Goal: Task Accomplishment & Management: Use online tool/utility

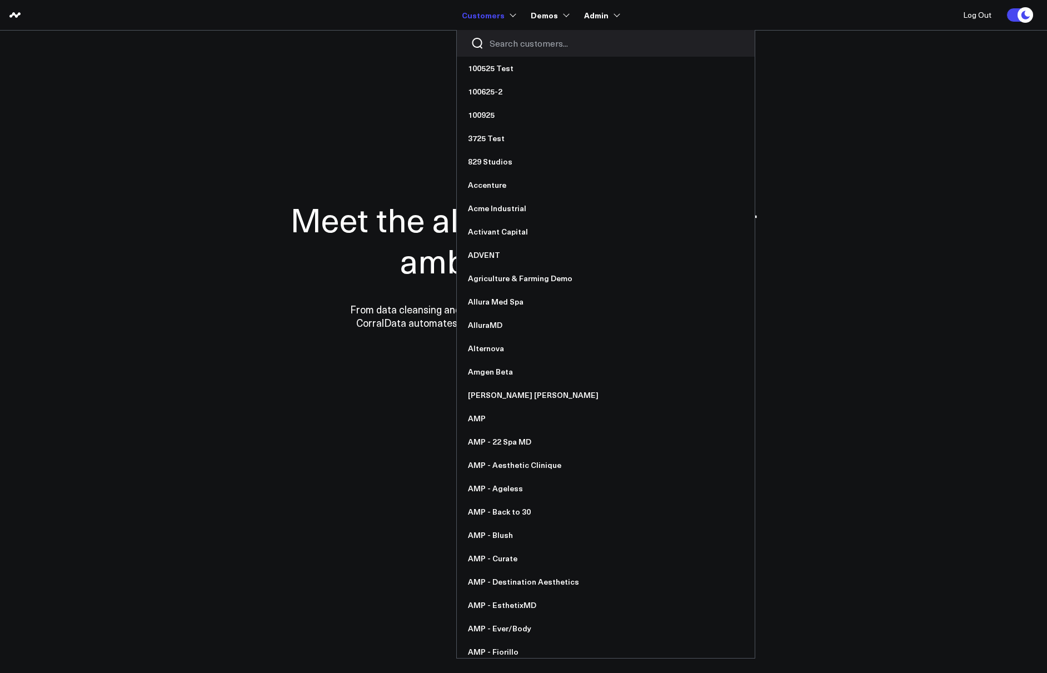
click at [510, 40] on input "Search customers input" at bounding box center [615, 43] width 251 height 12
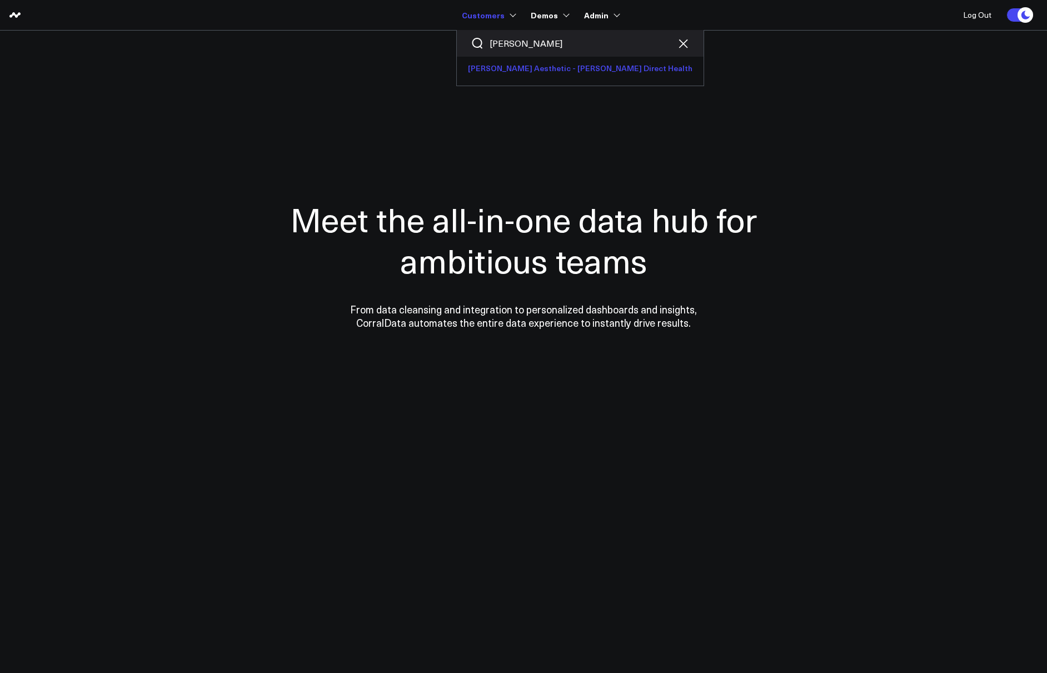
type input "[PERSON_NAME]"
click at [523, 61] on link "[PERSON_NAME] Aesthetic - [PERSON_NAME] Direct Health" at bounding box center [580, 68] width 247 height 23
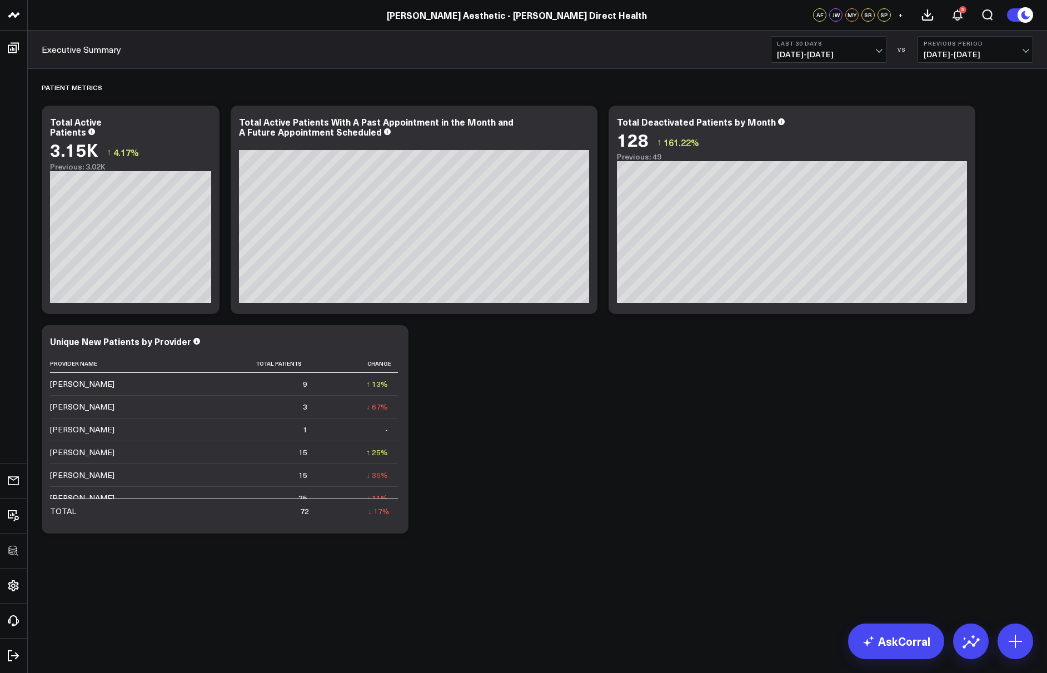
click at [781, 483] on div "Patient Metrics Modify via AI Copy link to widget Ask support Remove Create lin…" at bounding box center [537, 304] width 1003 height 470
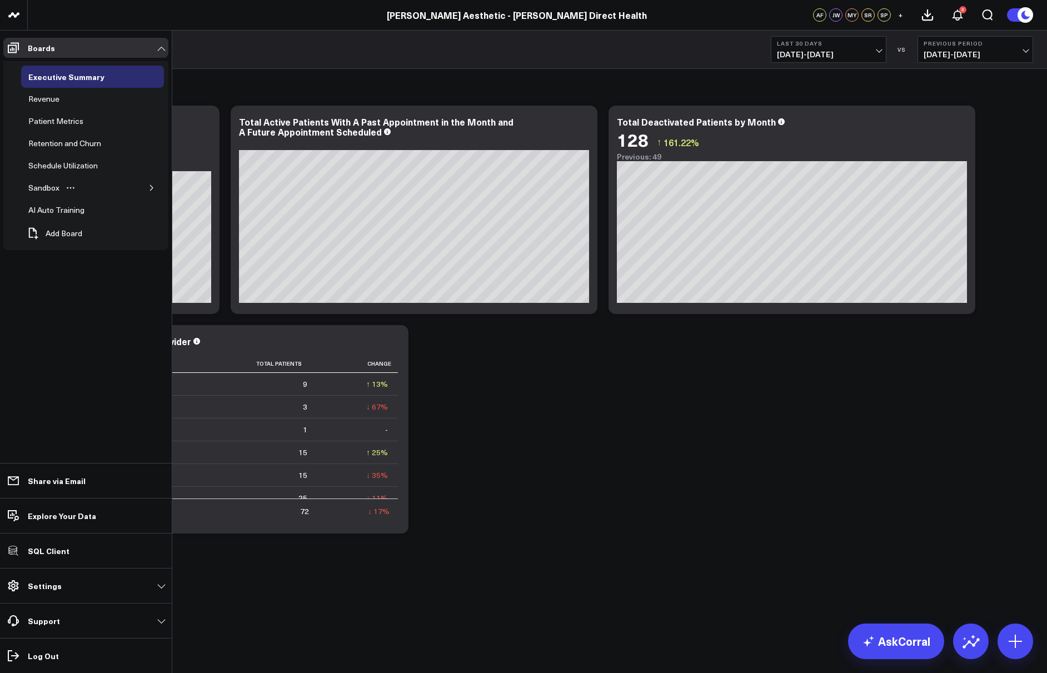
click at [150, 190] on icon "button" at bounding box center [151, 188] width 7 height 7
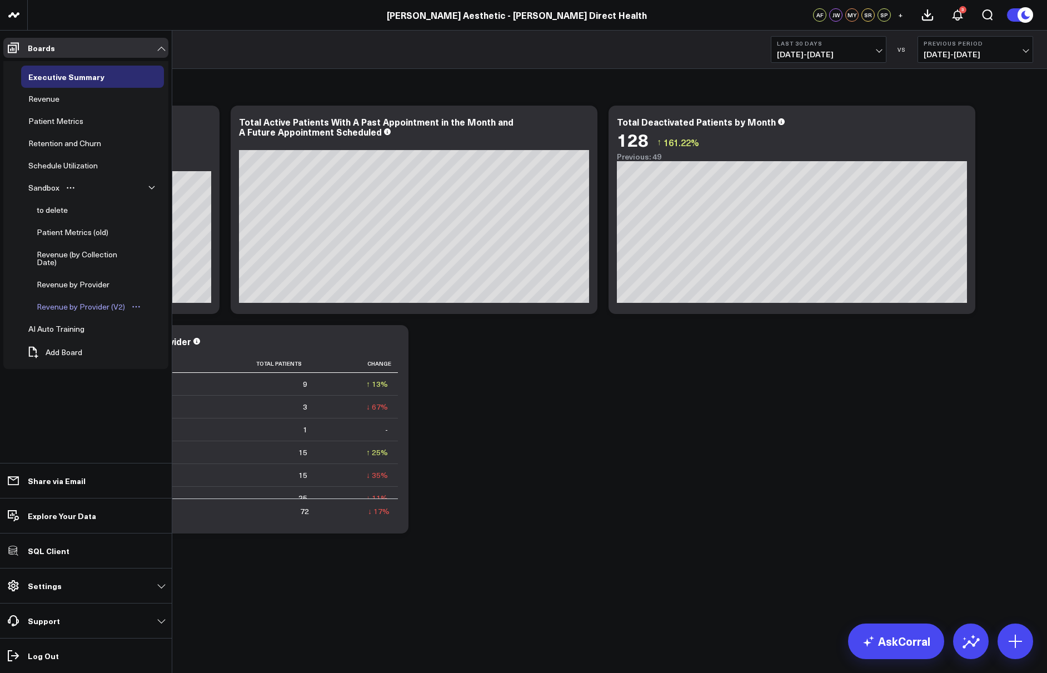
click at [80, 302] on div "Revenue by Provider (V2)" at bounding box center [81, 306] width 94 height 13
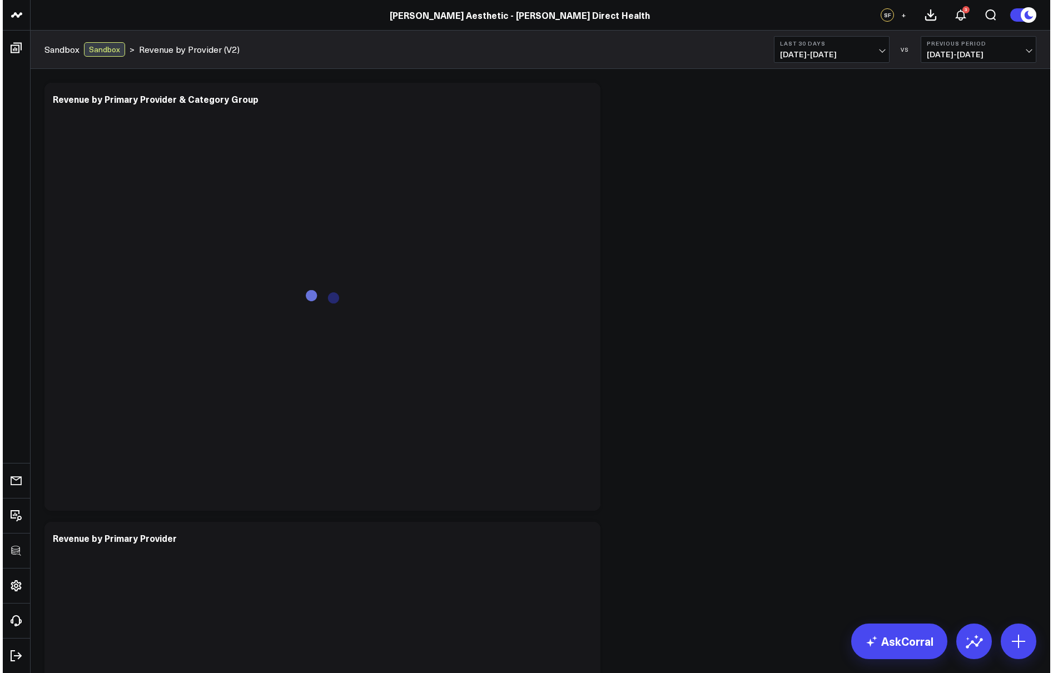
scroll to position [349, 0]
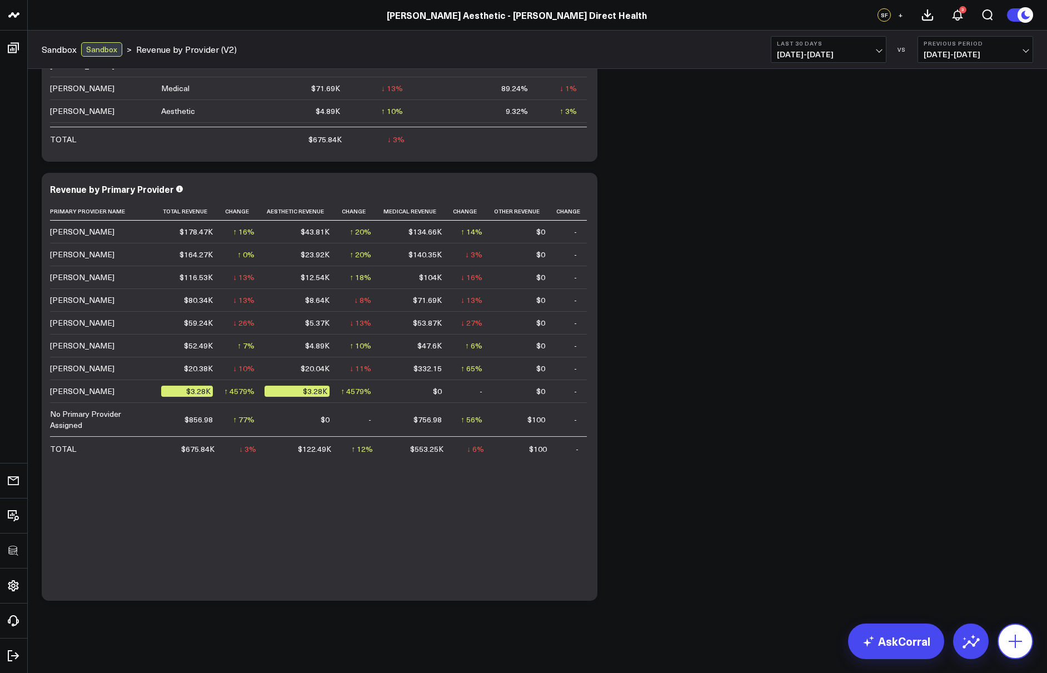
click at [1014, 649] on icon at bounding box center [1016, 642] width 18 height 18
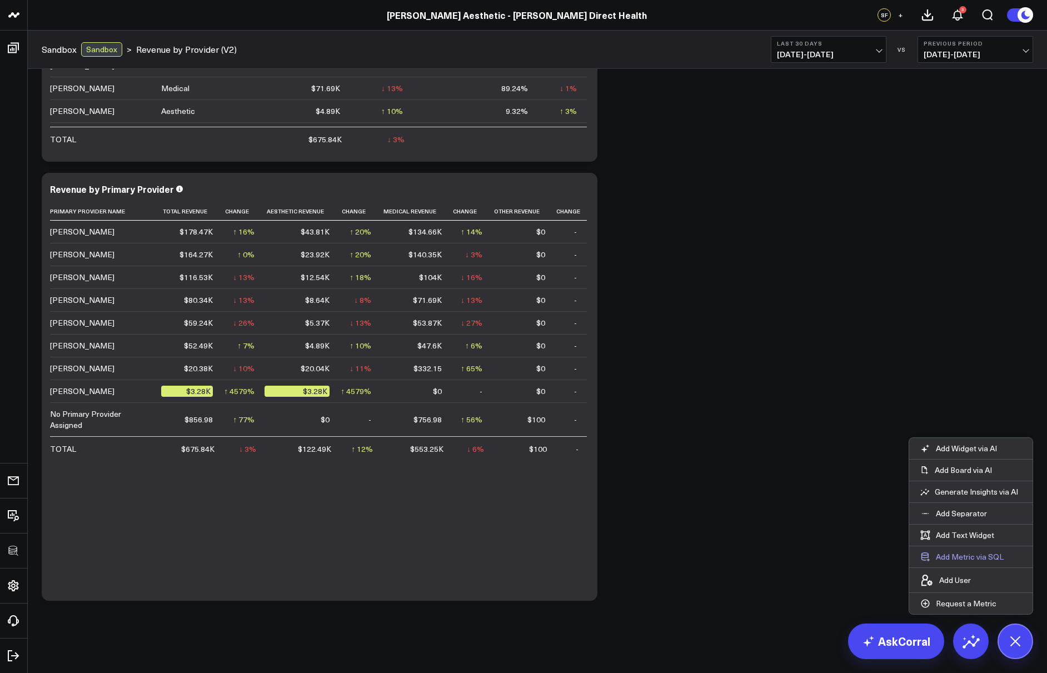
click at [970, 552] on button "Add Metric via SQL" at bounding box center [963, 557] width 106 height 21
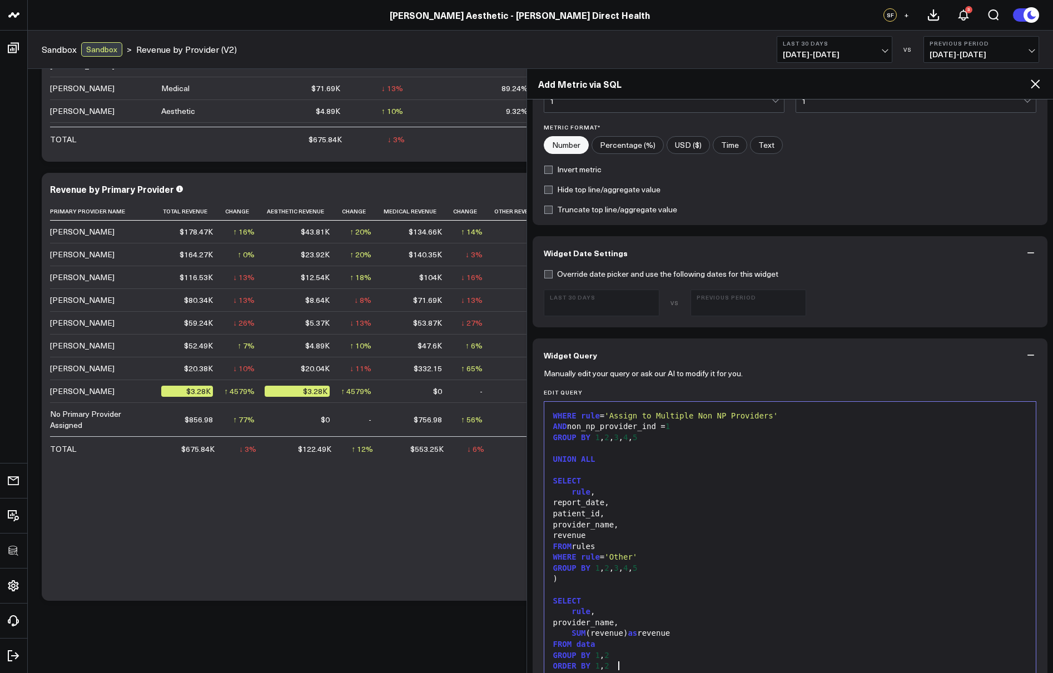
scroll to position [0, 0]
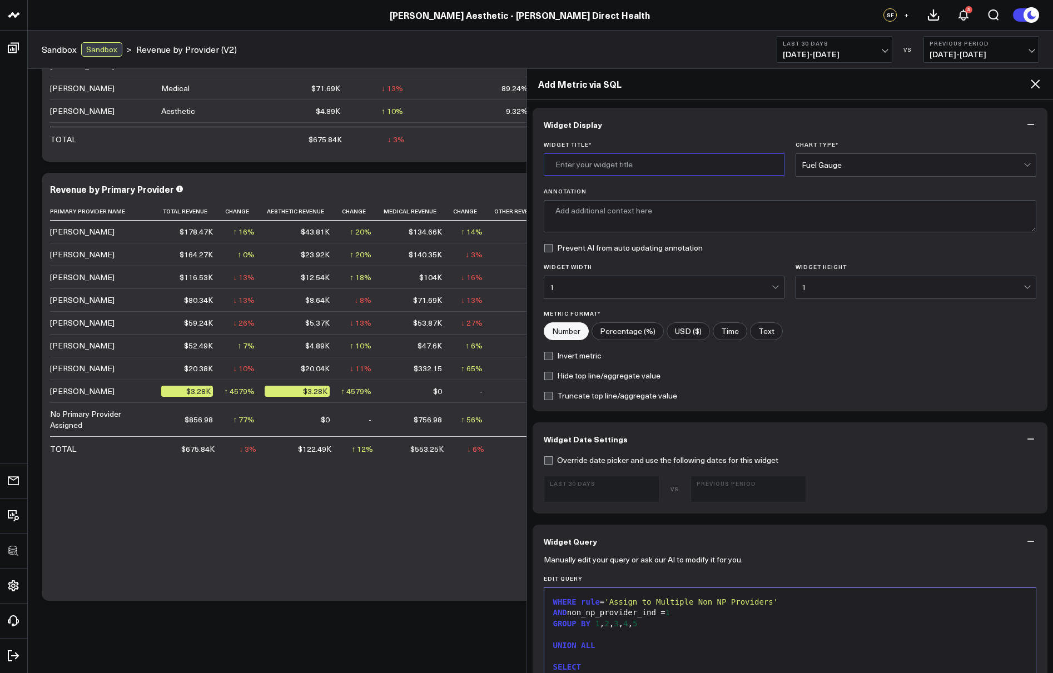
click at [617, 165] on input "Widget Title *" at bounding box center [664, 164] width 241 height 22
type input "Revenue for Non NP Providers"
click at [825, 165] on div "Fuel Gauge" at bounding box center [913, 165] width 222 height 9
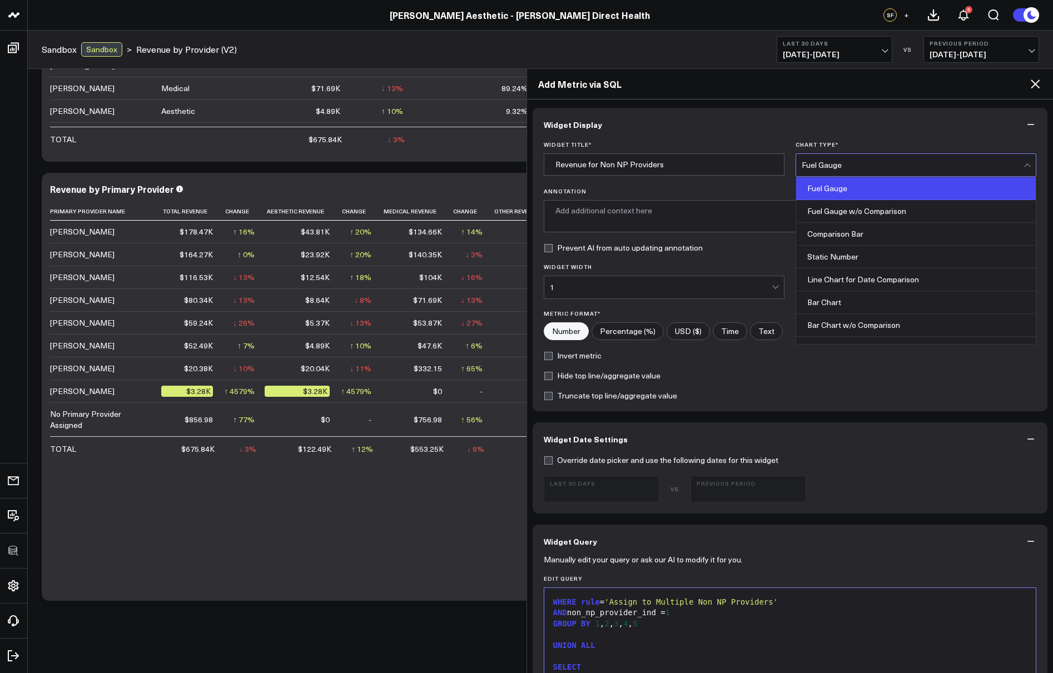
scroll to position [448, 0]
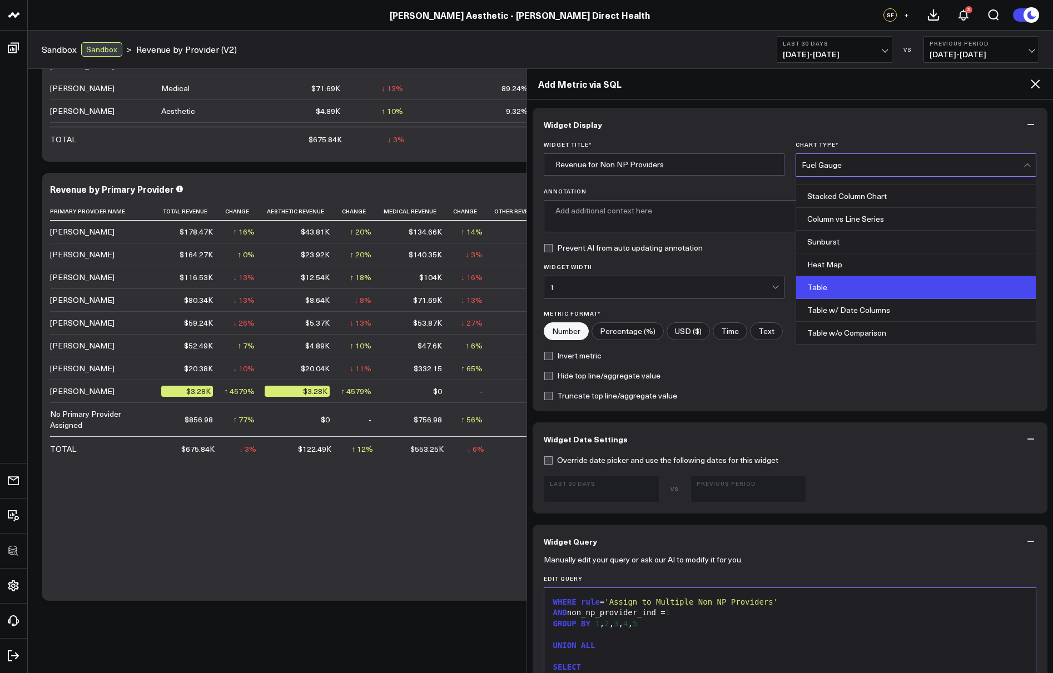
click at [844, 280] on div "Table" at bounding box center [916, 287] width 240 height 23
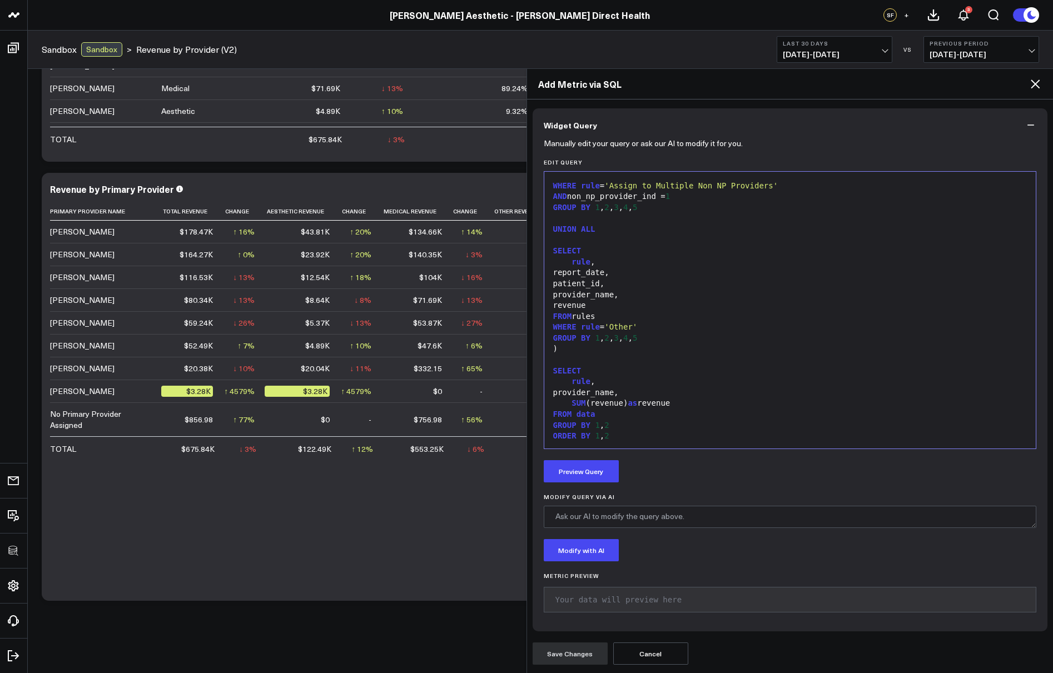
scroll to position [1111, 0]
click at [595, 463] on button "Preview Query" at bounding box center [581, 471] width 75 height 22
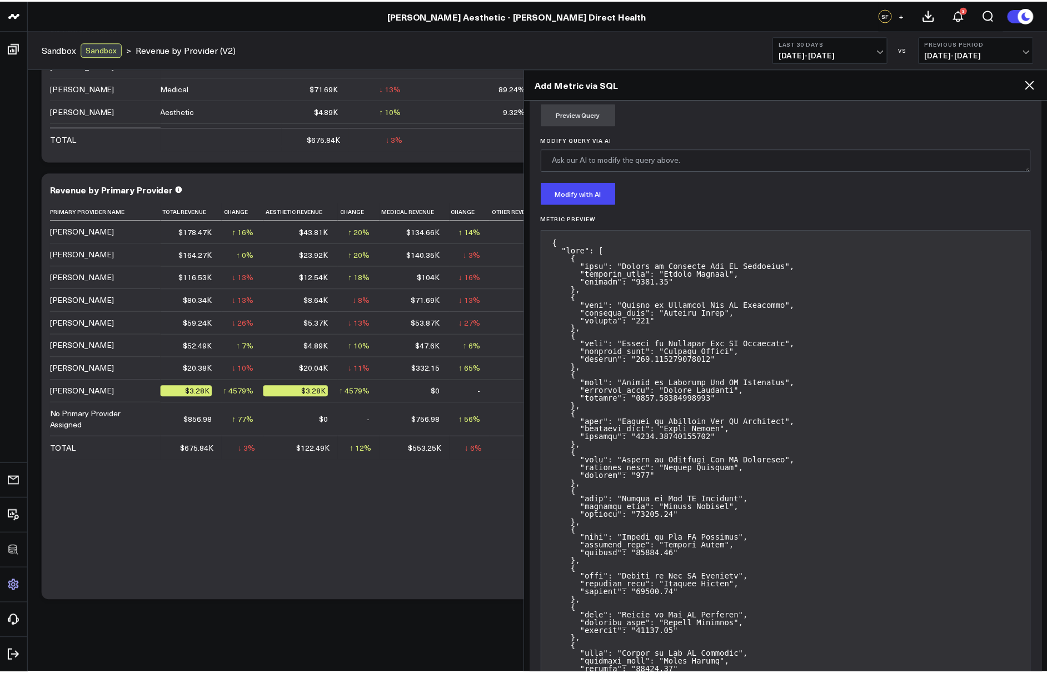
scroll to position [1413, 0]
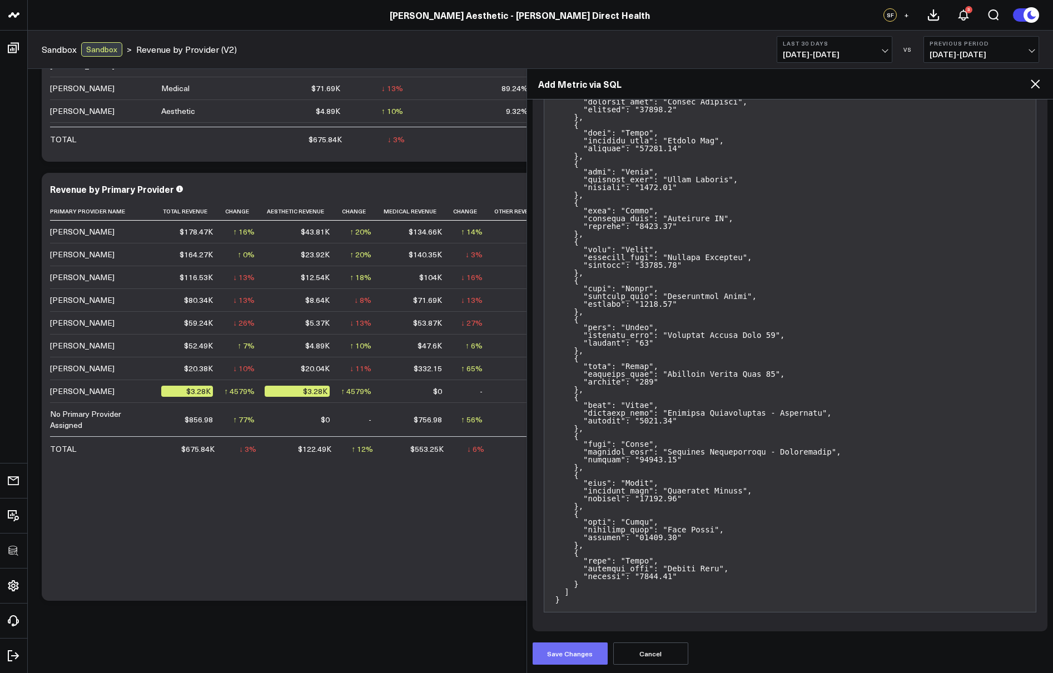
click at [583, 653] on button "Save Changes" at bounding box center [570, 654] width 75 height 22
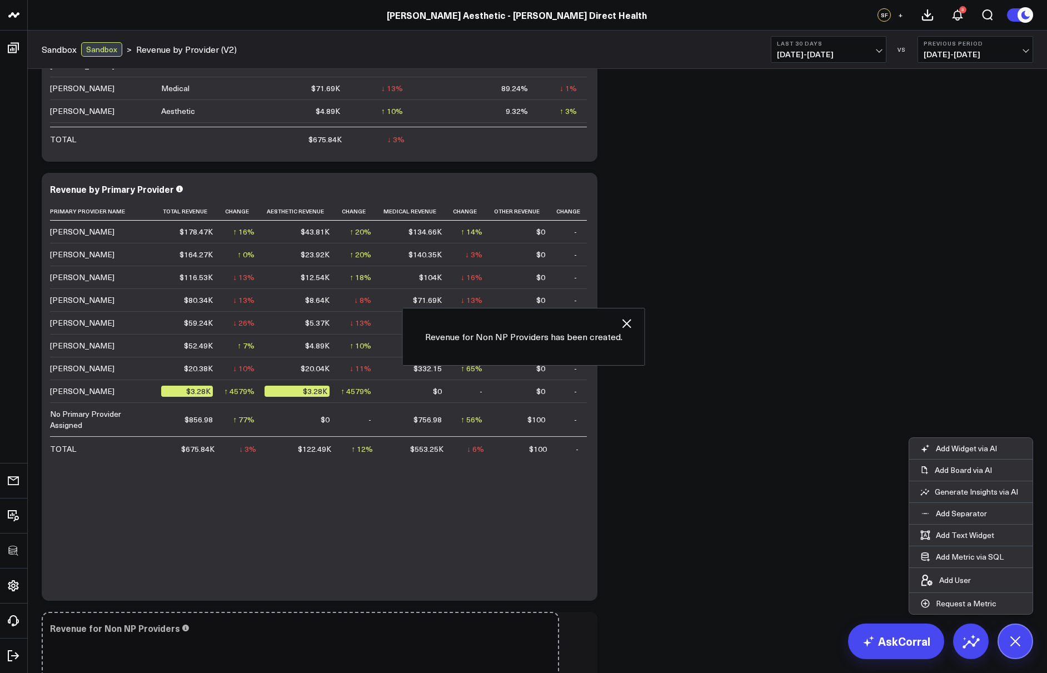
drag, startPoint x: 970, startPoint y: 375, endPoint x: 1120, endPoint y: 379, distance: 150.7
click at [1047, 379] on html "100525 Test 100625-2 100925 3725 Test 829 Studios Accenture Acme Industrial Act…" at bounding box center [523, 272] width 1047 height 1242
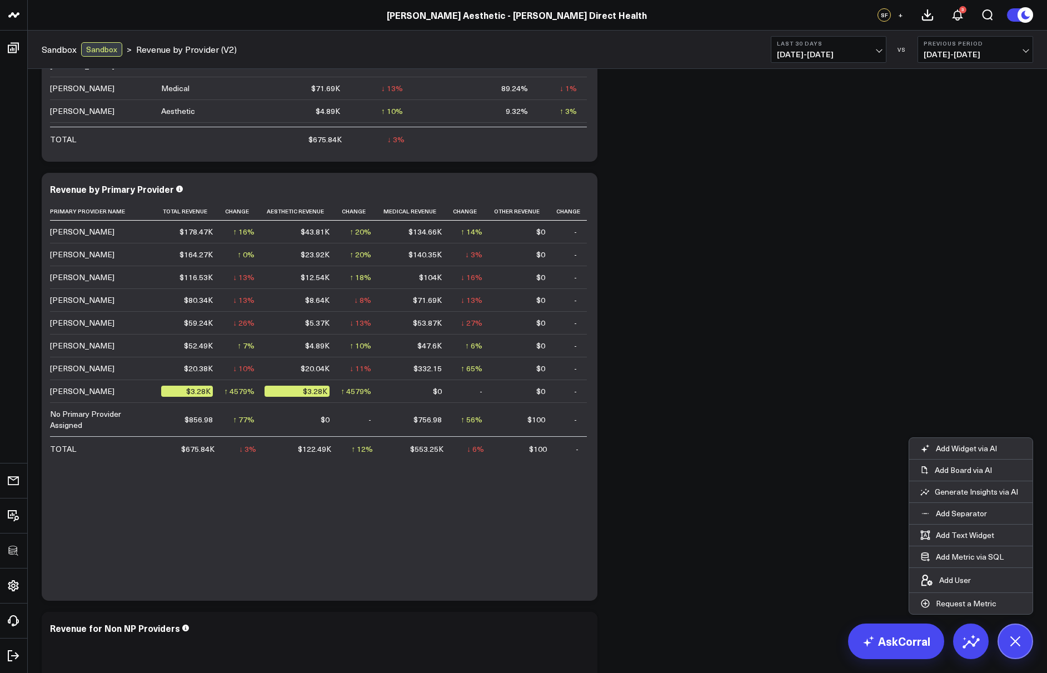
scroll to position [569, 0]
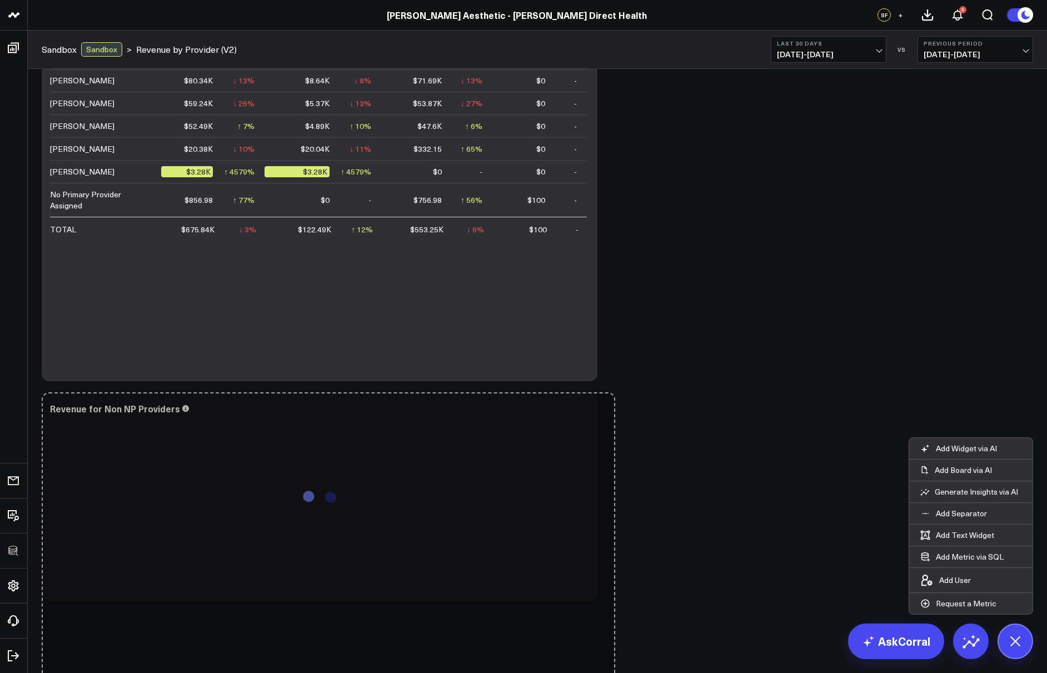
drag, startPoint x: 591, startPoint y: 597, endPoint x: 609, endPoint y: 738, distance: 142.3
click at [609, 673] on html "100525 Test 100625-2 100925 3725 Test 829 Studios Accenture Acme Industrial Act…" at bounding box center [523, 52] width 1047 height 1242
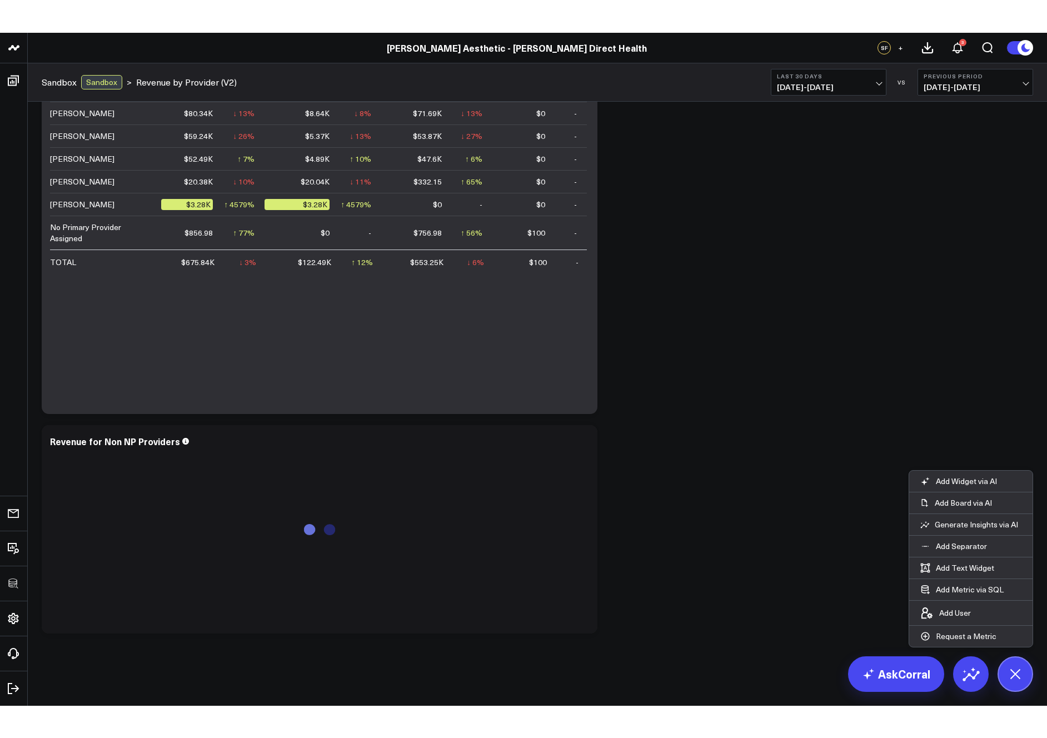
scroll to position [504, 0]
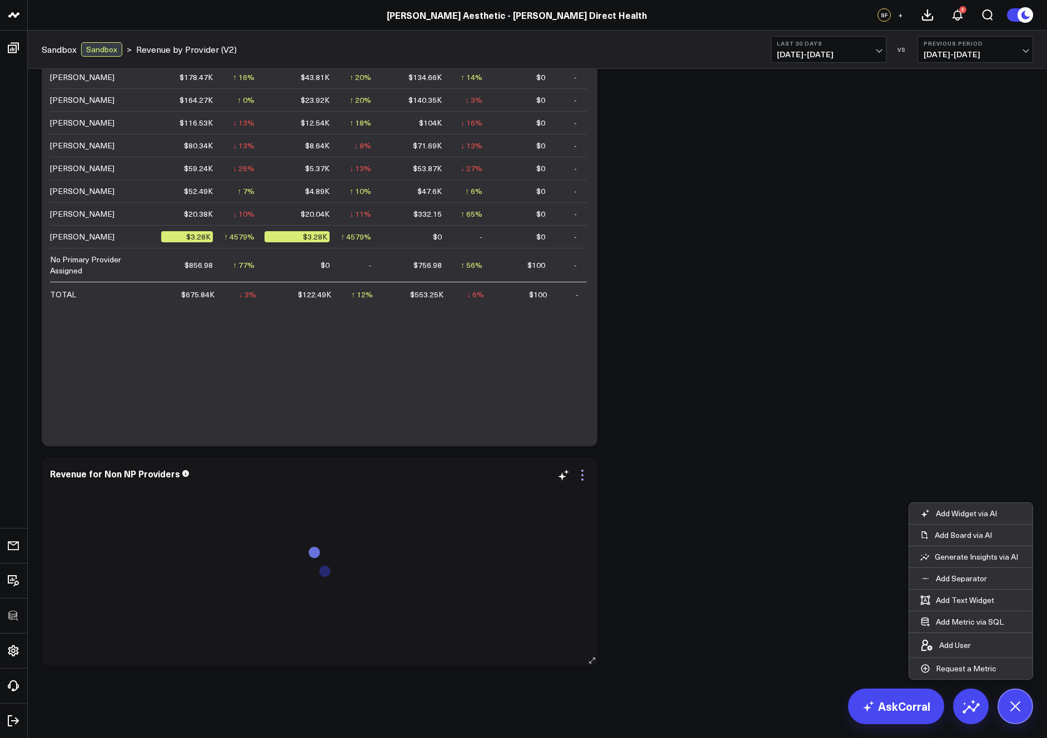
click at [582, 477] on icon at bounding box center [582, 475] width 13 height 13
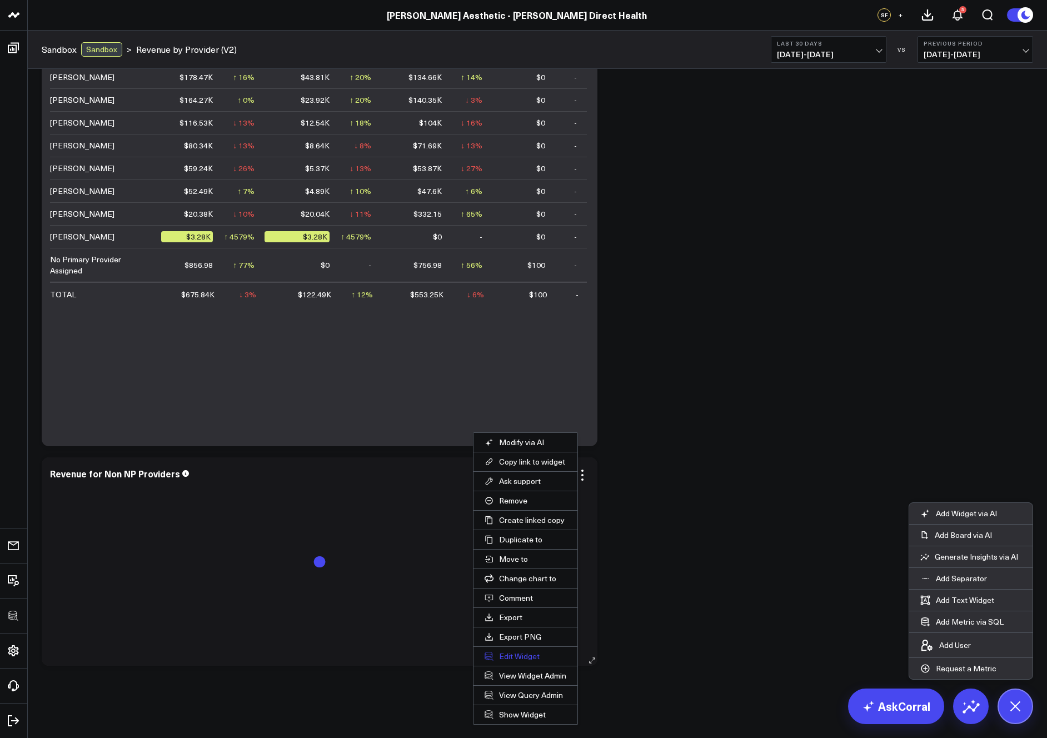
click at [528, 655] on button "Edit Widget" at bounding box center [526, 656] width 104 height 19
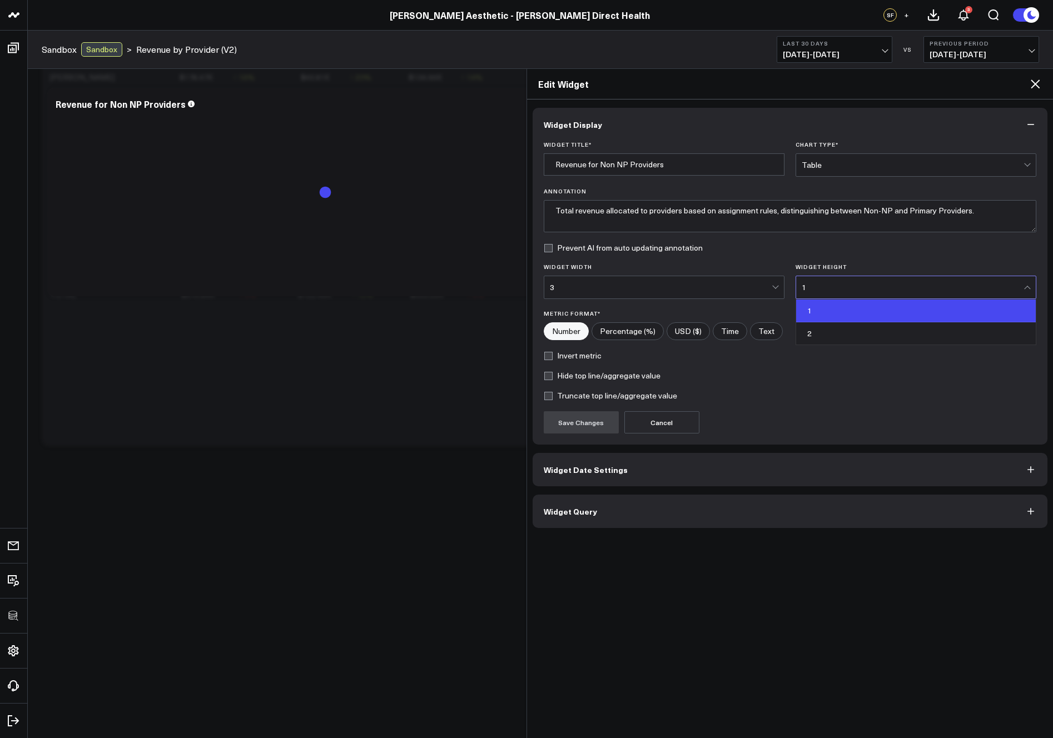
click at [840, 285] on div "1" at bounding box center [913, 287] width 222 height 9
click at [838, 327] on div "2" at bounding box center [916, 333] width 240 height 22
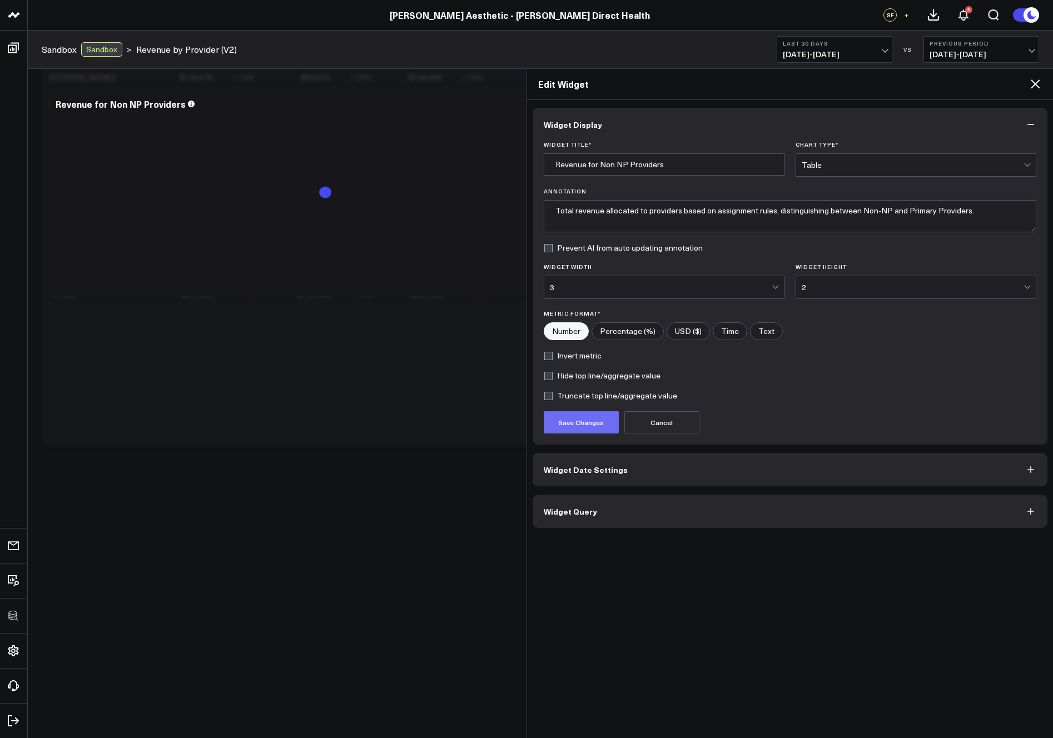
click at [605, 421] on button "Save Changes" at bounding box center [581, 422] width 75 height 22
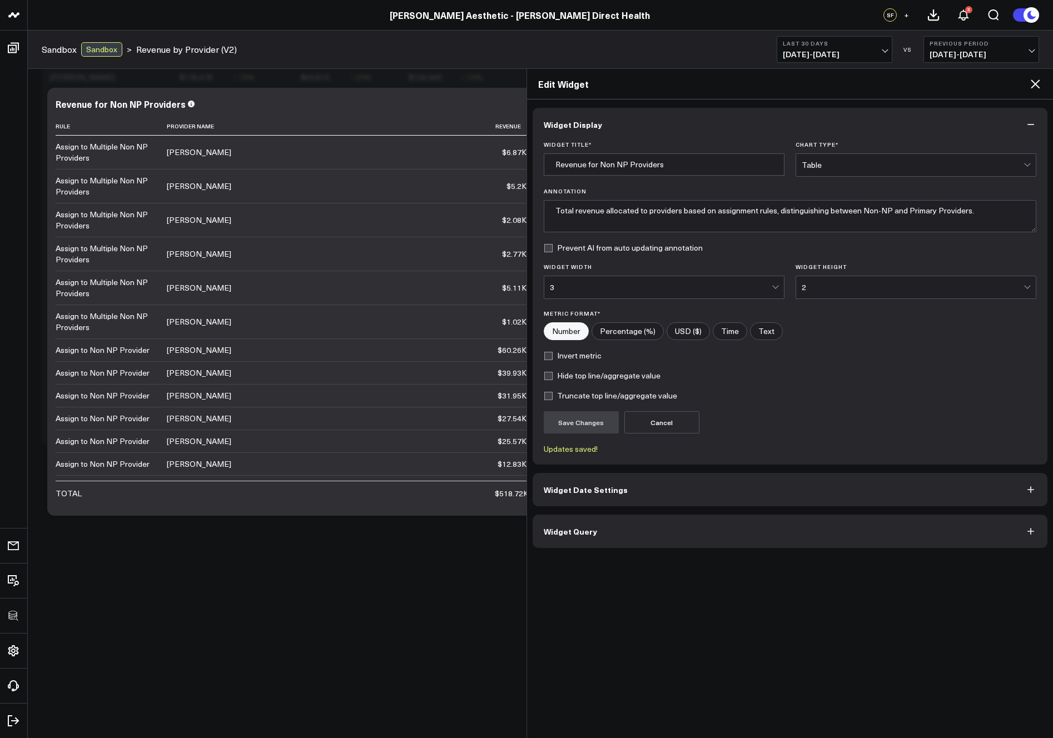
click at [1031, 85] on icon at bounding box center [1035, 83] width 13 height 13
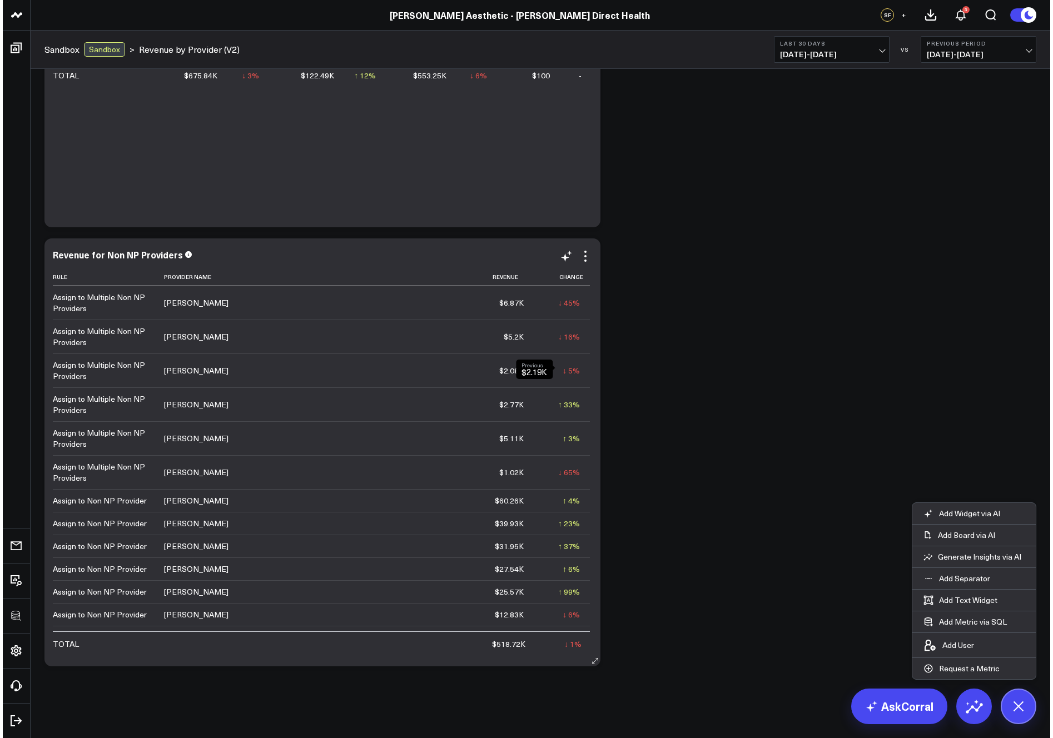
scroll to position [723, 0]
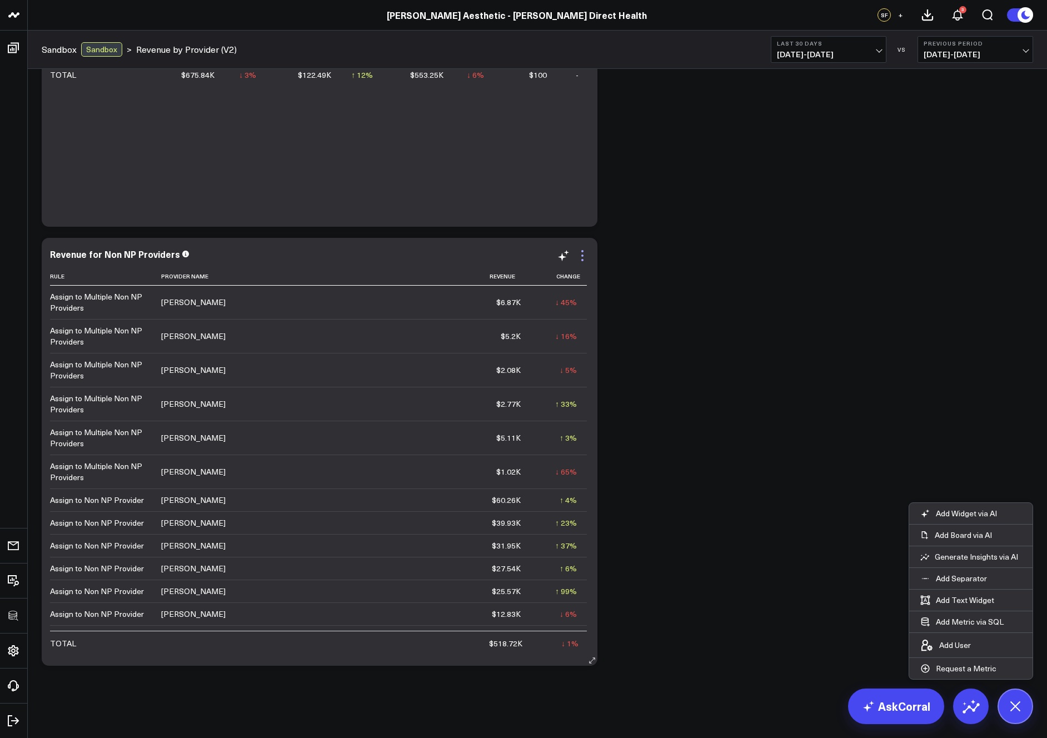
click at [578, 254] on icon at bounding box center [582, 255] width 13 height 13
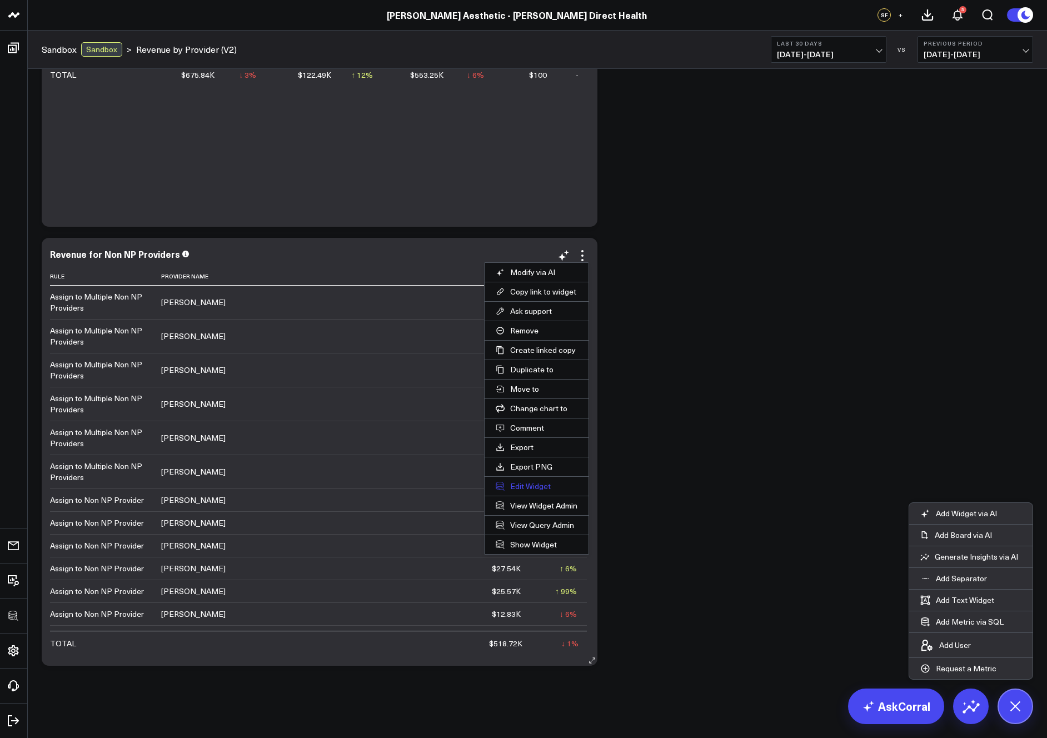
click at [525, 485] on button "Edit Widget" at bounding box center [537, 486] width 104 height 19
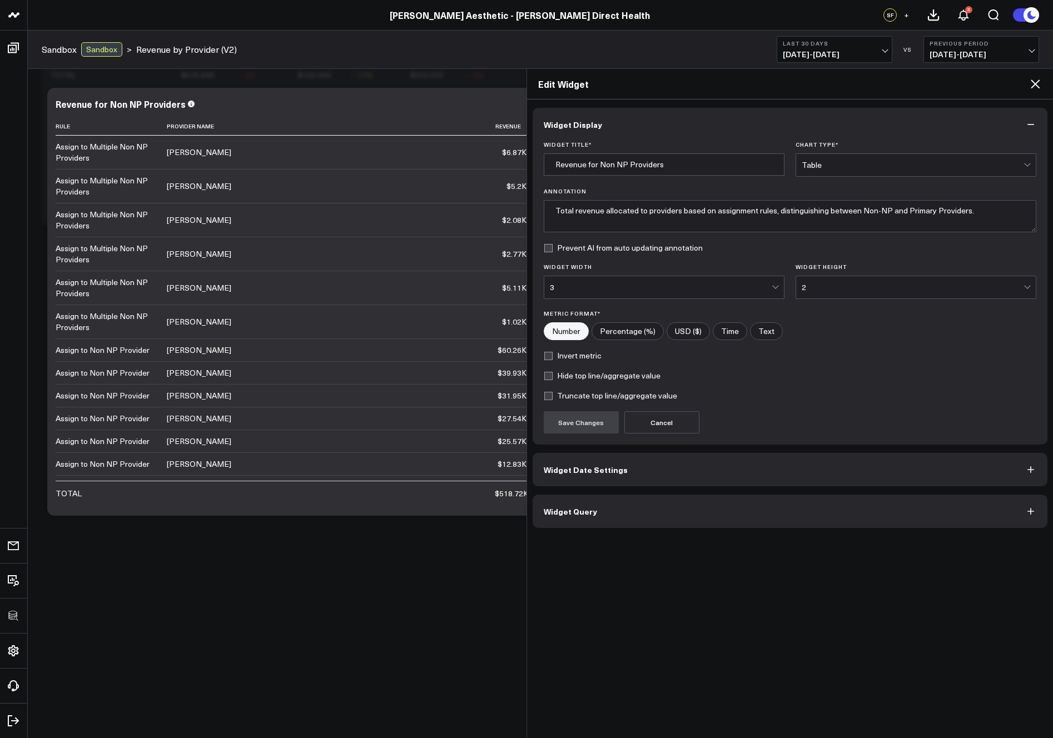
click at [625, 520] on button "Widget Query" at bounding box center [790, 511] width 515 height 33
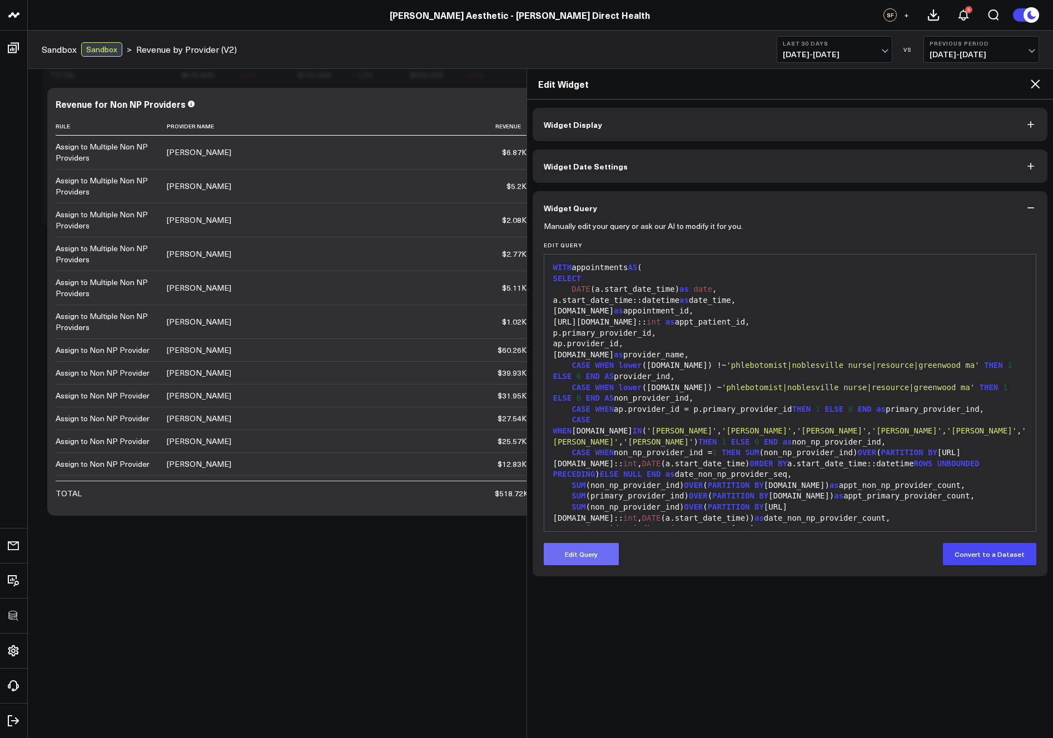
click at [589, 553] on button "Edit Query" at bounding box center [581, 554] width 75 height 22
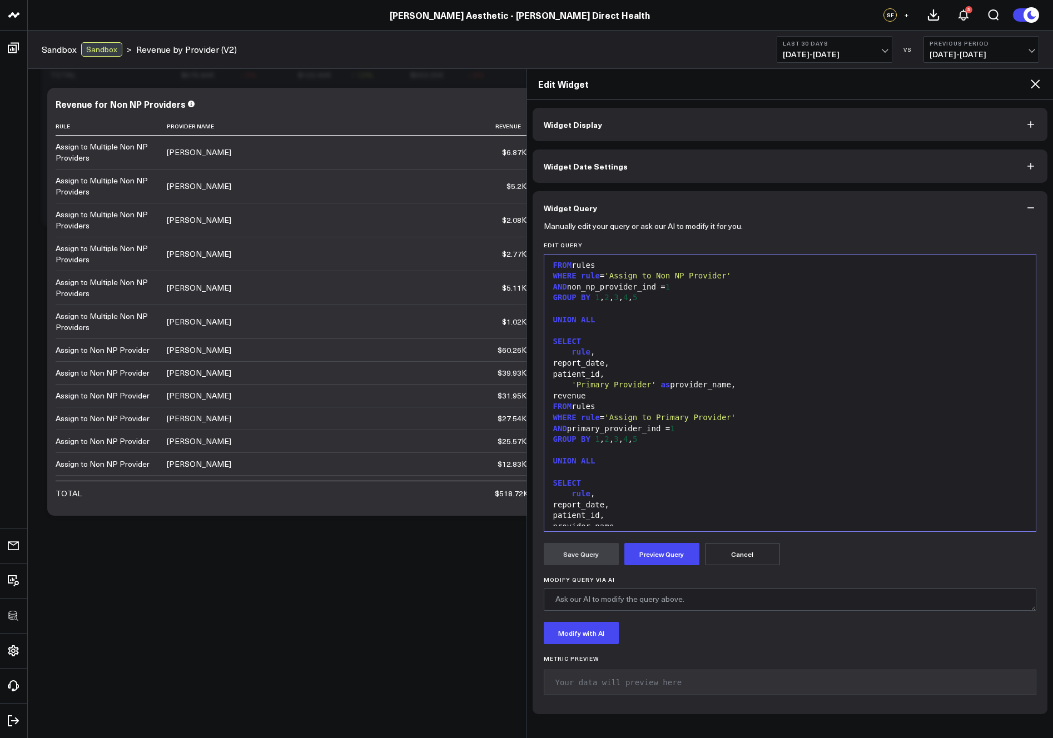
scroll to position [910, 0]
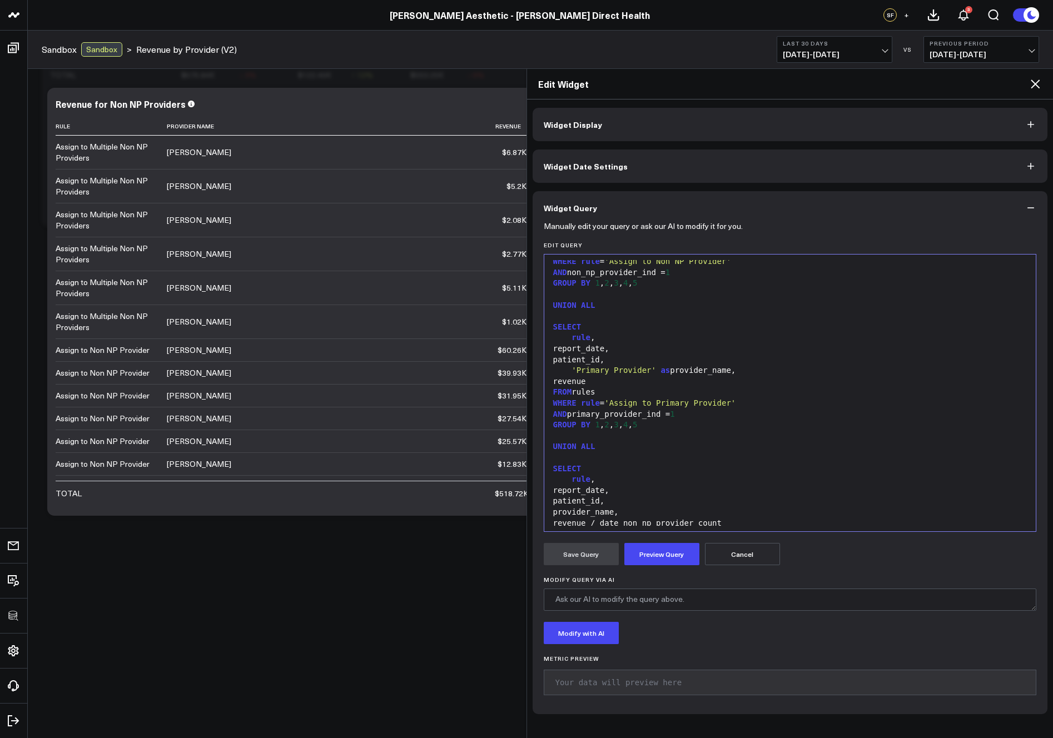
click at [552, 416] on div "AND primary_provider_ind = 1" at bounding box center [790, 414] width 481 height 11
click at [652, 557] on button "Preview Query" at bounding box center [661, 554] width 75 height 22
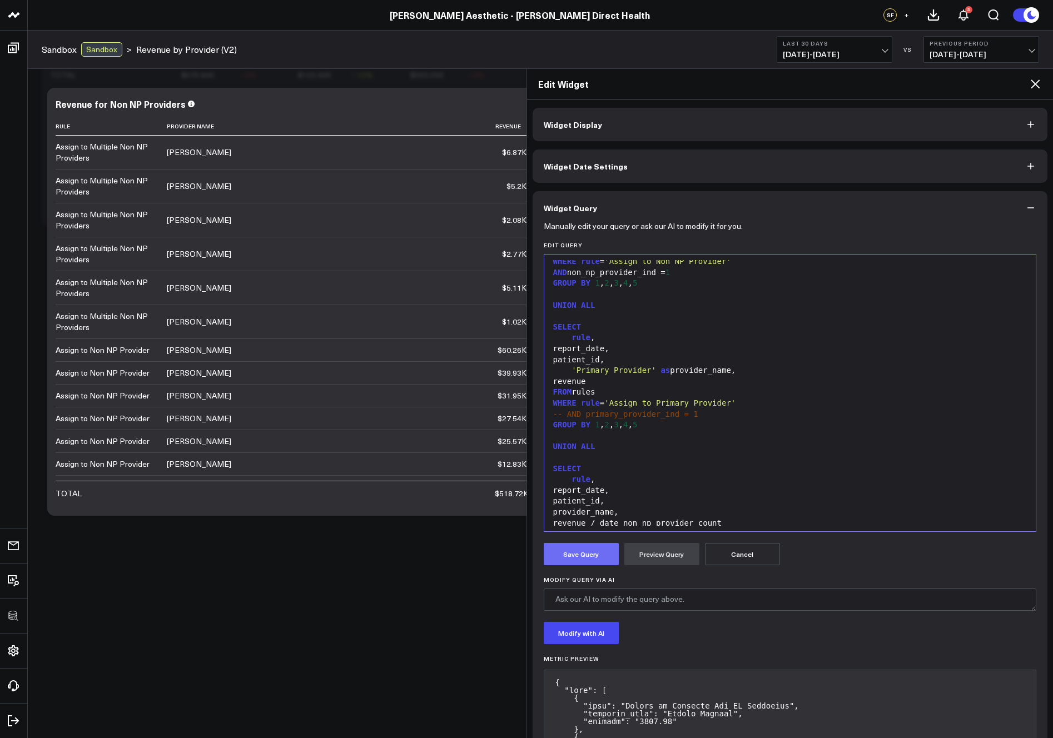
click at [598, 554] on button "Save Query" at bounding box center [581, 554] width 75 height 22
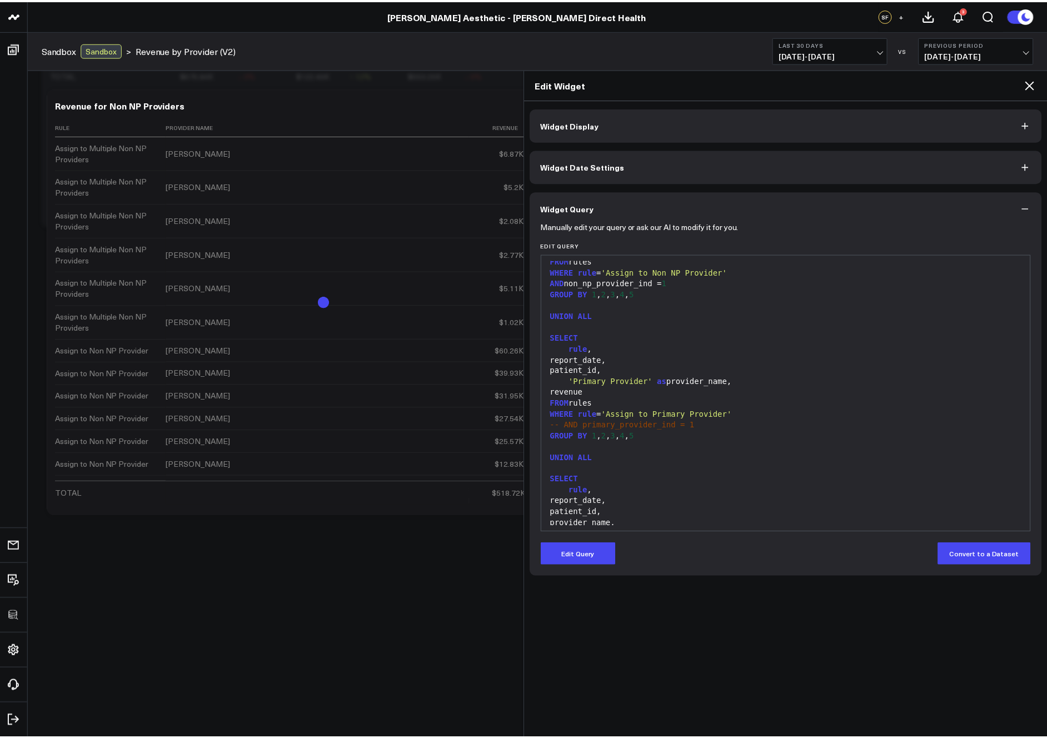
scroll to position [986, 0]
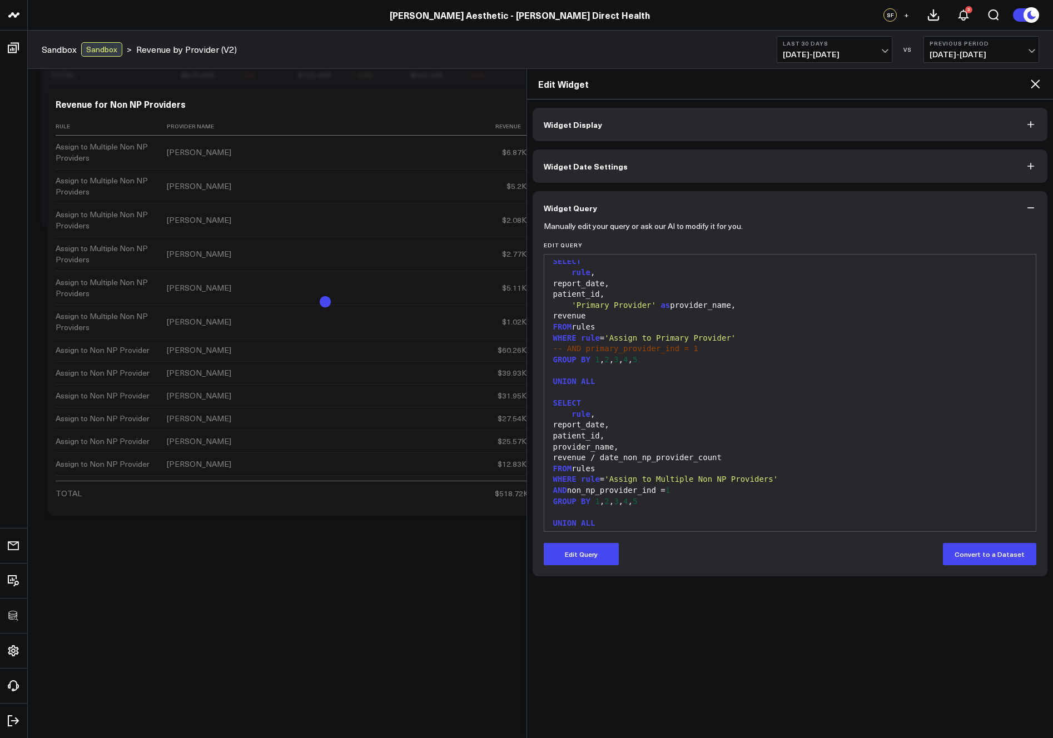
click at [1035, 86] on icon at bounding box center [1035, 83] width 13 height 13
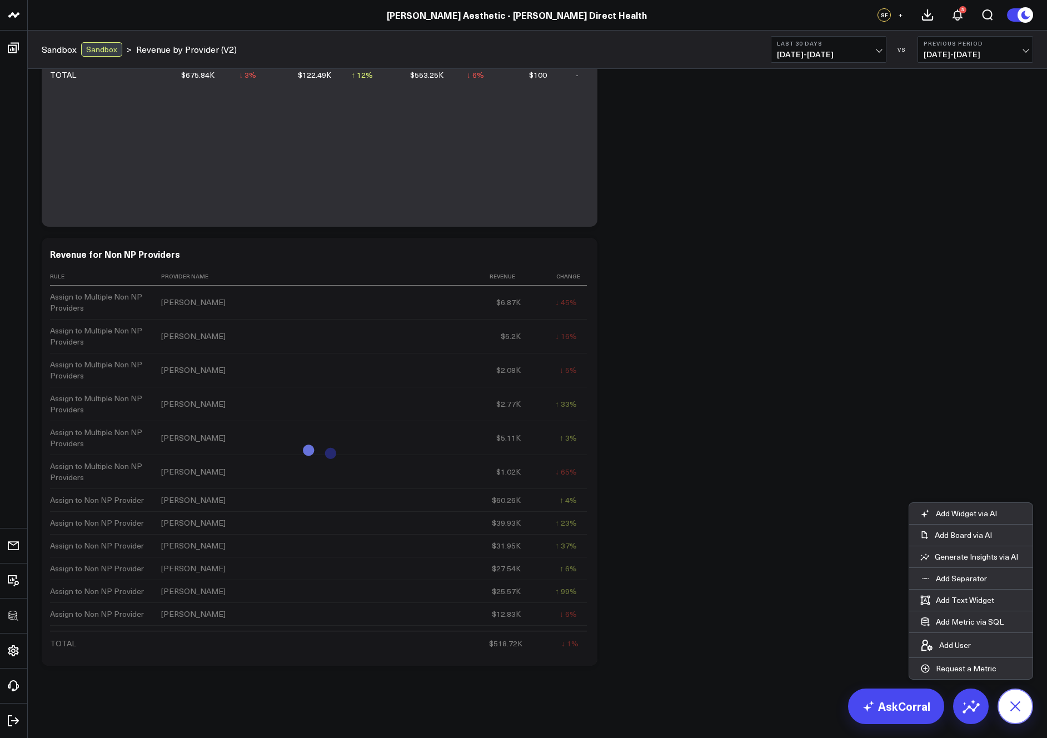
click at [1016, 673] on icon at bounding box center [1015, 706] width 25 height 25
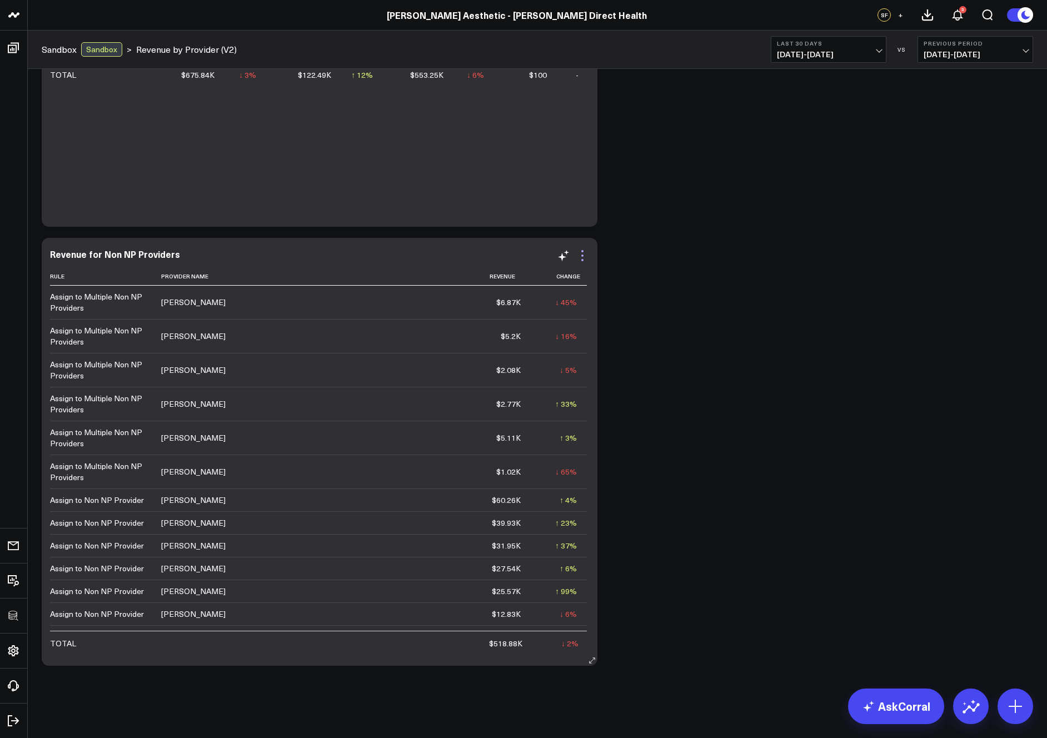
click at [583, 254] on icon at bounding box center [582, 255] width 13 height 13
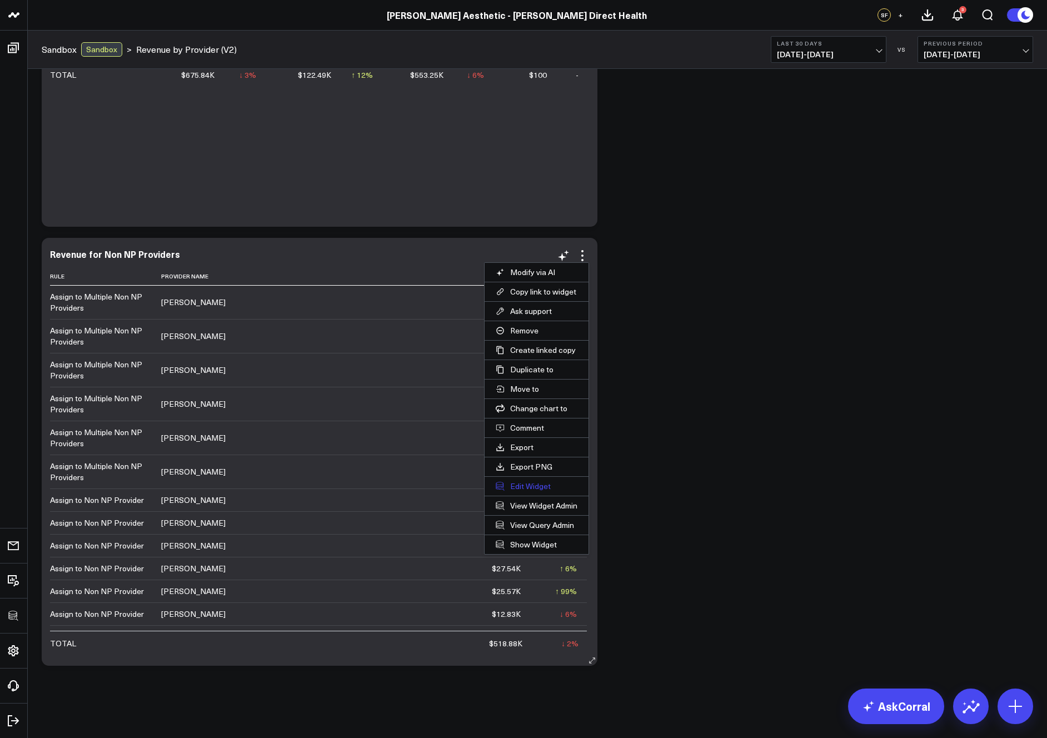
click at [533, 481] on button "Edit Widget" at bounding box center [537, 486] width 104 height 19
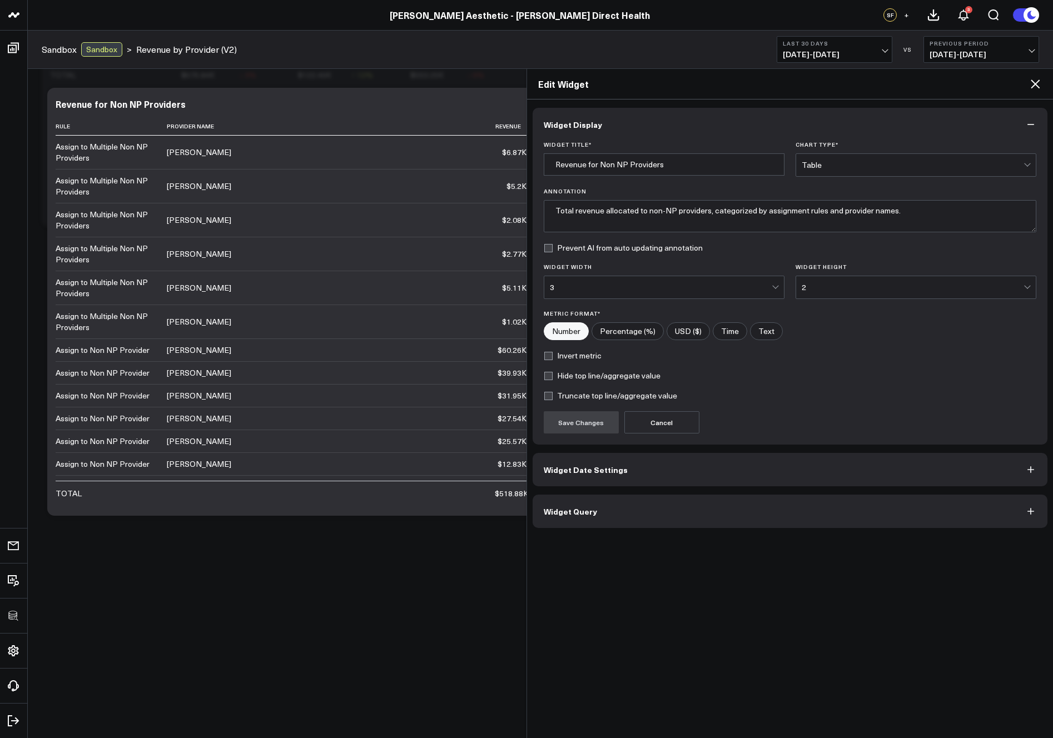
click at [602, 510] on button "Widget Query" at bounding box center [790, 511] width 515 height 33
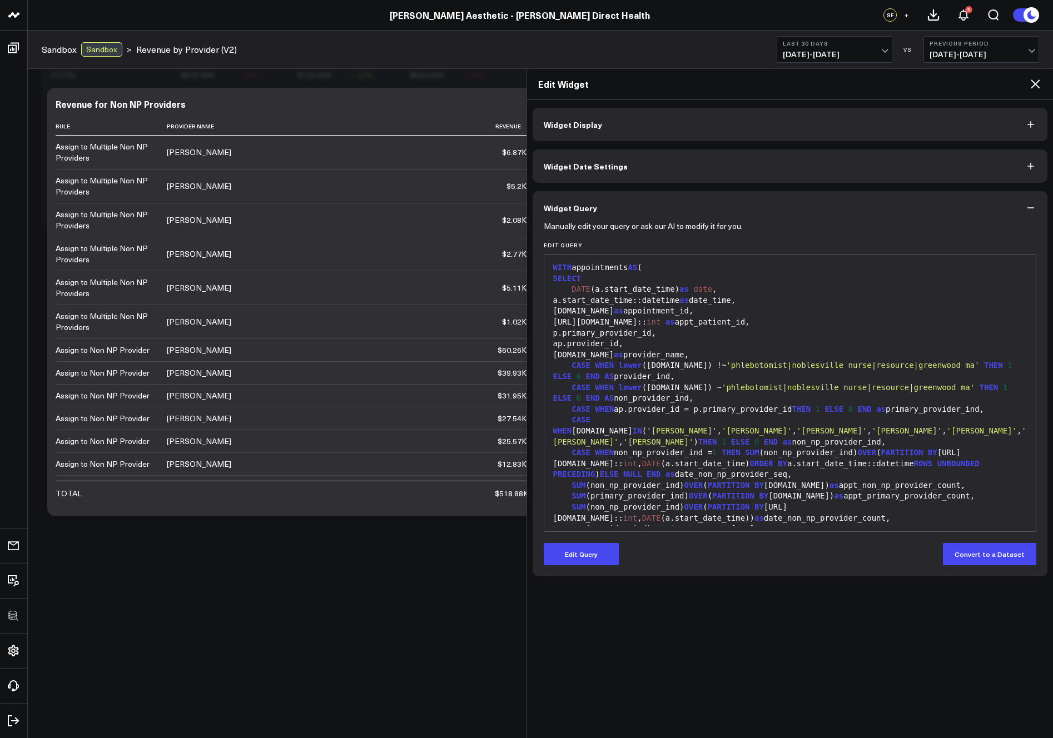
click at [831, 54] on span "[DATE] - [DATE]" at bounding box center [834, 54] width 103 height 9
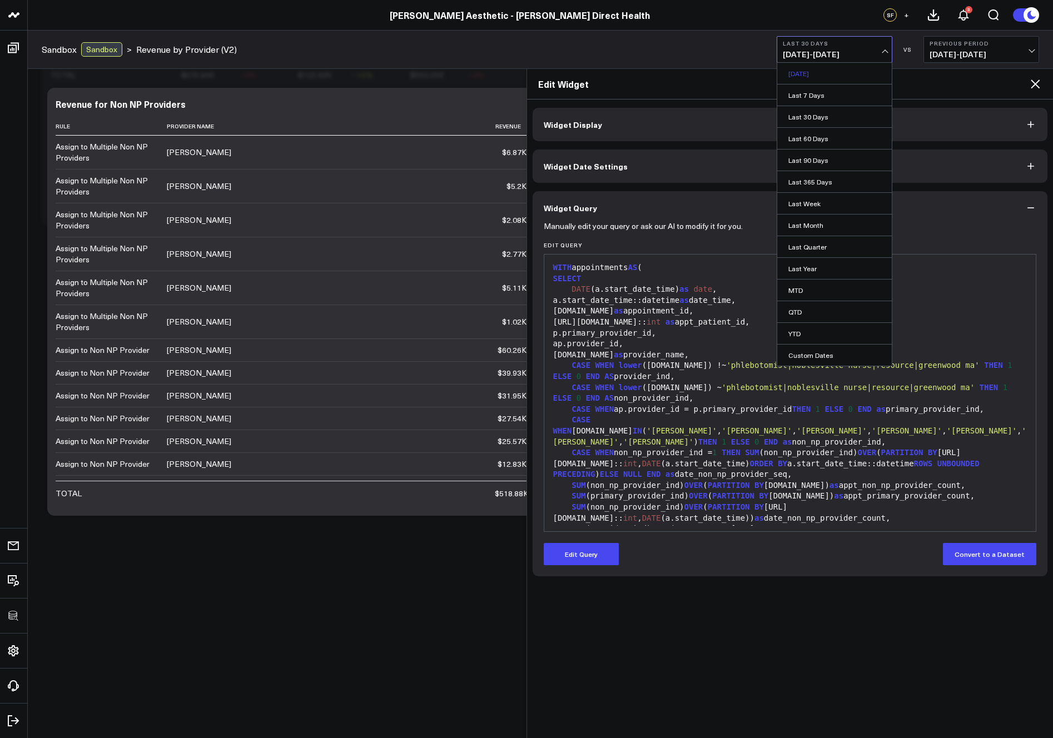
click at [822, 75] on link "[DATE]" at bounding box center [834, 73] width 115 height 21
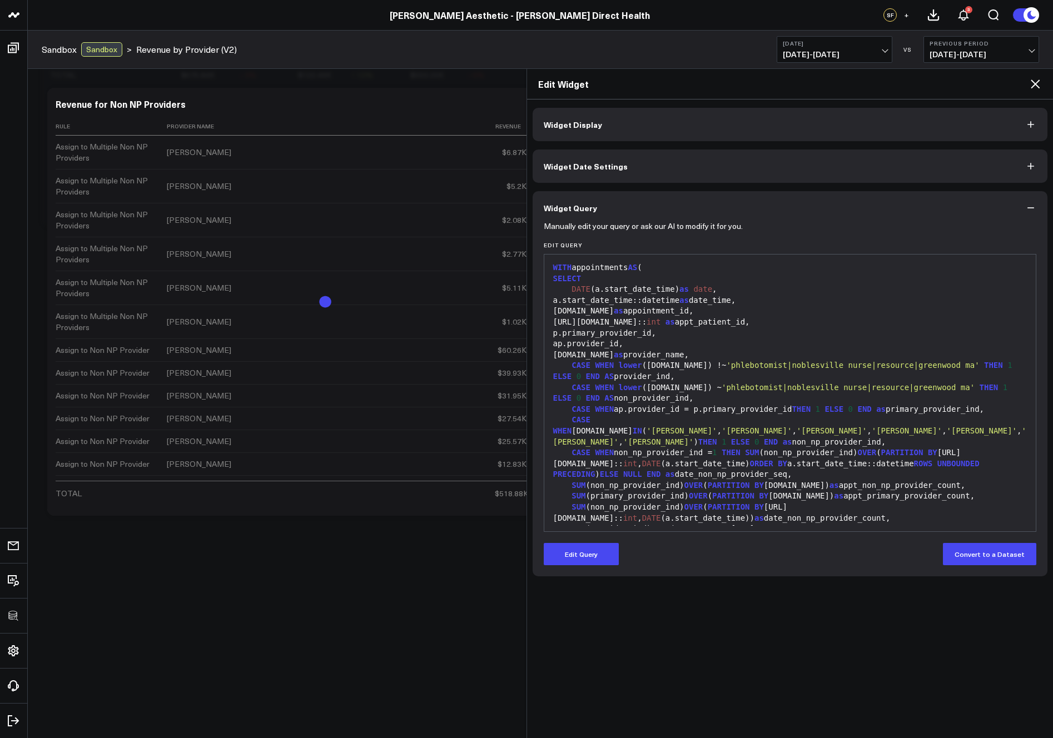
click at [1035, 82] on icon at bounding box center [1035, 83] width 13 height 13
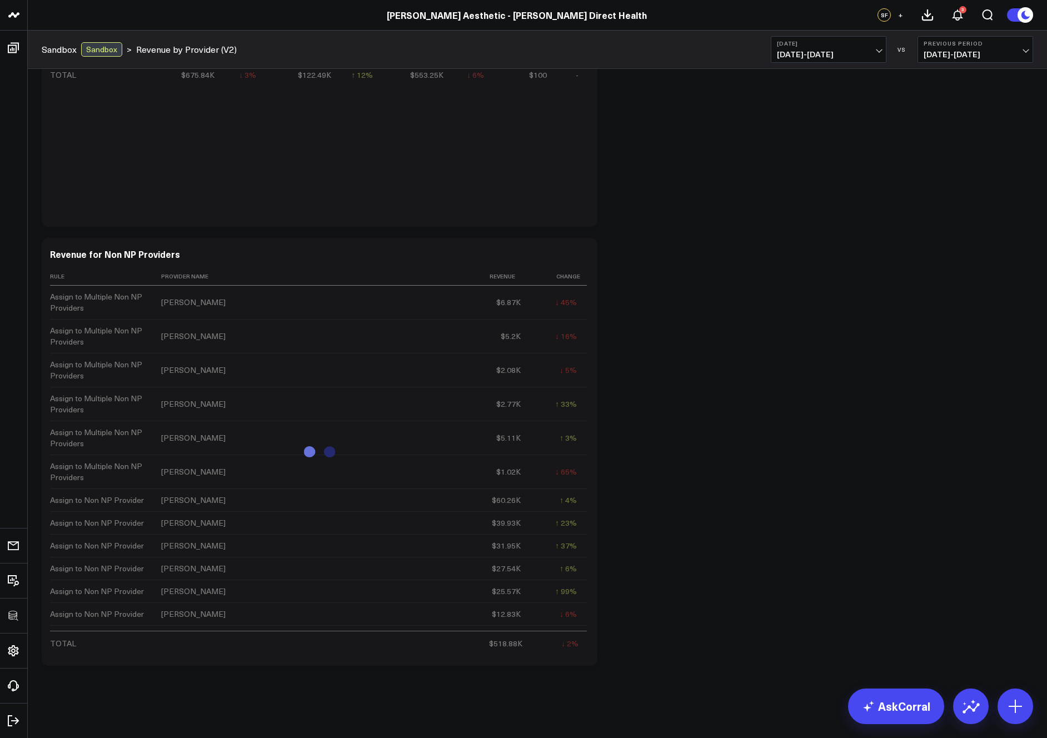
click at [804, 425] on div "Modify via AI Copy link to widget Ask support Remove Create linked copy Executi…" at bounding box center [537, 13] width 1003 height 1318
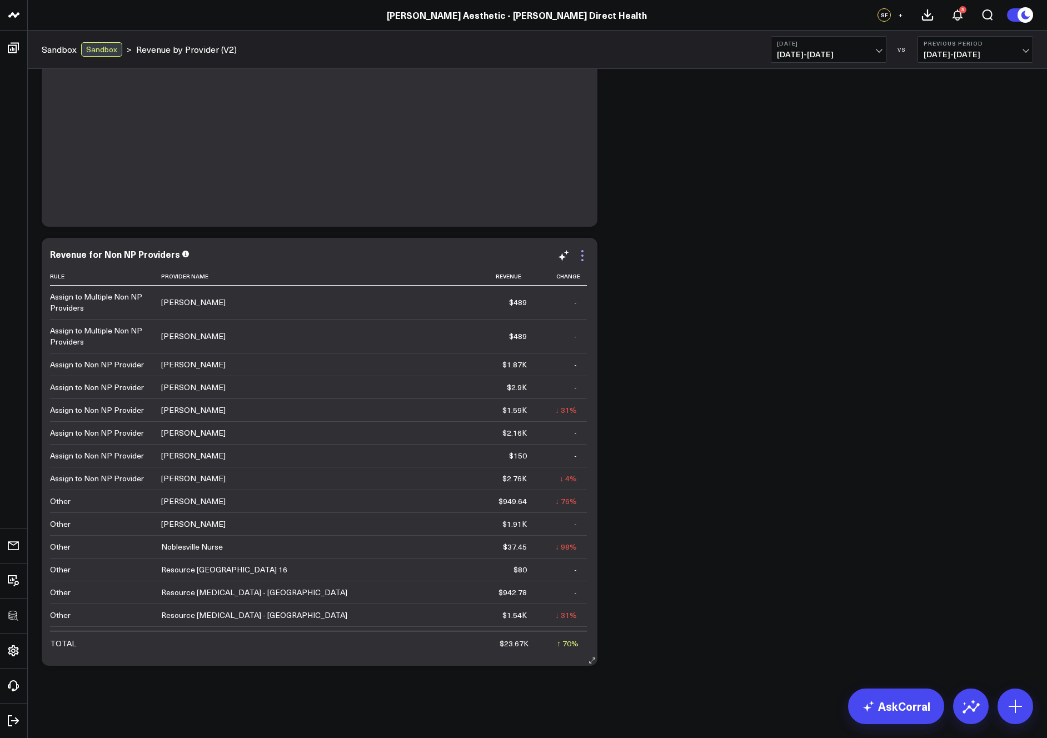
click at [583, 253] on icon at bounding box center [582, 255] width 13 height 13
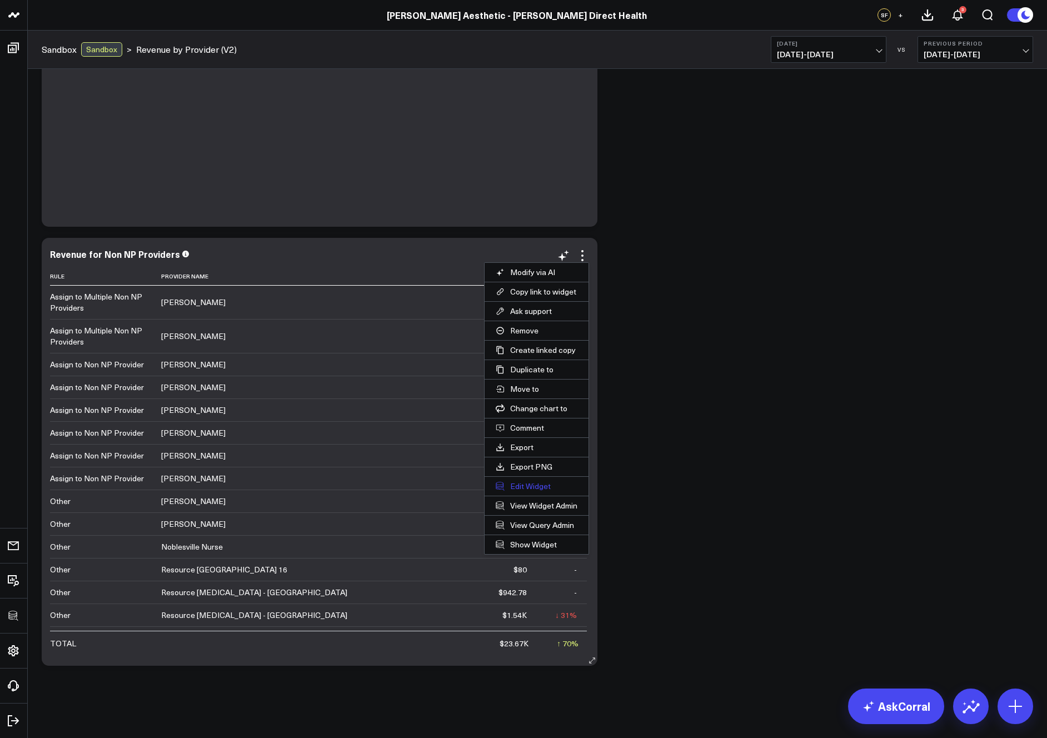
click at [536, 483] on button "Edit Widget" at bounding box center [537, 486] width 104 height 19
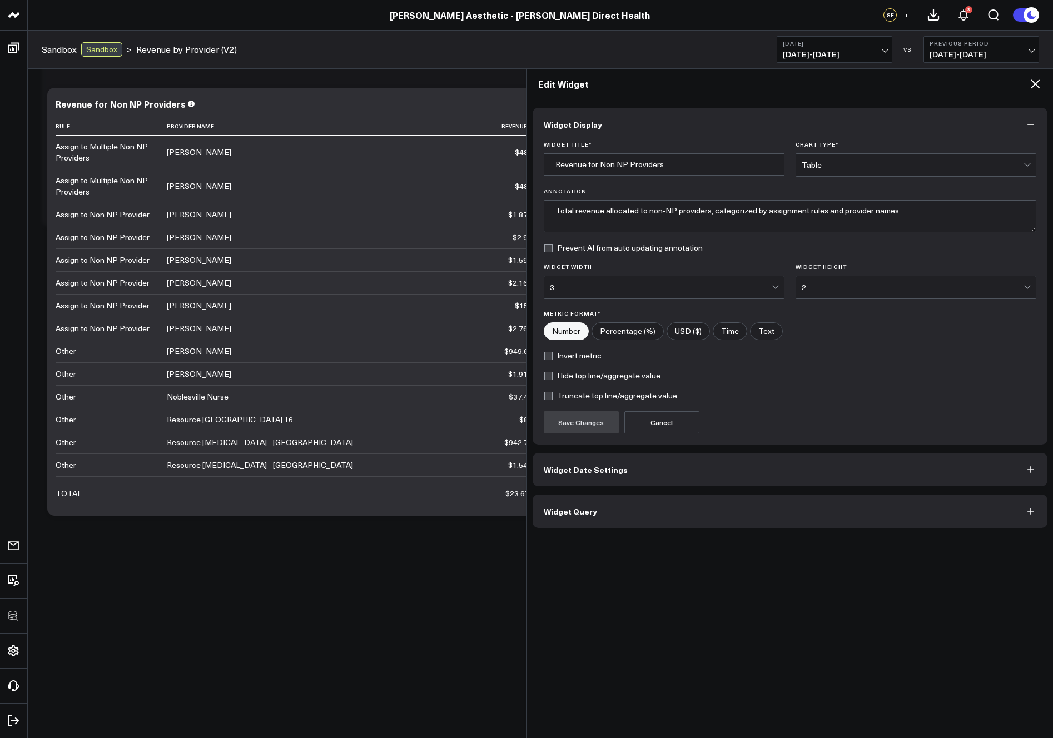
click at [697, 507] on button "Widget Query" at bounding box center [790, 511] width 515 height 33
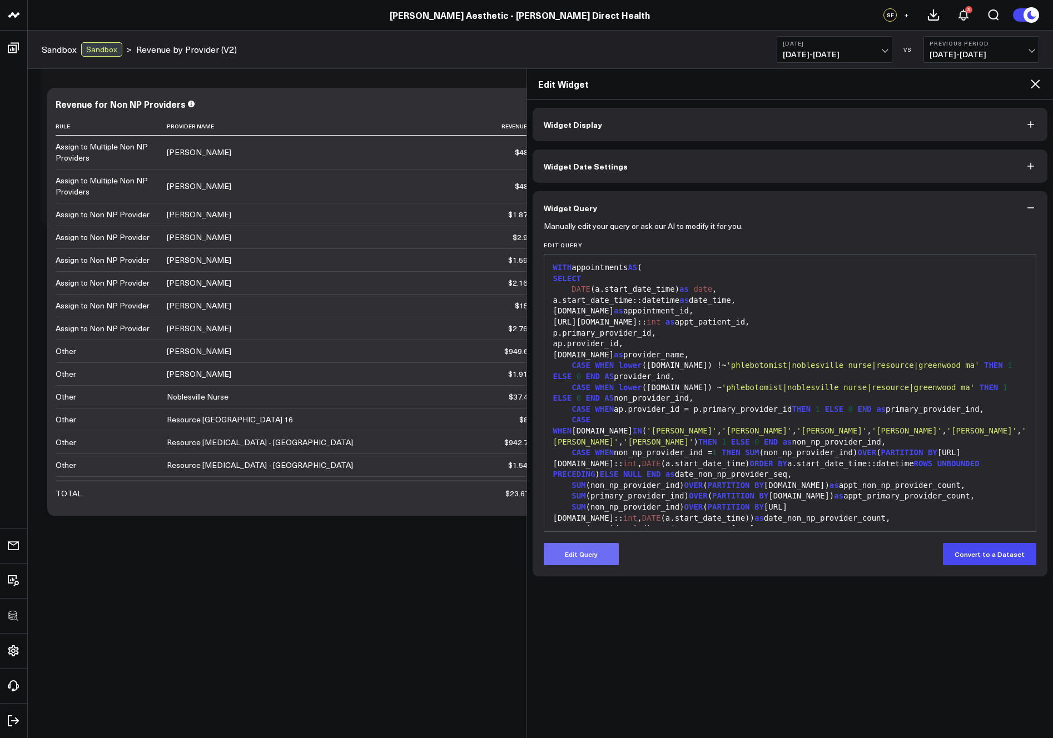
click at [574, 552] on button "Edit Query" at bounding box center [581, 554] width 75 height 22
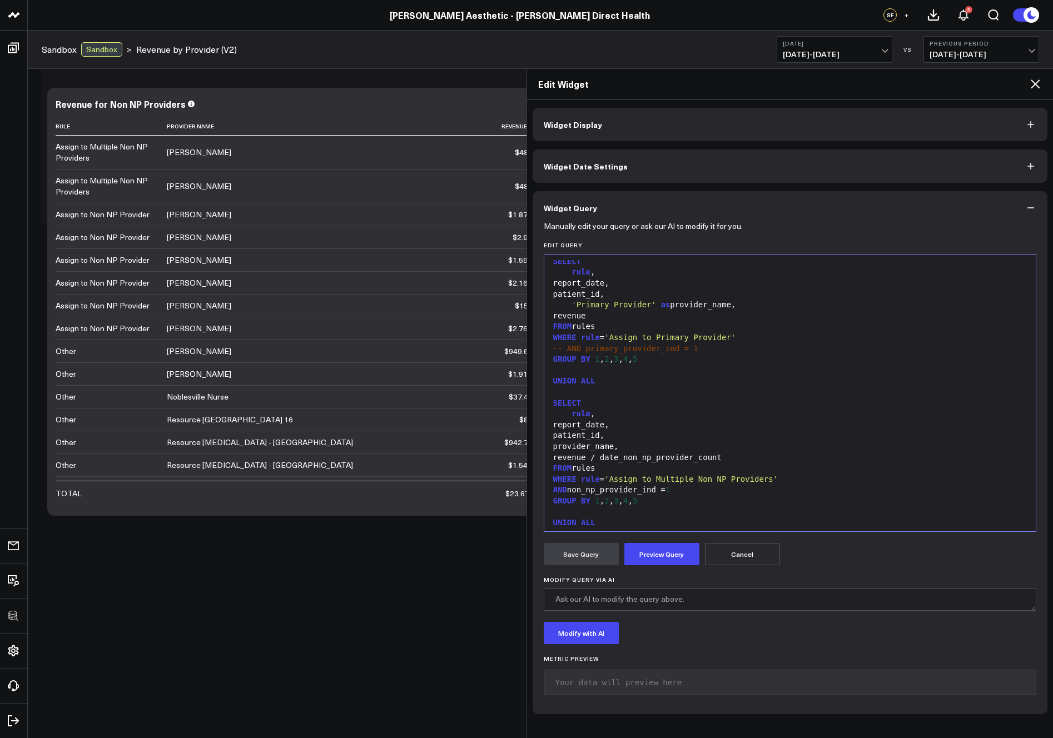
scroll to position [1033, 0]
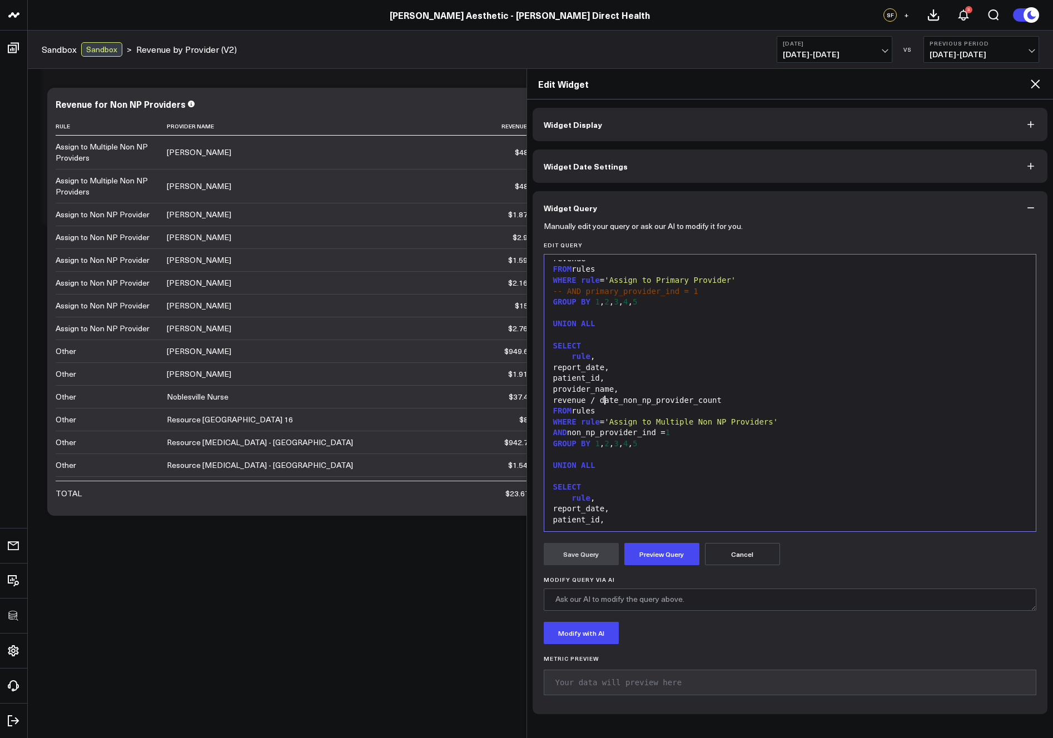
click at [607, 403] on div "revenue / date_non_np_provider_count" at bounding box center [790, 400] width 481 height 11
click at [662, 563] on button "Preview Query" at bounding box center [661, 554] width 75 height 22
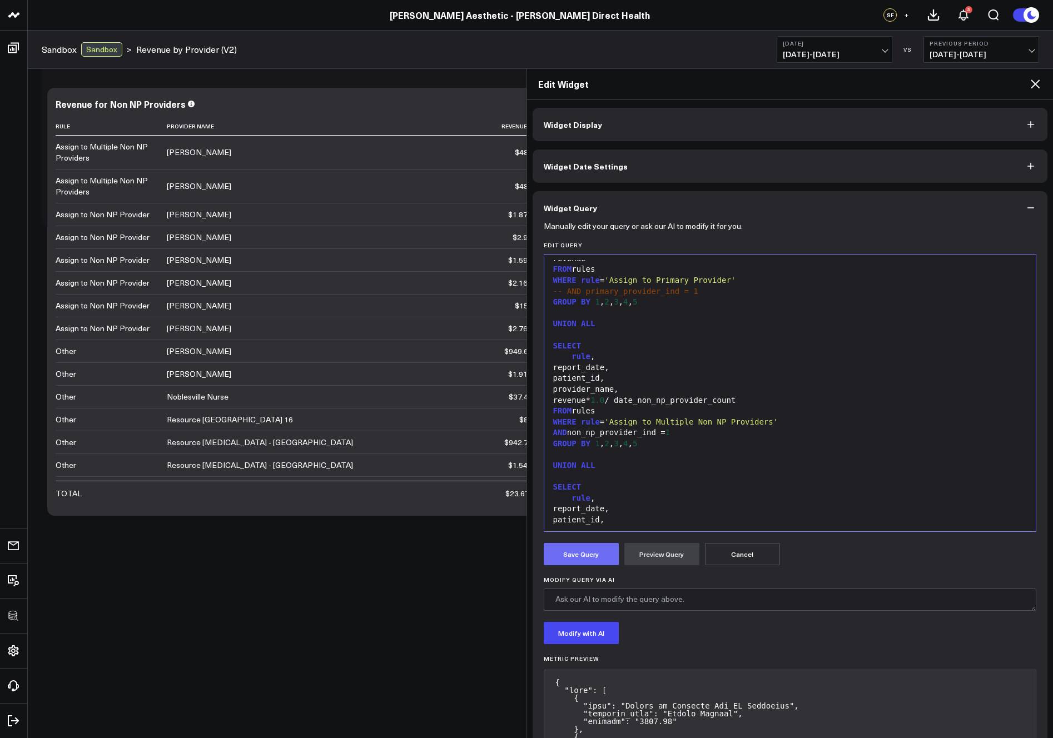
click at [600, 558] on button "Save Query" at bounding box center [581, 554] width 75 height 22
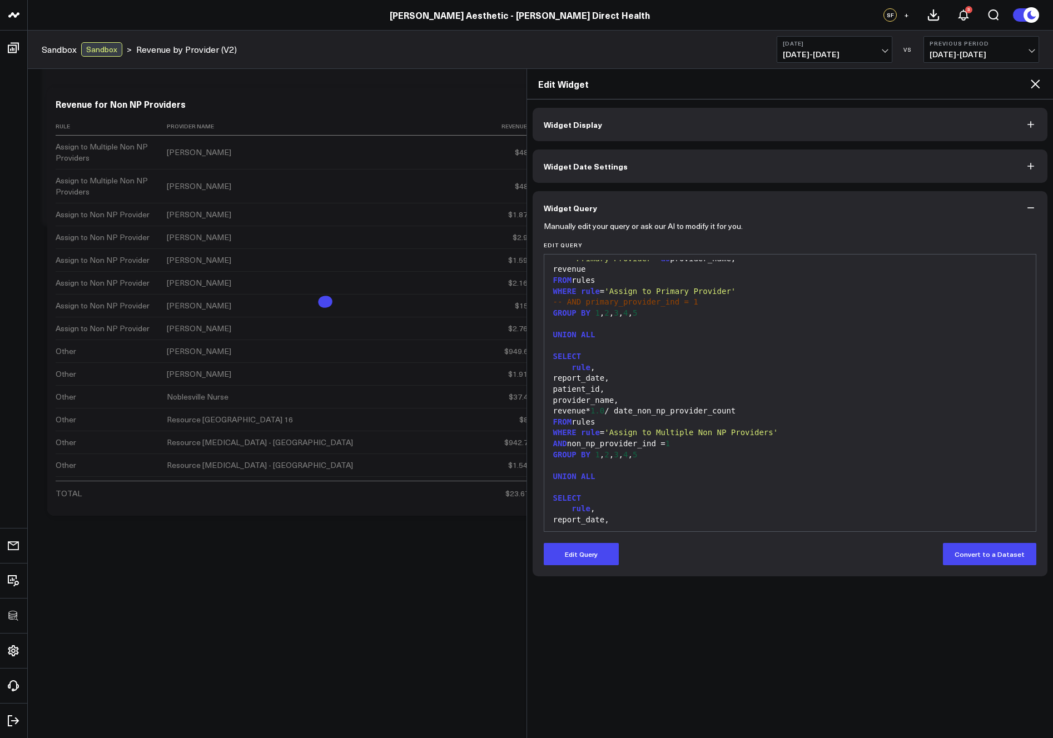
scroll to position [1109, 0]
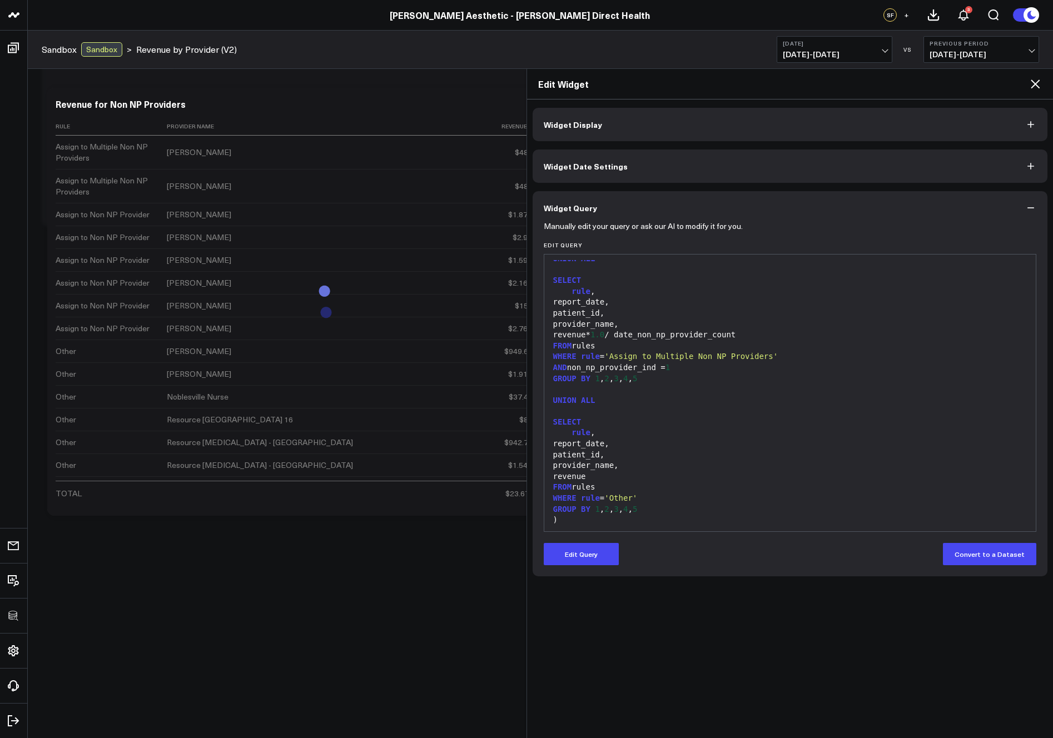
click at [1036, 88] on icon at bounding box center [1035, 83] width 13 height 13
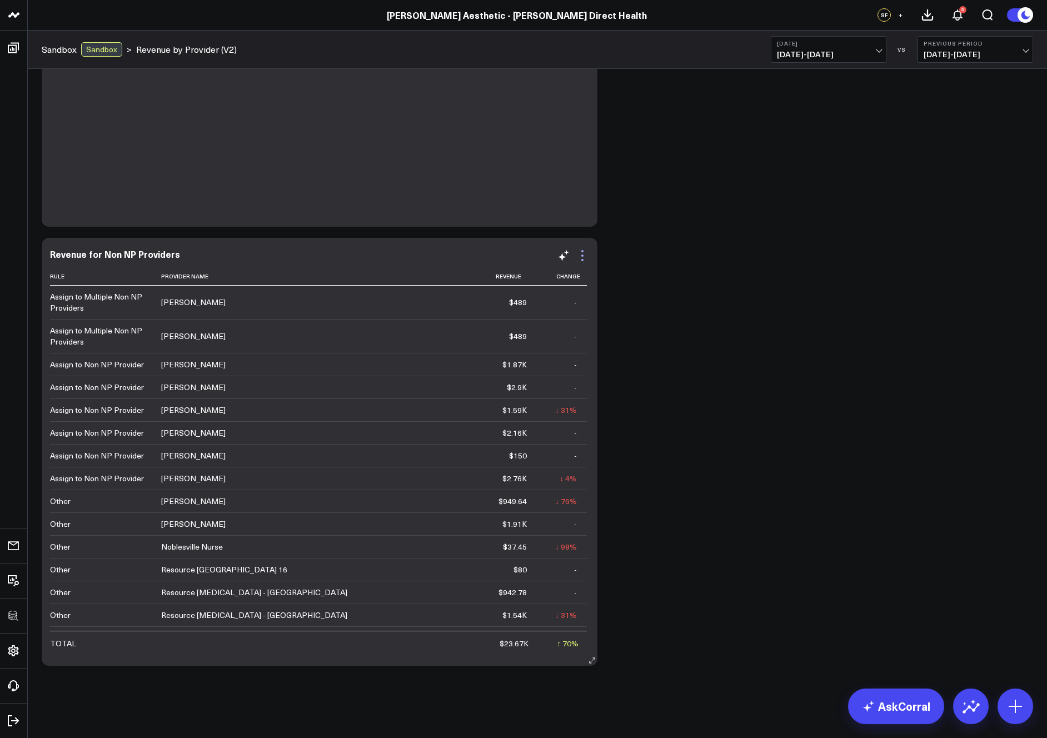
click at [579, 255] on icon at bounding box center [582, 255] width 13 height 13
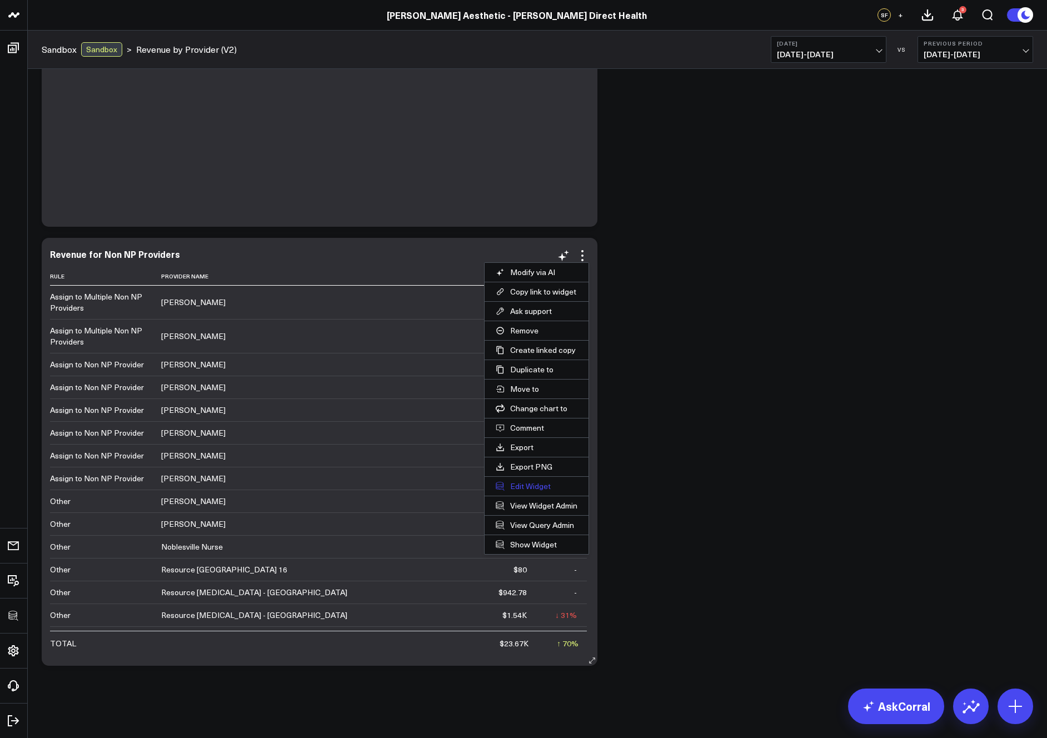
click at [534, 485] on button "Edit Widget" at bounding box center [537, 486] width 104 height 19
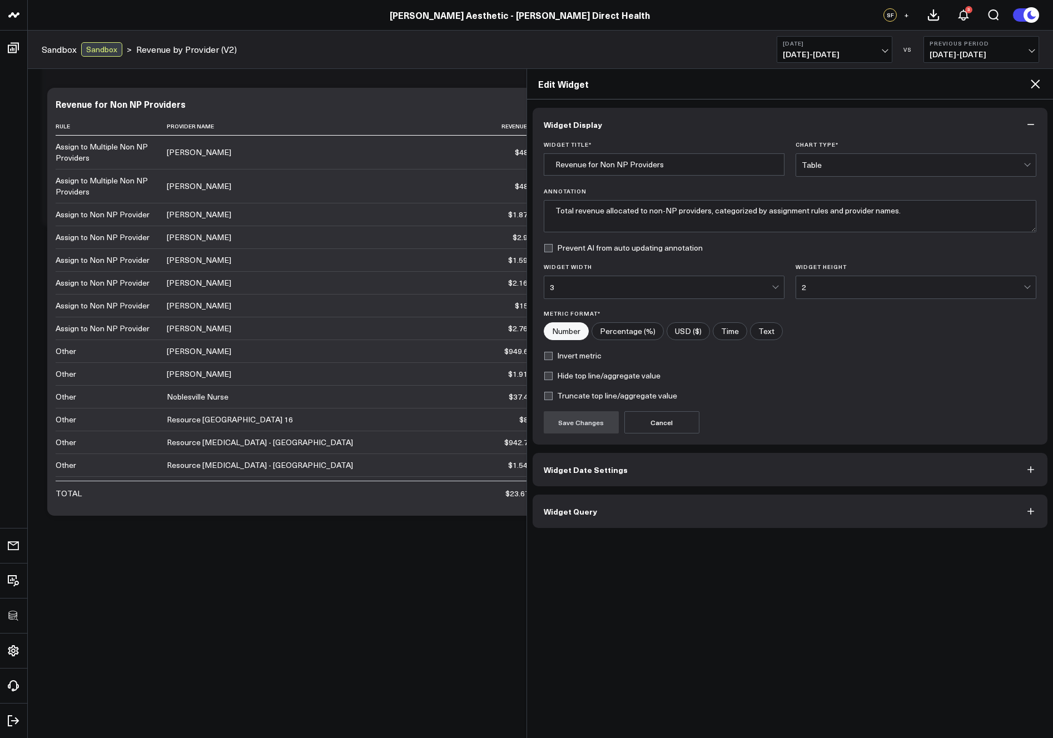
click at [716, 505] on button "Widget Query" at bounding box center [790, 511] width 515 height 33
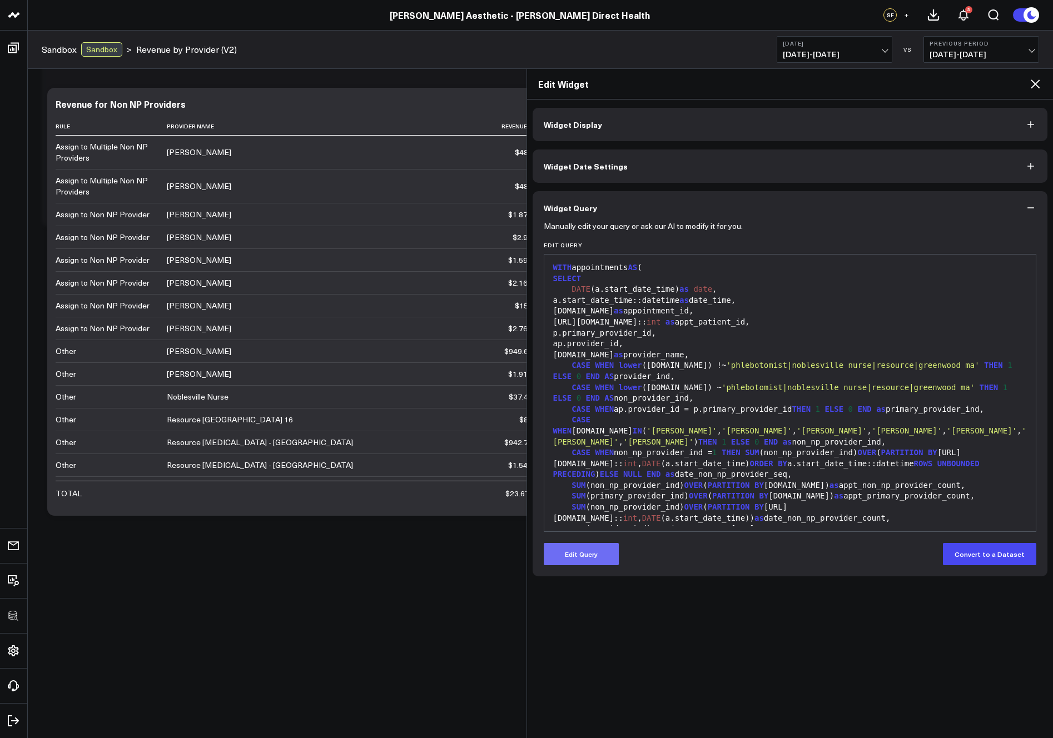
click at [588, 557] on button "Edit Query" at bounding box center [581, 554] width 75 height 22
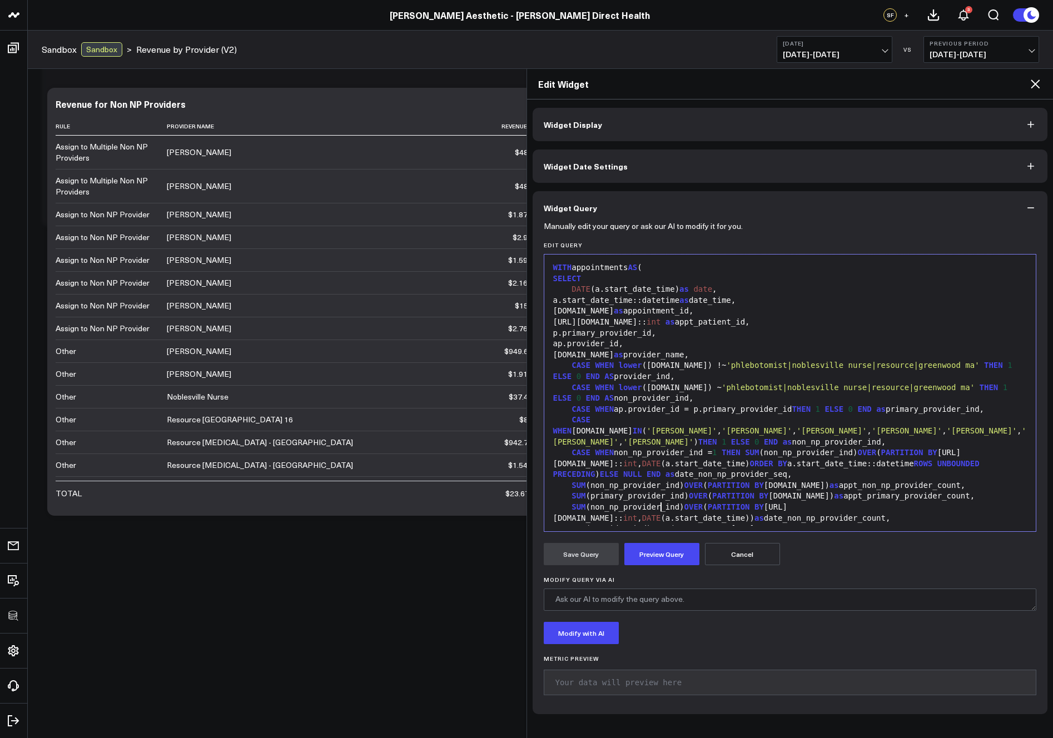
click at [662, 508] on div "SUM (non_np_provider_ind) OVER ( PARTITION BY [URL][DOMAIN_NAME]:: int , DATE (…" at bounding box center [790, 513] width 481 height 22
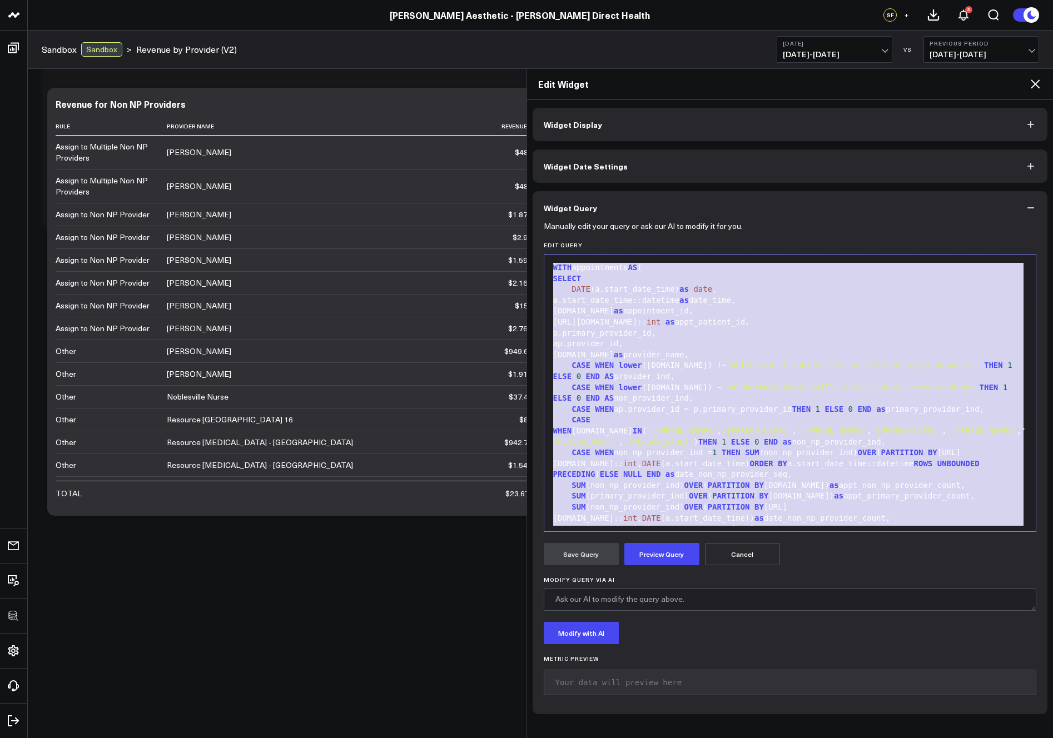
copy div "WITH appointments AS ( SELECT DATE (a.start_date_time) as date , a.start_date_t…"
click at [682, 457] on div "CASE WHEN non_np_provider_ind = 1 THEN SUM (non_np_provider_ind) OVER ( PARTITI…" at bounding box center [790, 464] width 481 height 33
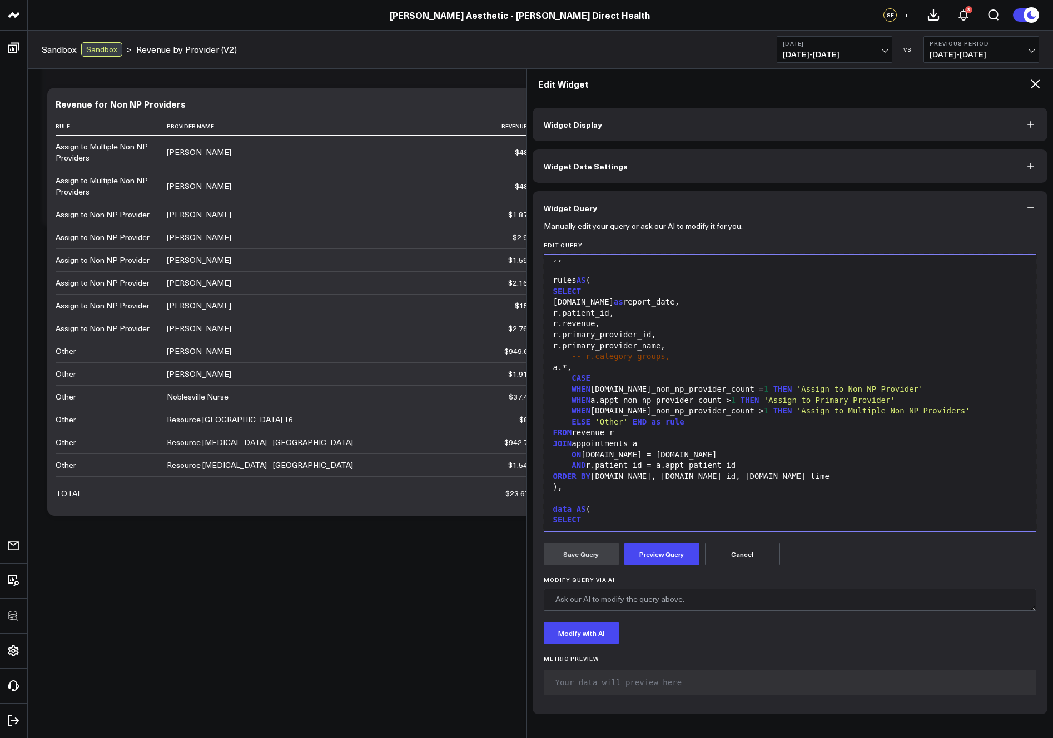
scroll to position [689, 0]
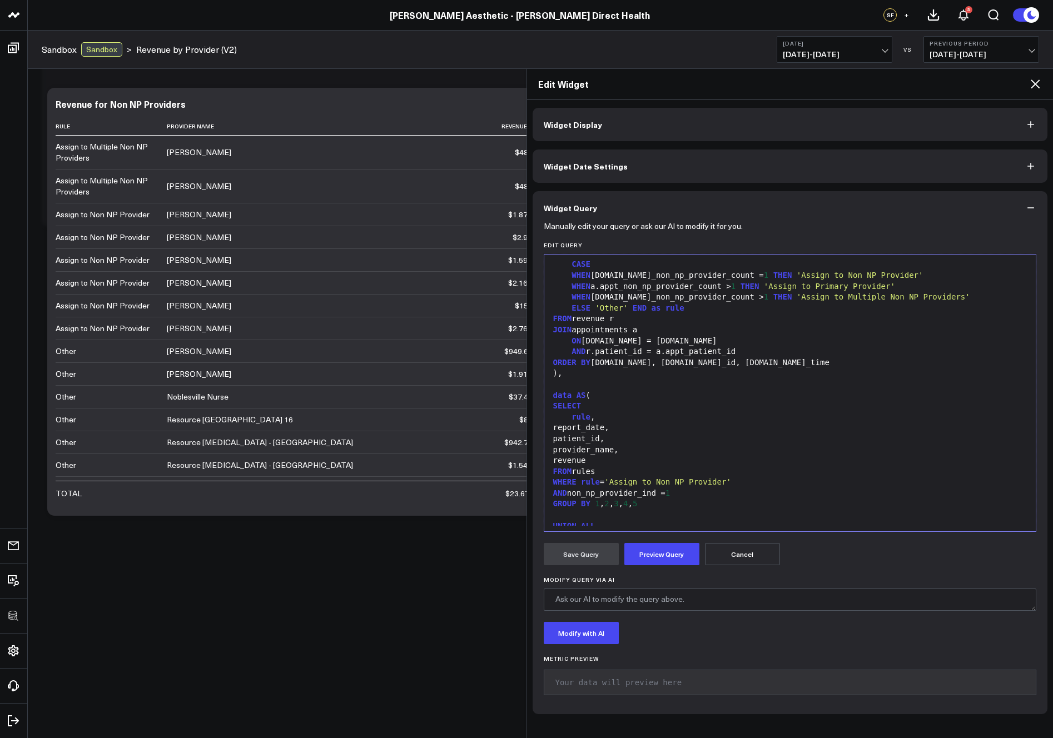
click at [552, 330] on div "JOIN appointments a" at bounding box center [790, 330] width 481 height 11
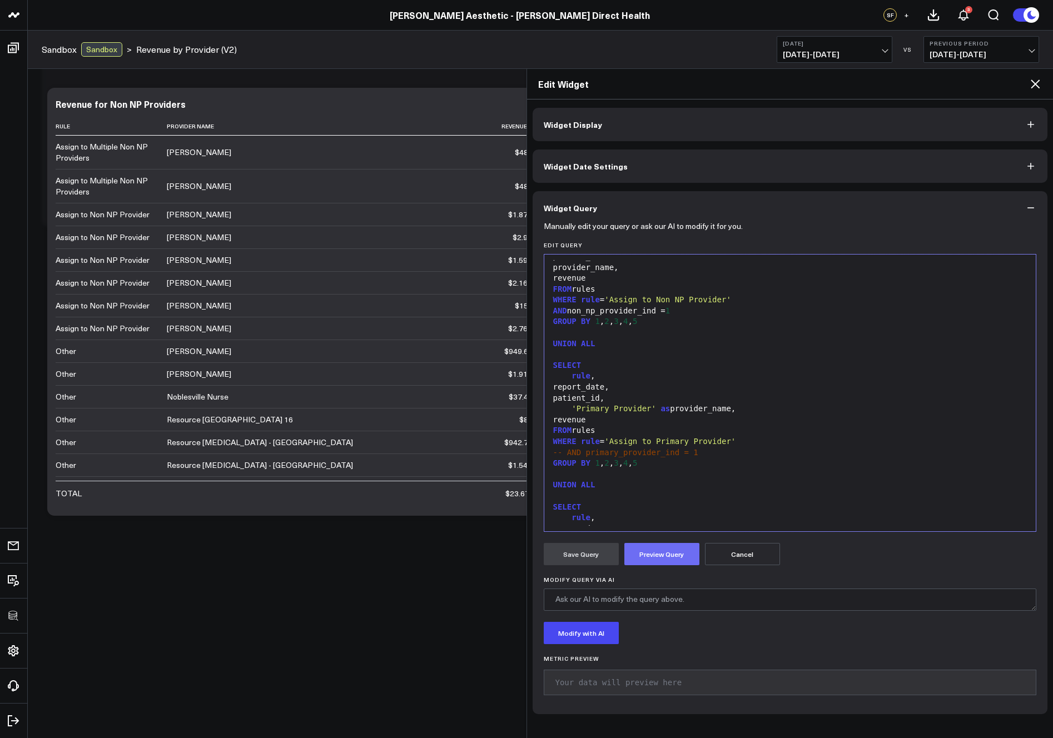
click at [685, 553] on button "Preview Query" at bounding box center [661, 554] width 75 height 22
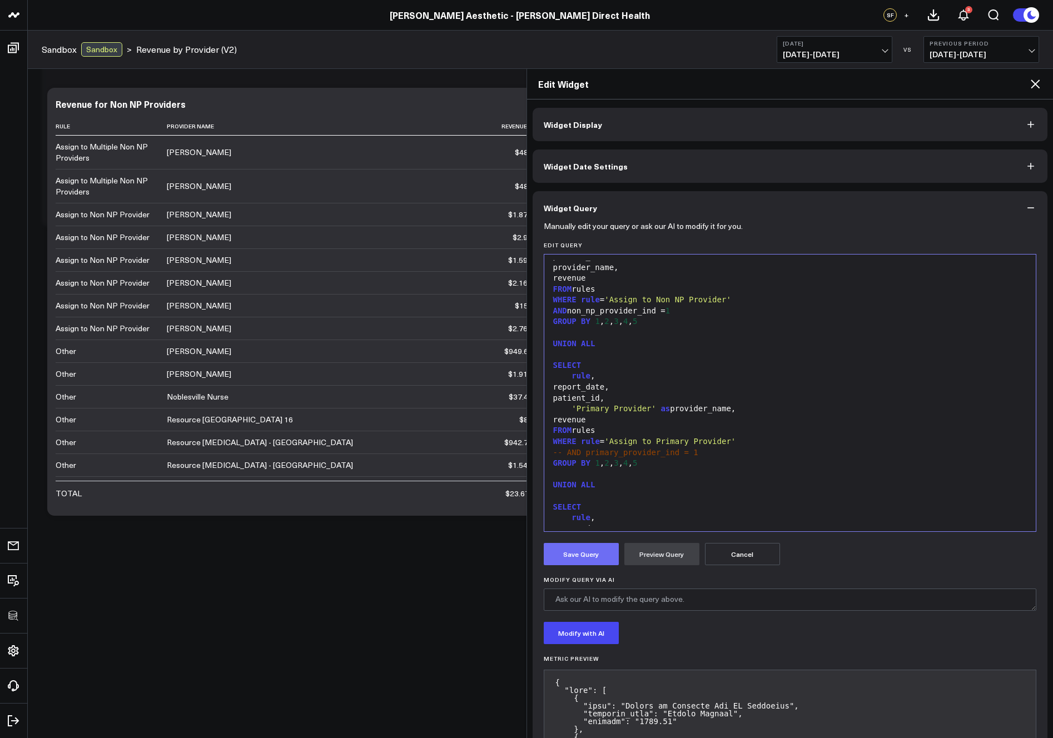
click at [585, 549] on button "Save Query" at bounding box center [581, 554] width 75 height 22
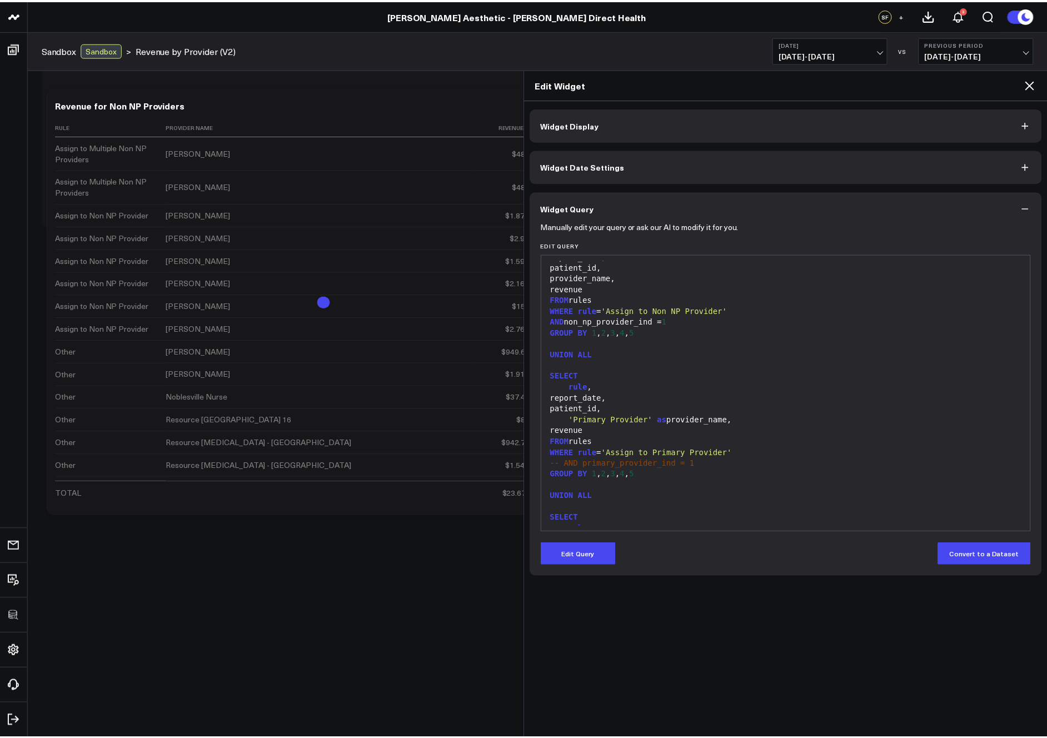
scroll to position [948, 0]
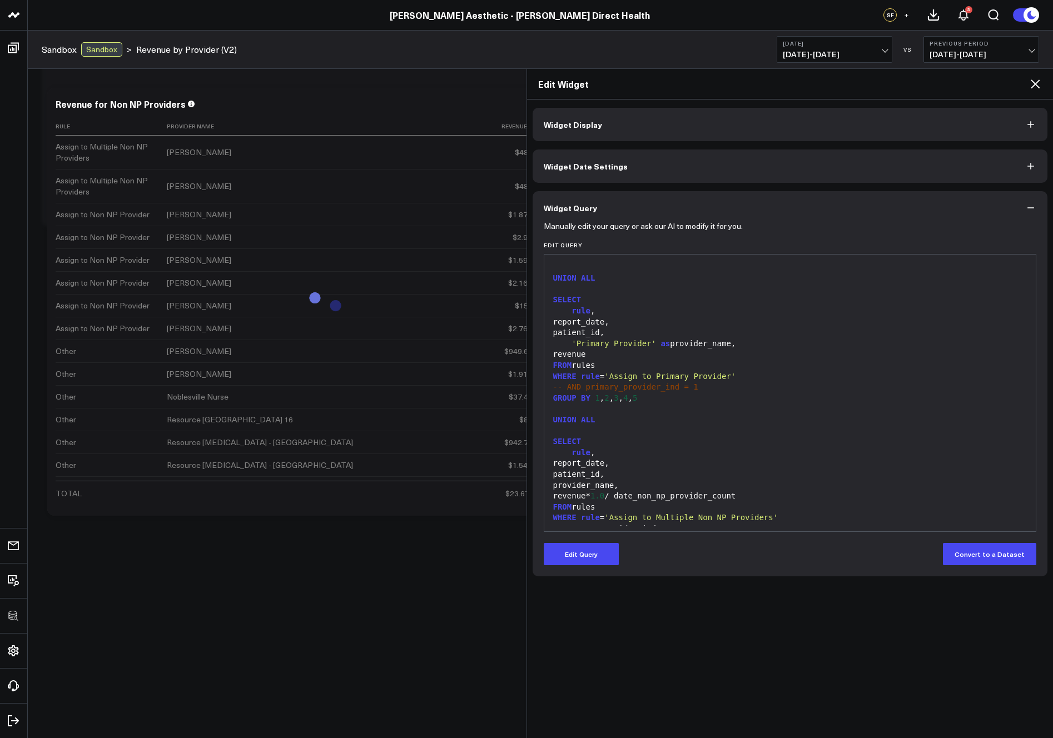
click at [1036, 87] on icon at bounding box center [1035, 83] width 13 height 13
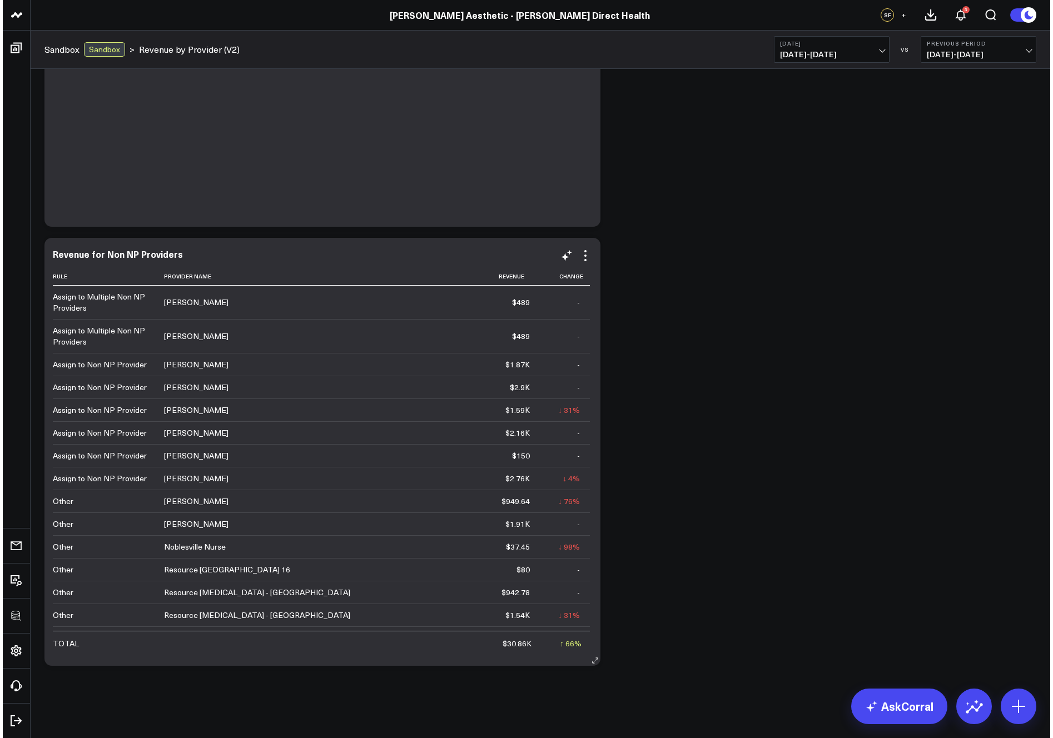
scroll to position [717, 0]
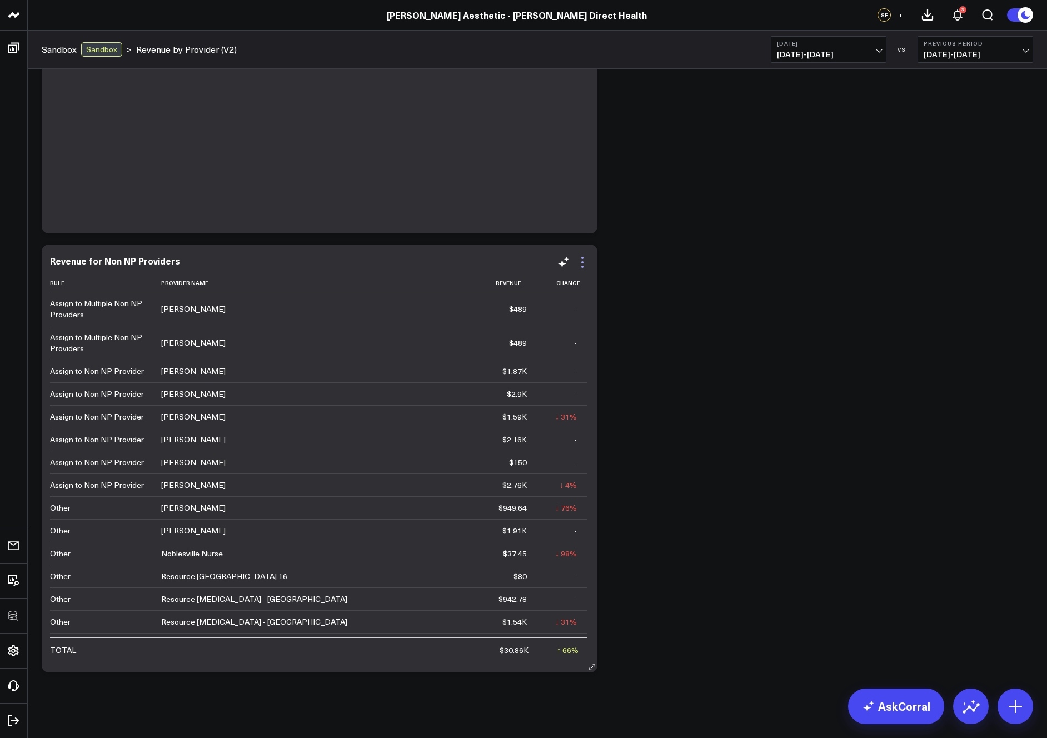
click at [585, 265] on icon at bounding box center [582, 262] width 13 height 13
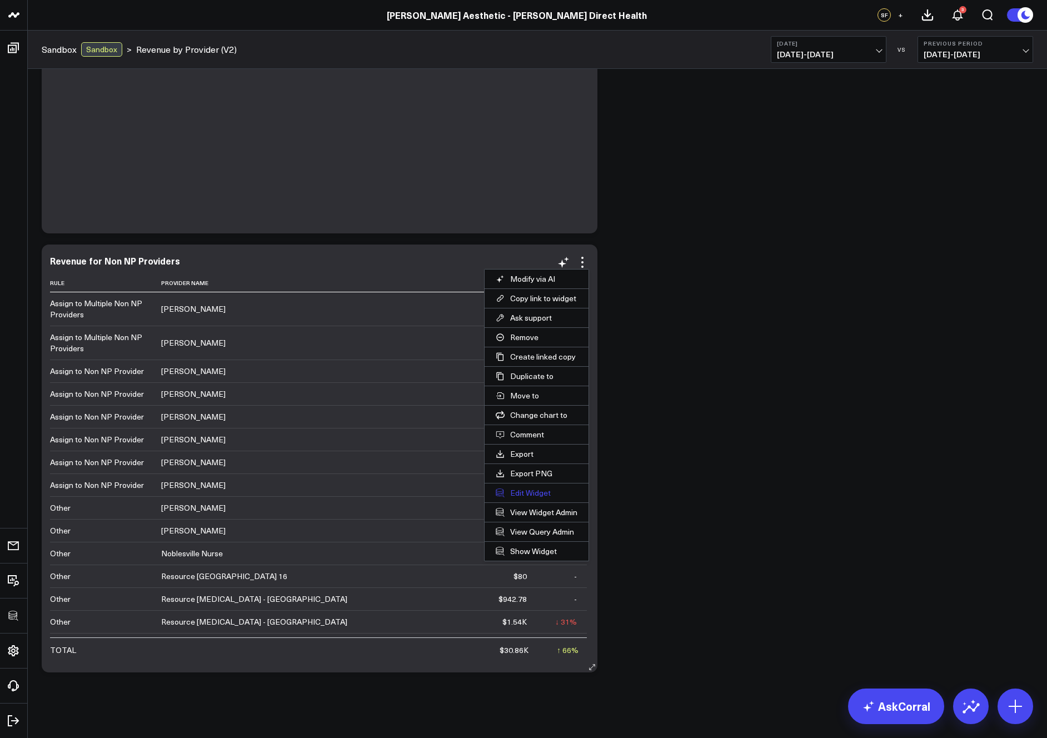
click at [531, 490] on button "Edit Widget" at bounding box center [537, 493] width 104 height 19
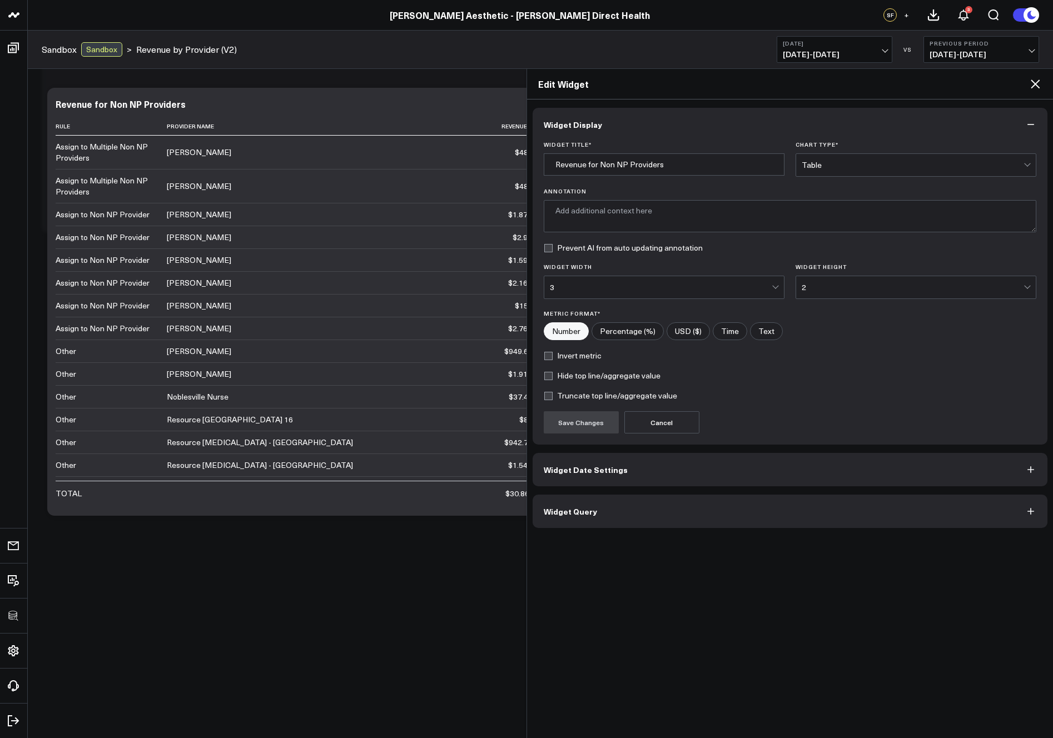
type textarea "Total revenue allocated to different provider types based on specific assignmen…"
click at [660, 519] on button "Widget Query" at bounding box center [790, 511] width 515 height 33
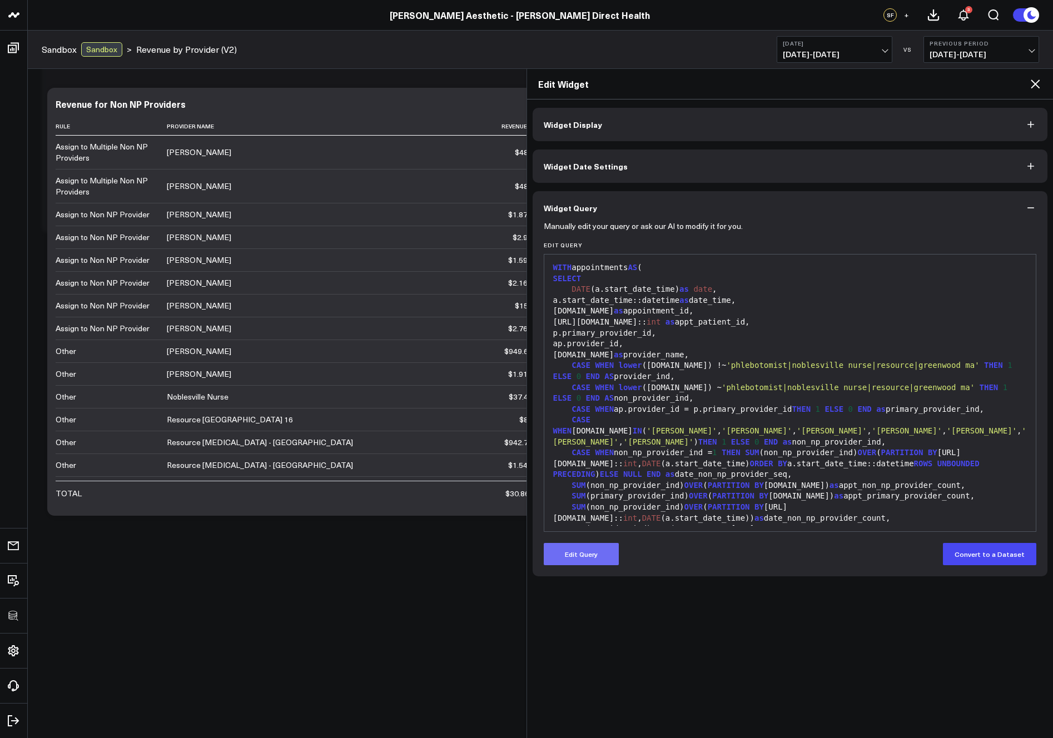
click at [569, 560] on button "Edit Query" at bounding box center [581, 554] width 75 height 22
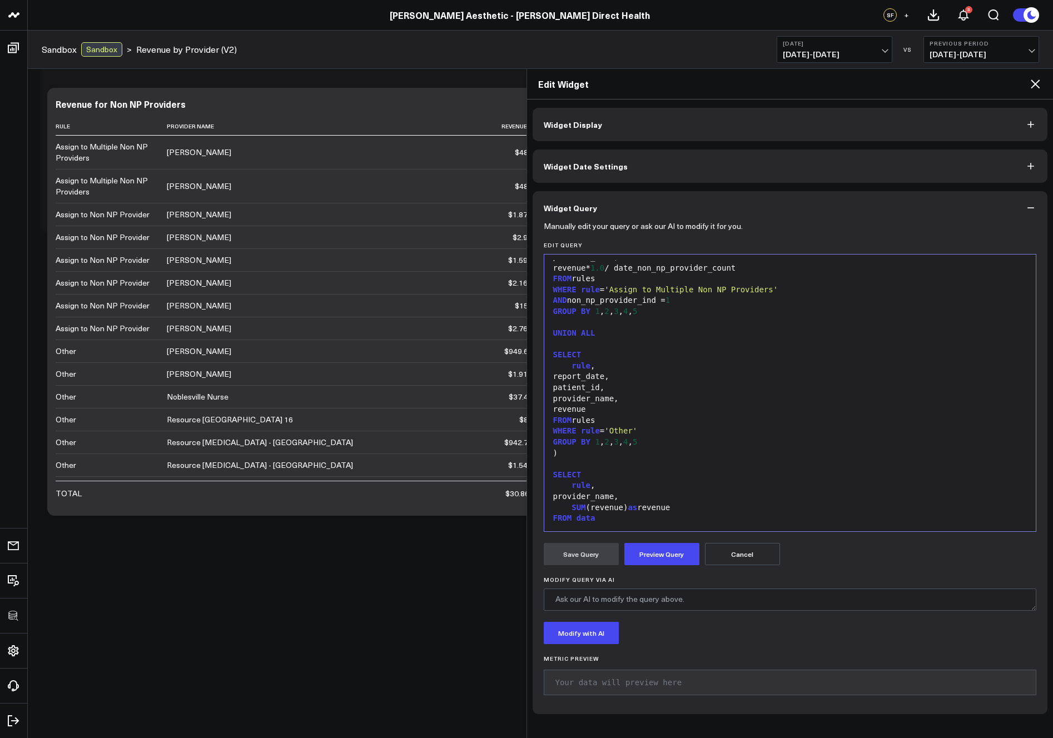
scroll to position [1188, 0]
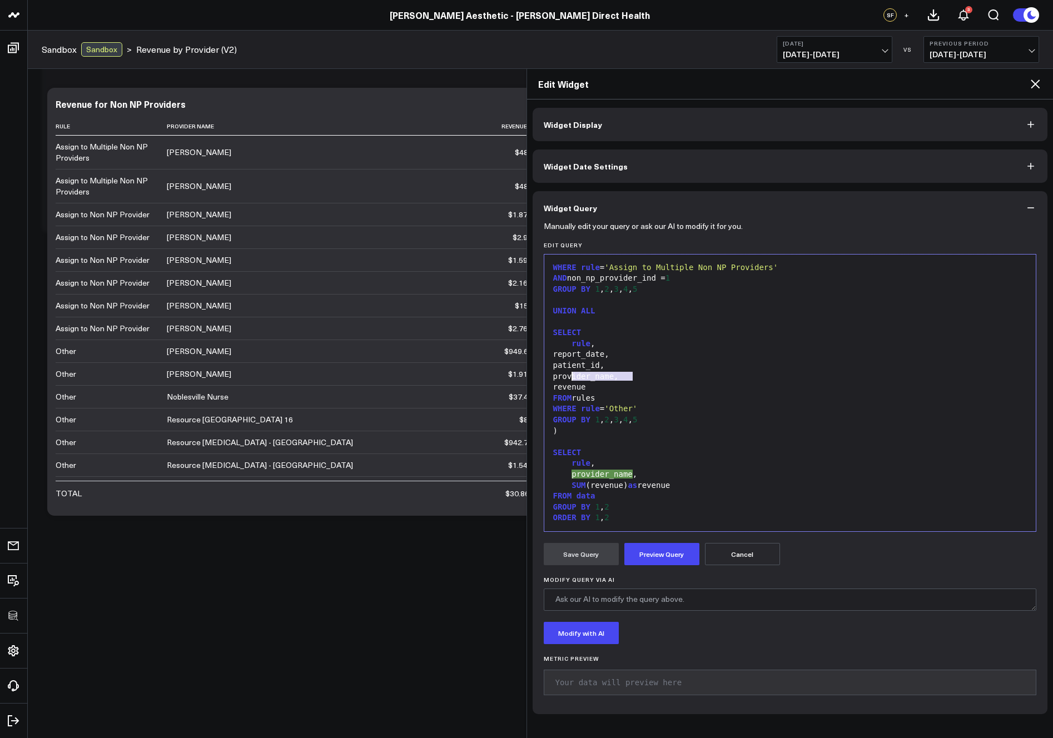
drag, startPoint x: 633, startPoint y: 378, endPoint x: 571, endPoint y: 378, distance: 62.3
click at [571, 378] on div "provider_name," at bounding box center [790, 376] width 481 height 11
click at [686, 562] on button "Preview Query" at bounding box center [661, 554] width 75 height 22
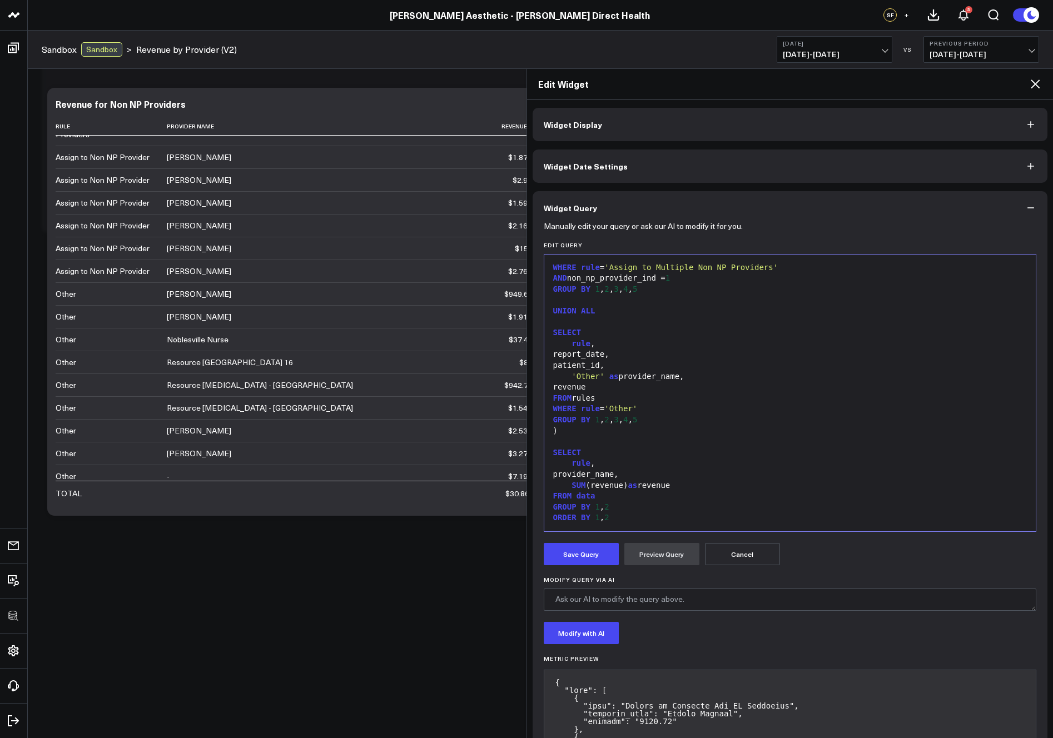
scroll to position [64, 0]
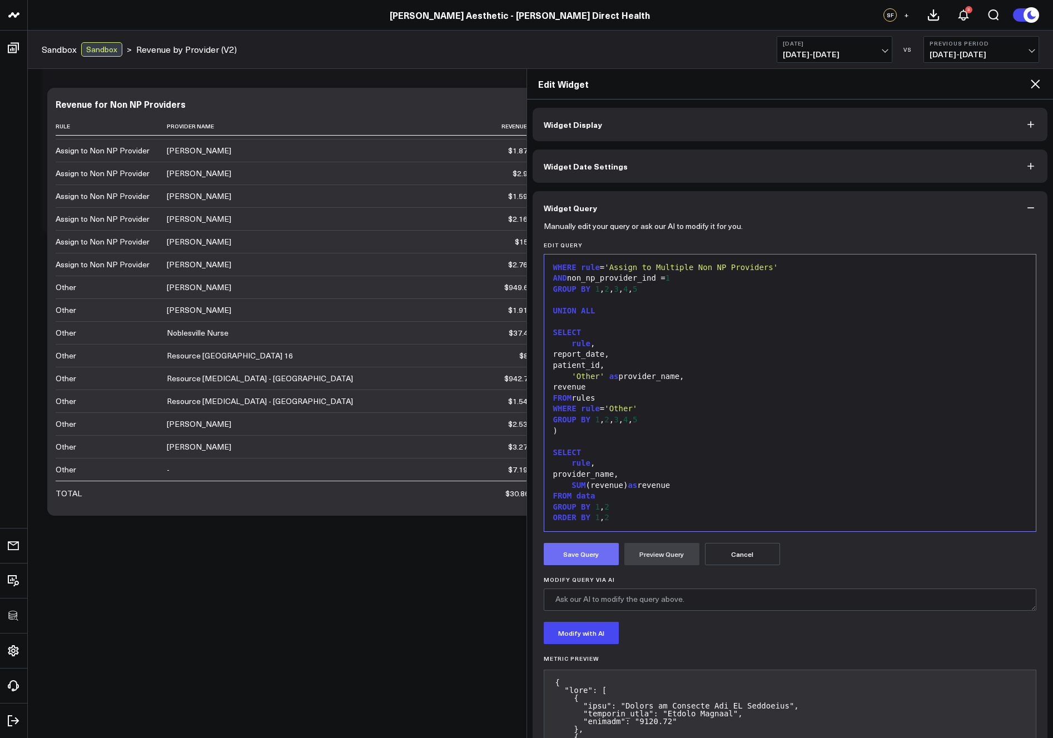
click at [574, 558] on button "Save Query" at bounding box center [581, 554] width 75 height 22
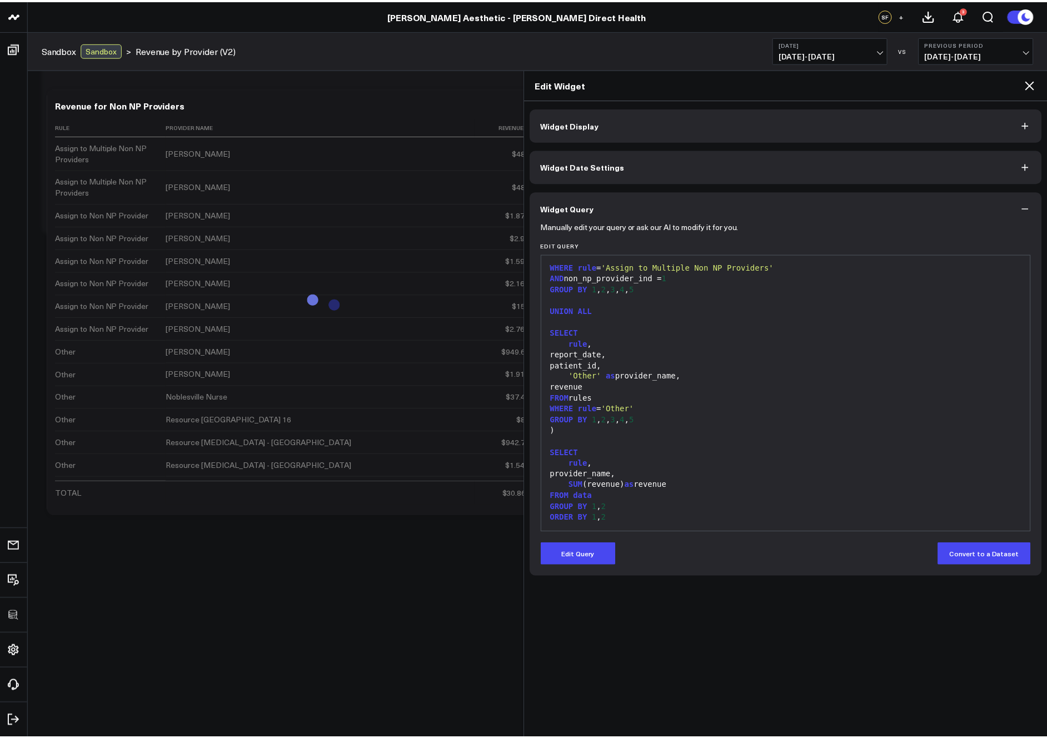
scroll to position [1111, 0]
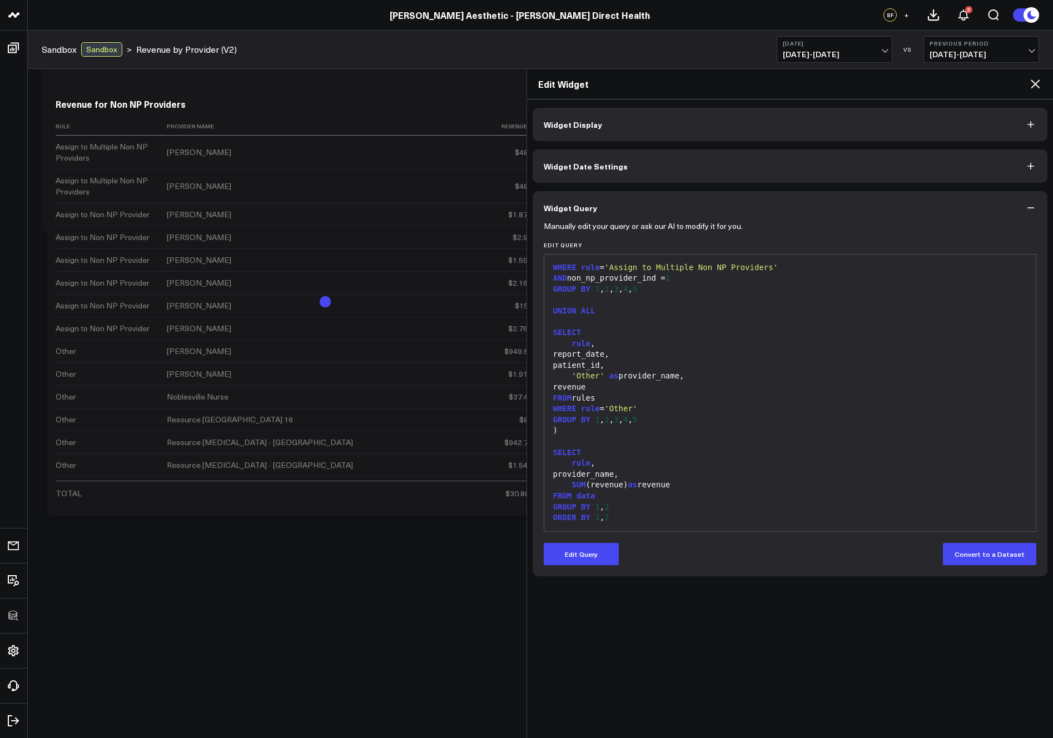
click at [1035, 88] on icon at bounding box center [1035, 83] width 13 height 13
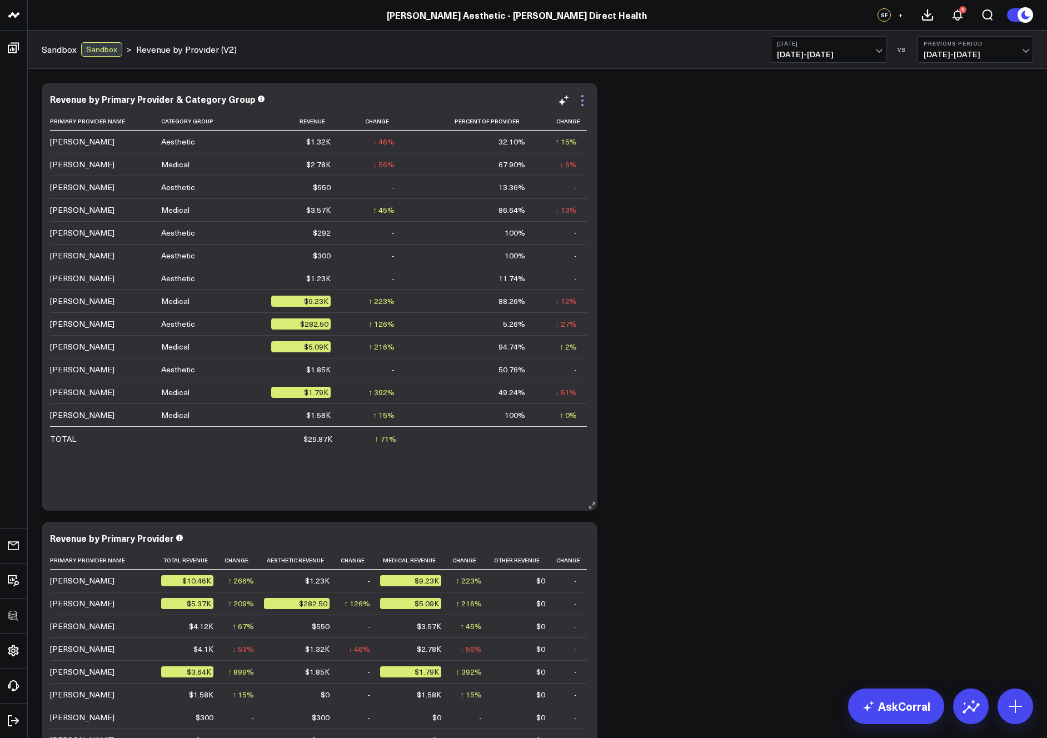
click at [587, 103] on icon at bounding box center [582, 100] width 13 height 13
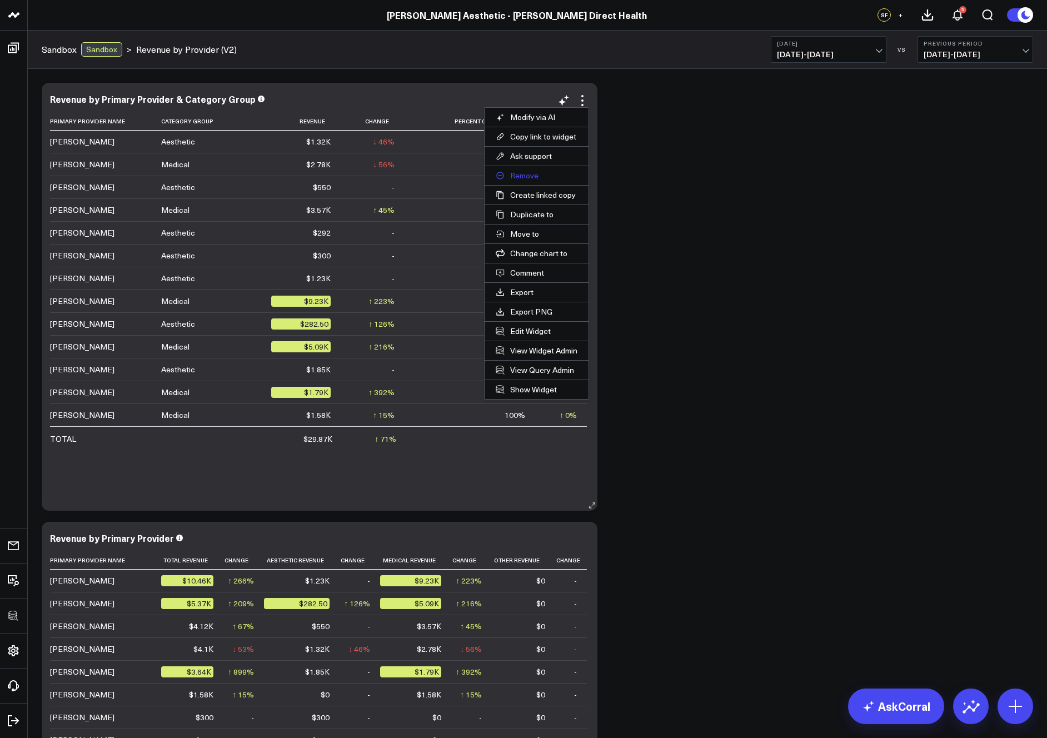
click at [525, 177] on button "Remove" at bounding box center [537, 175] width 104 height 19
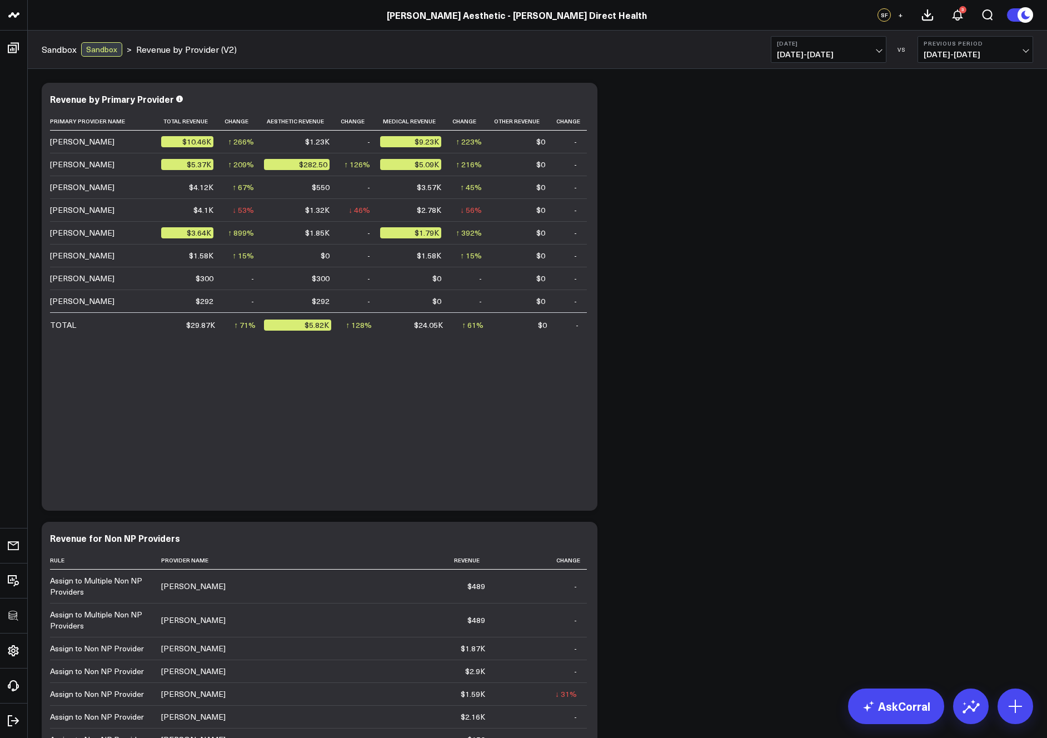
click at [727, 269] on div "Modify via AI Copy link to widget Ask support Remove Create linked copy Executi…" at bounding box center [537, 516] width 1003 height 878
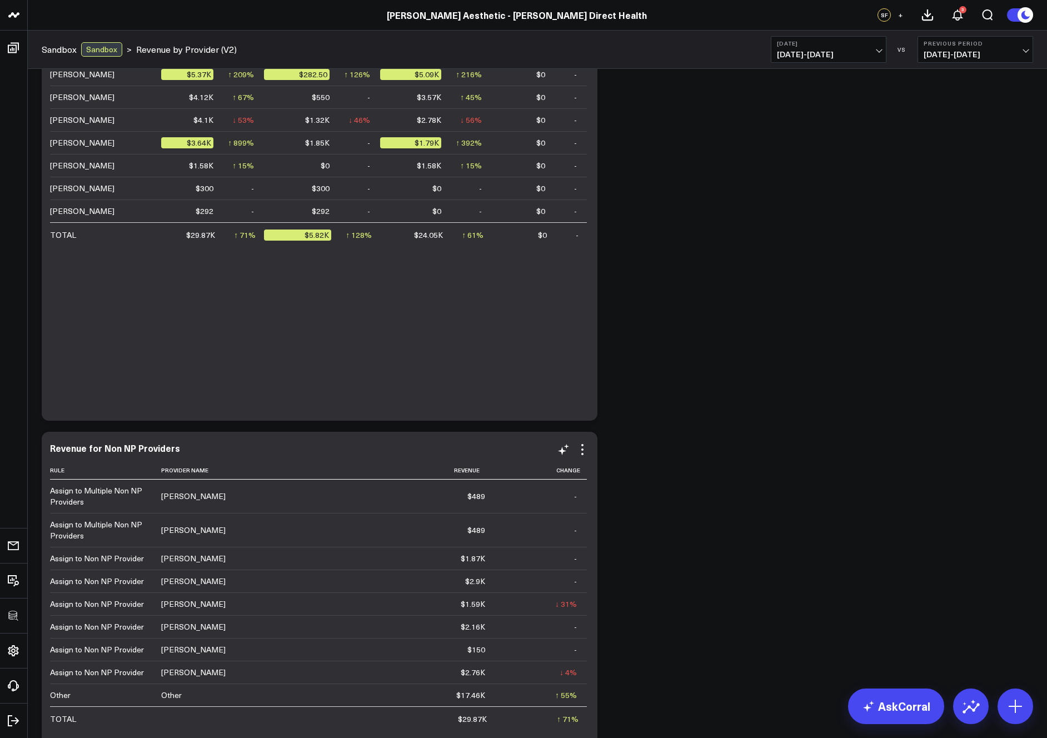
scroll to position [284, 0]
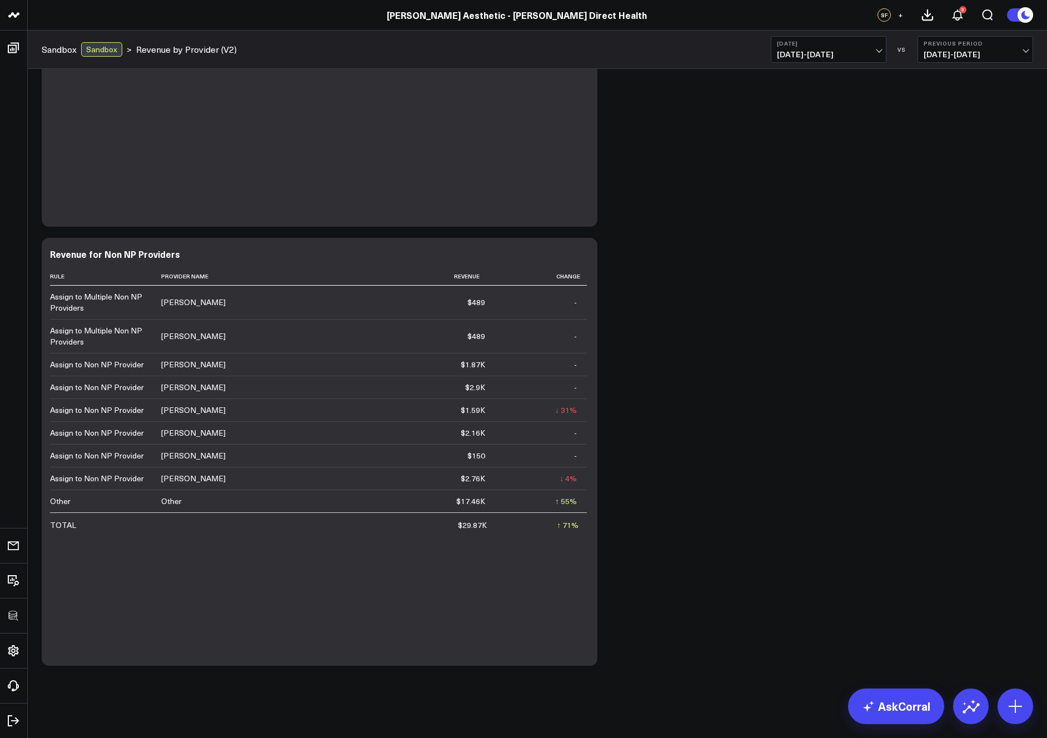
click at [827, 50] on span "[DATE] - [DATE]" at bounding box center [828, 54] width 103 height 9
click at [821, 116] on link "Last 30 Days" at bounding box center [829, 116] width 115 height 21
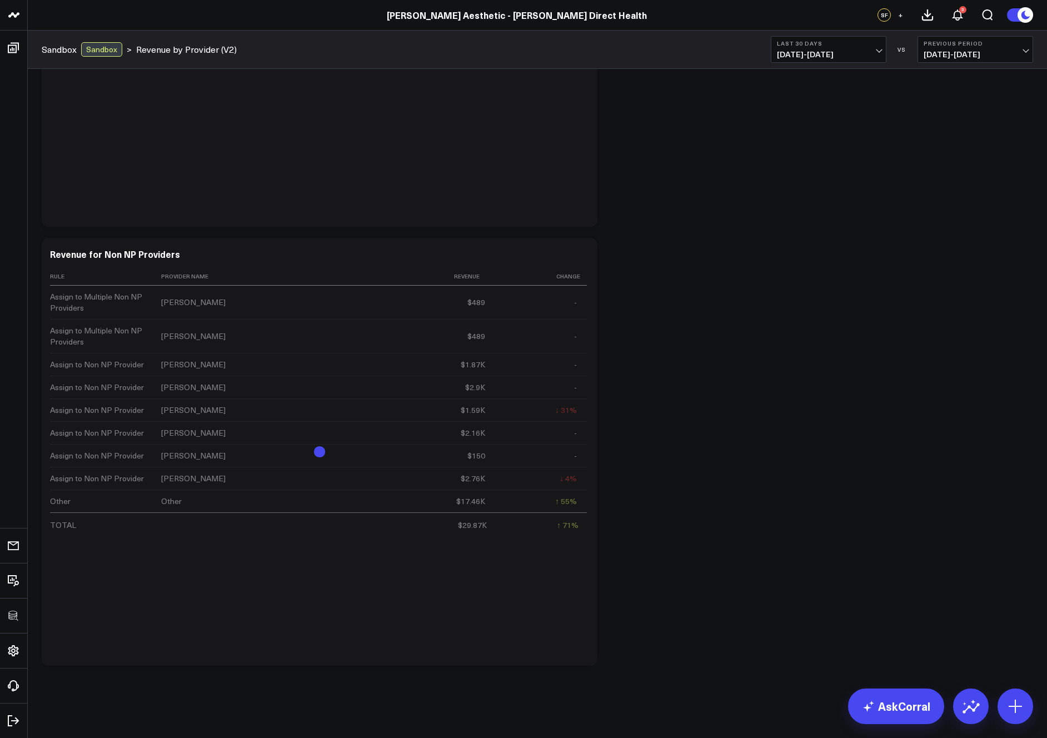
click at [820, 332] on div "Modify via AI Copy link to widget Ask support Remove Create linked copy Executi…" at bounding box center [537, 232] width 1003 height 878
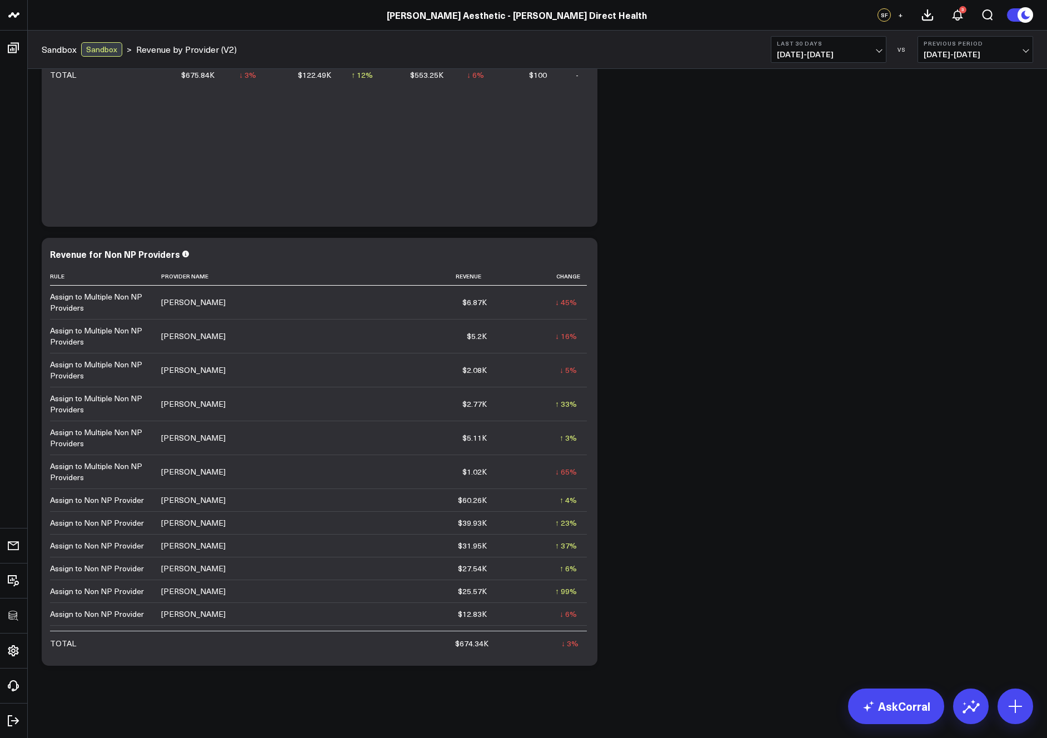
click at [833, 56] on span "[DATE] - [DATE]" at bounding box center [828, 54] width 103 height 9
click at [811, 220] on link "Last Month" at bounding box center [829, 225] width 115 height 21
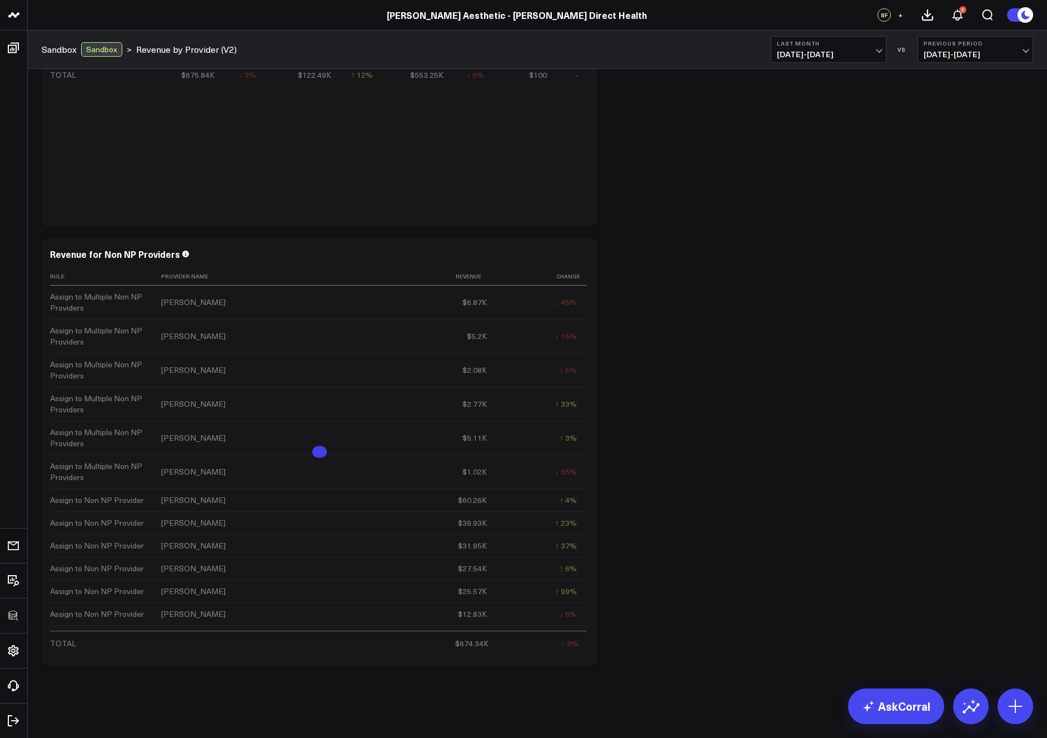
click at [747, 332] on div "Modify via AI Copy link to widget Ask support Remove Create linked copy Executi…" at bounding box center [537, 232] width 1003 height 878
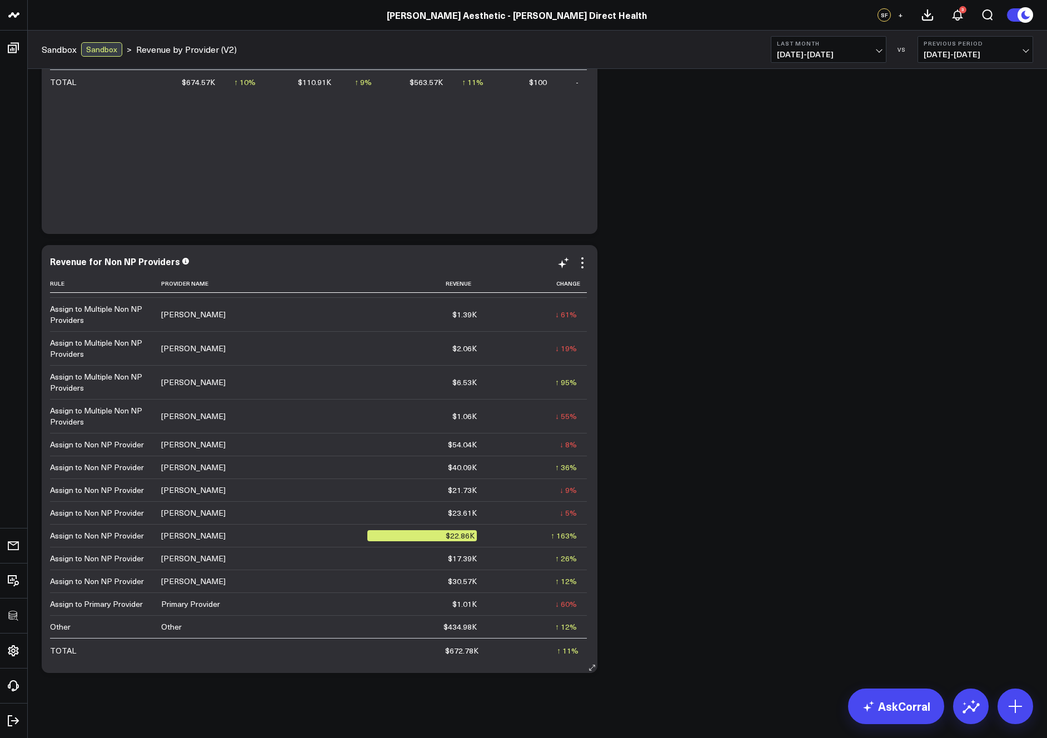
scroll to position [284, 0]
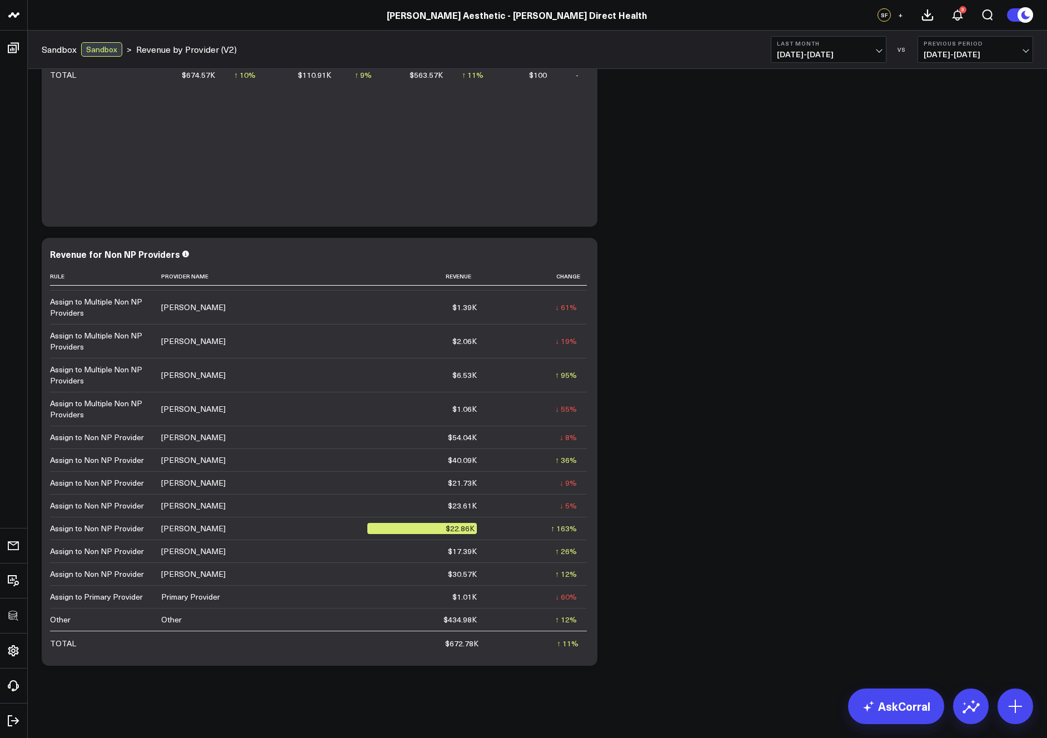
click at [852, 418] on div "Modify via AI Copy link to widget Ask support Remove Create linked copy Executi…" at bounding box center [537, 232] width 1003 height 878
click at [586, 259] on icon at bounding box center [582, 255] width 13 height 13
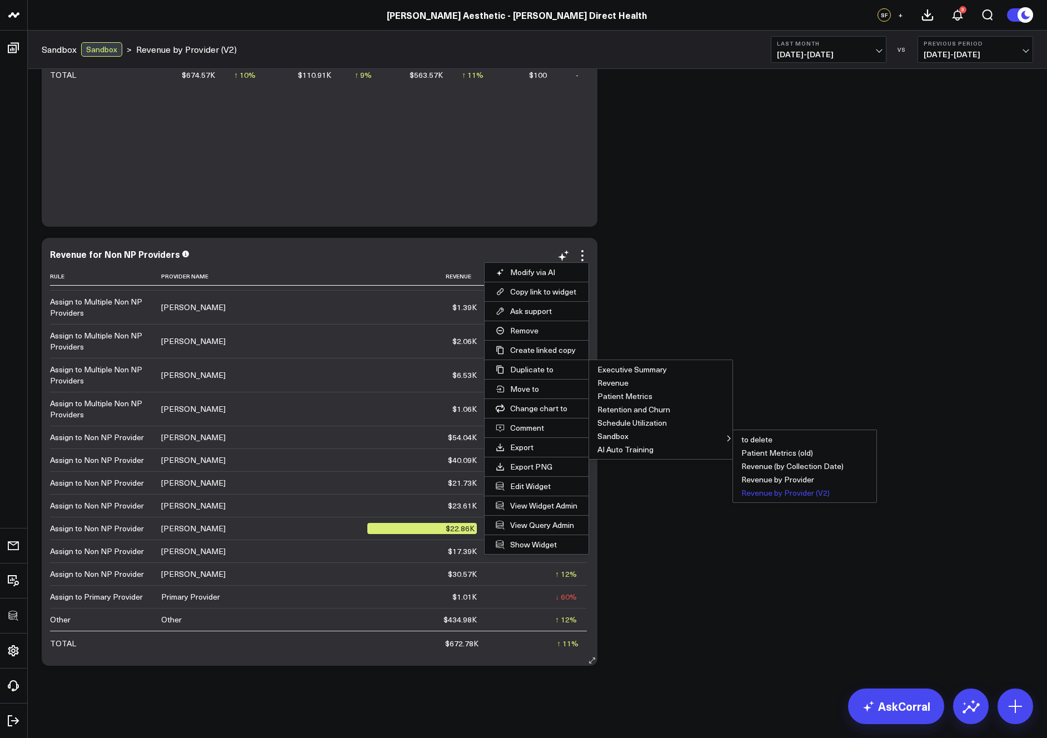
click at [772, 496] on button "Revenue by Provider (V2)" at bounding box center [804, 492] width 143 height 13
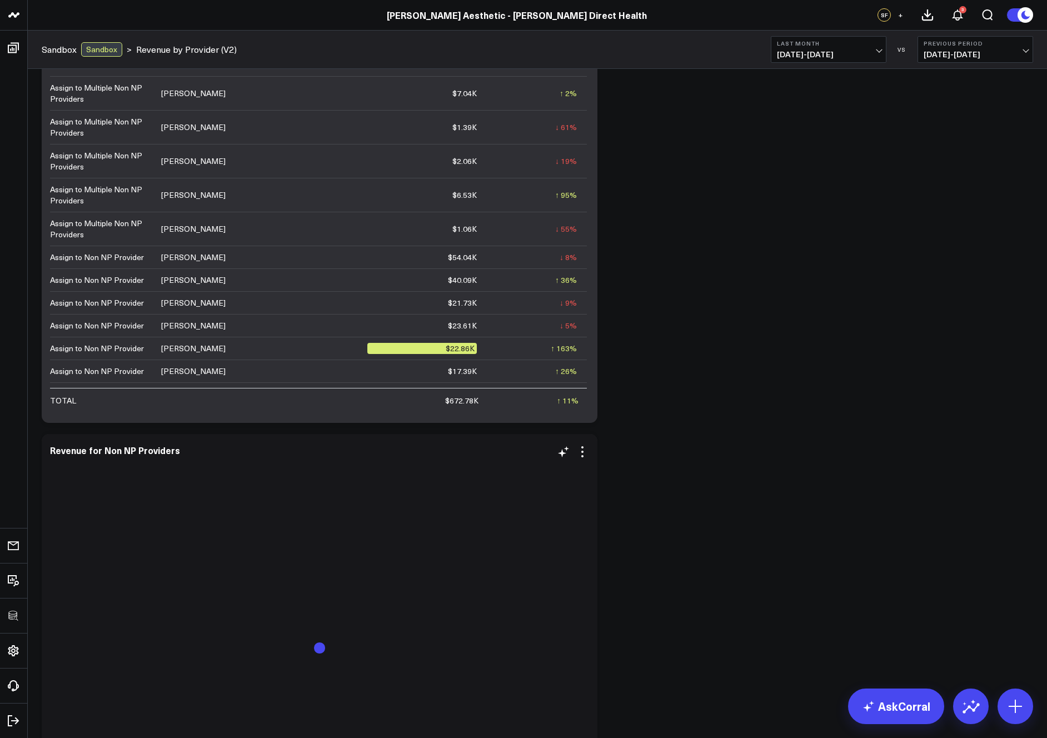
scroll to position [584, 0]
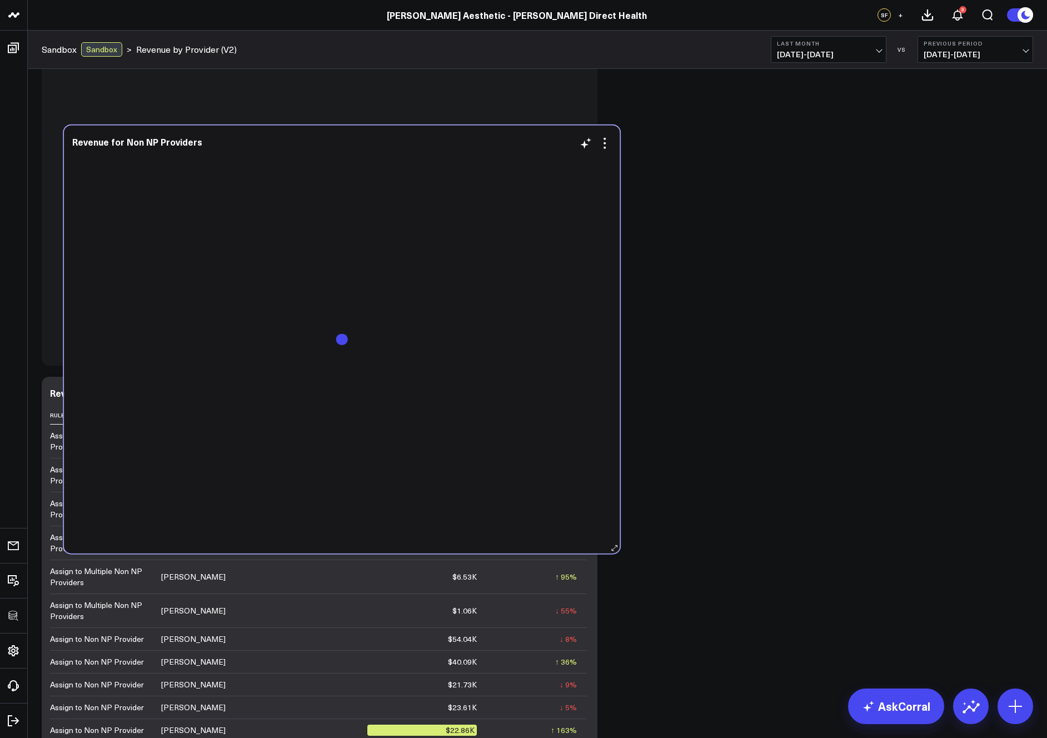
drag, startPoint x: 380, startPoint y: 470, endPoint x: 402, endPoint y: 218, distance: 252.3
click at [402, 218] on div at bounding box center [341, 349] width 539 height 388
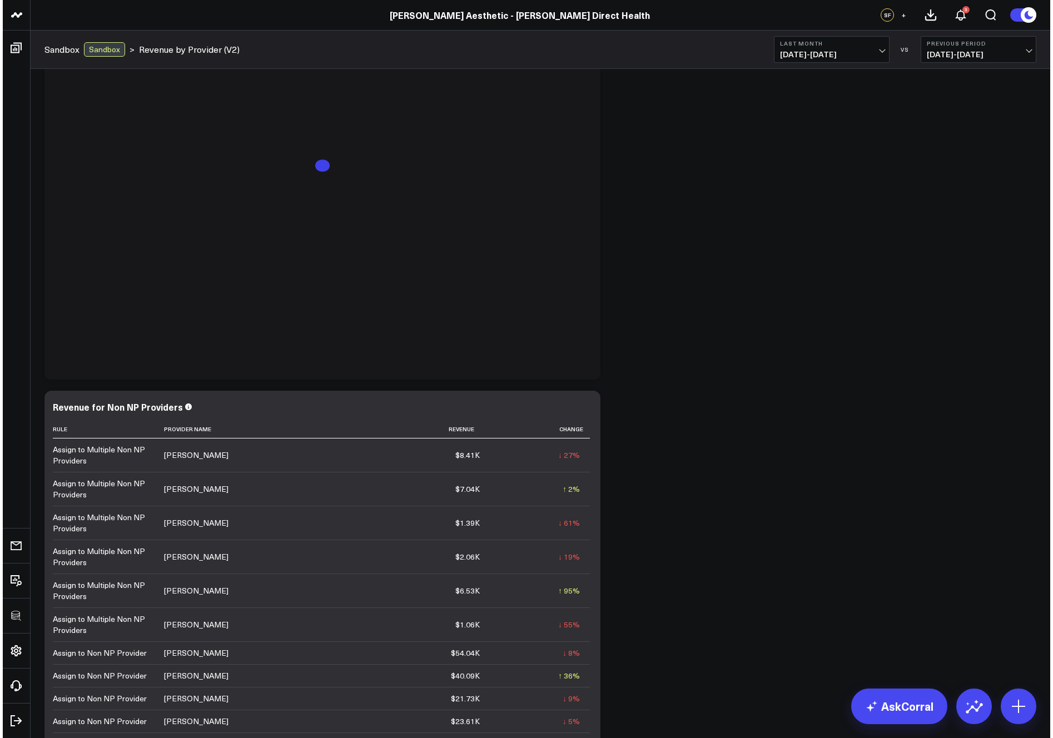
scroll to position [426, 0]
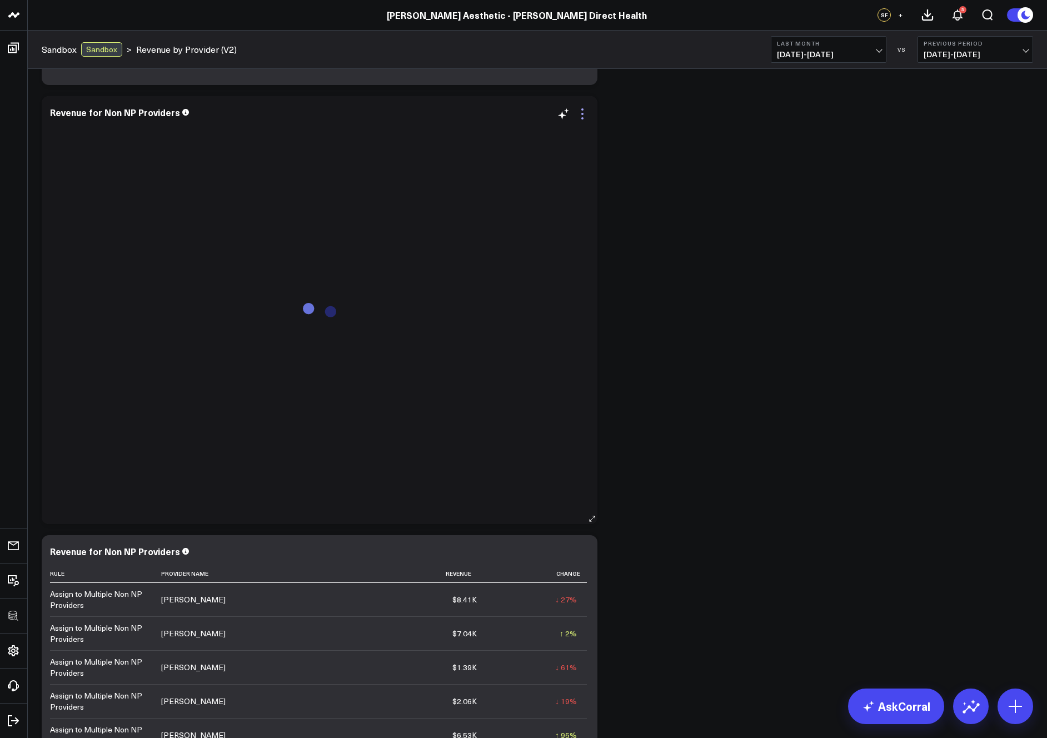
click at [585, 115] on icon at bounding box center [582, 113] width 13 height 13
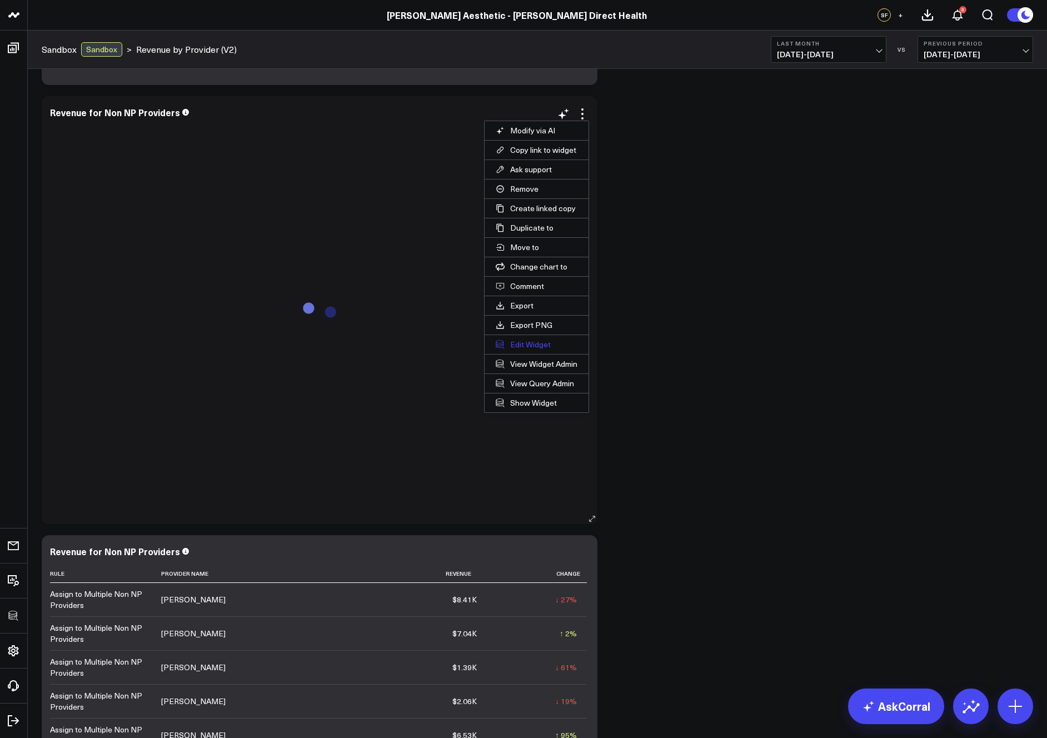
click at [529, 341] on button "Edit Widget" at bounding box center [537, 344] width 104 height 19
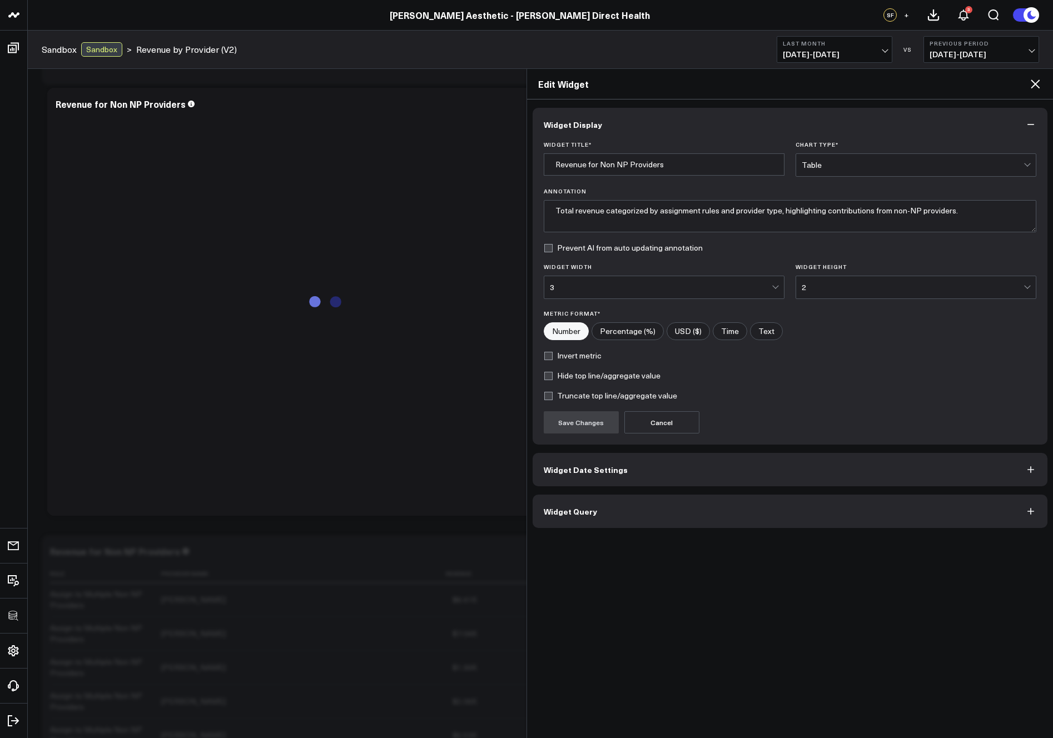
click at [692, 522] on button "Widget Query" at bounding box center [790, 511] width 515 height 33
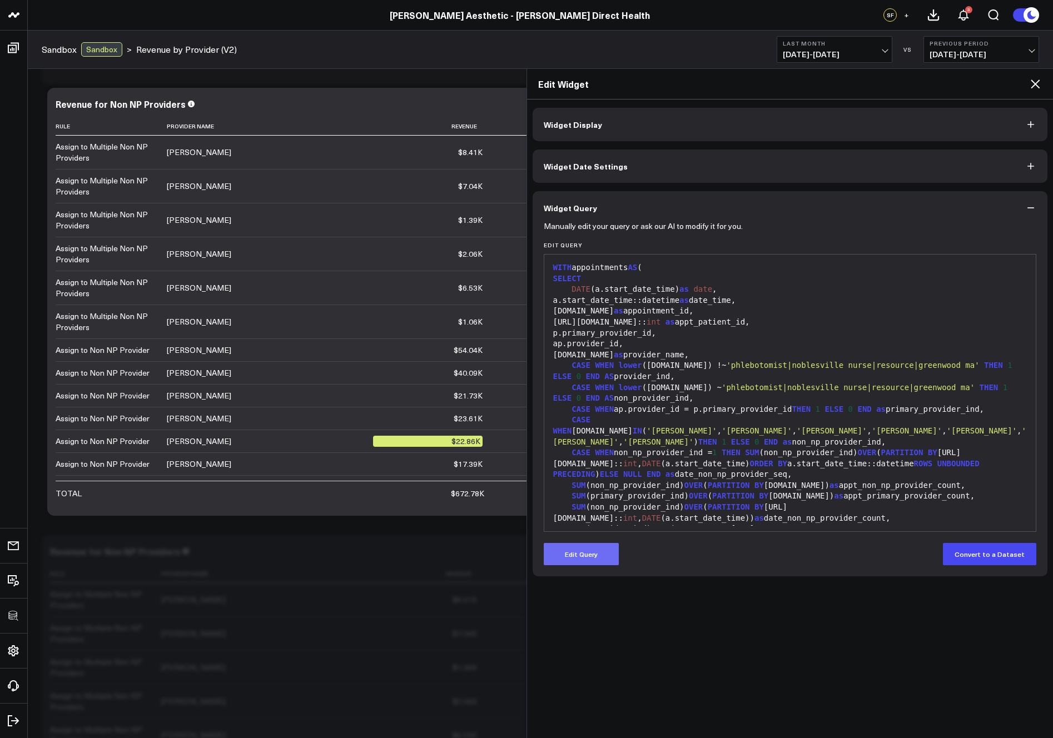
click at [594, 549] on button "Edit Query" at bounding box center [581, 554] width 75 height 22
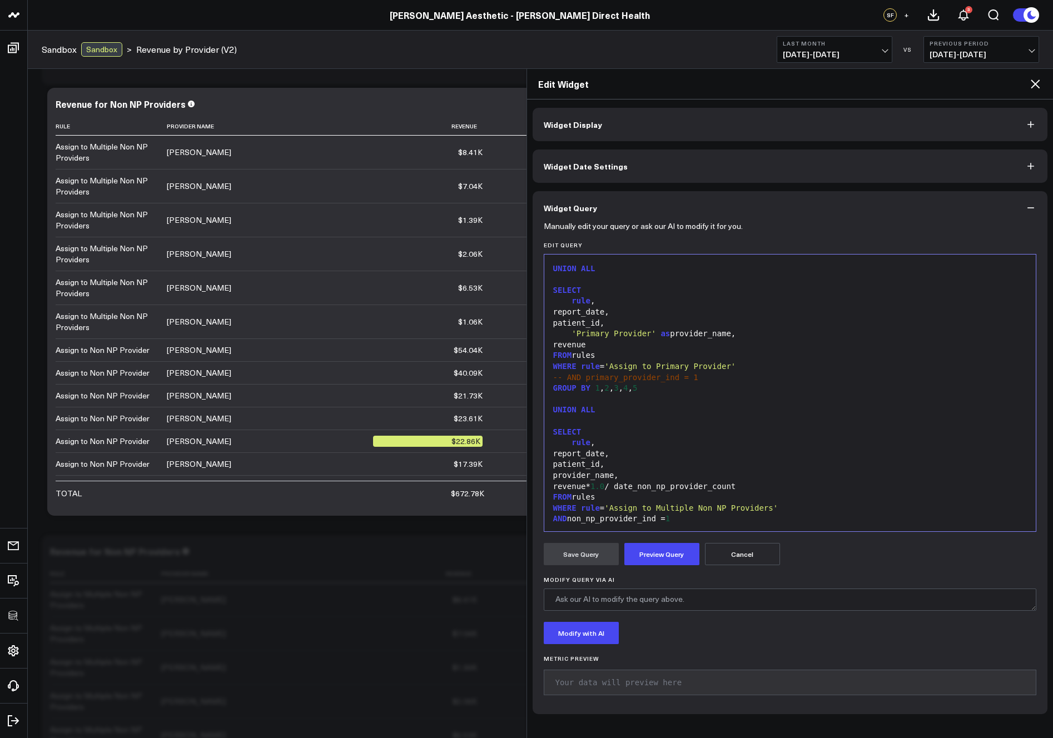
scroll to position [1188, 0]
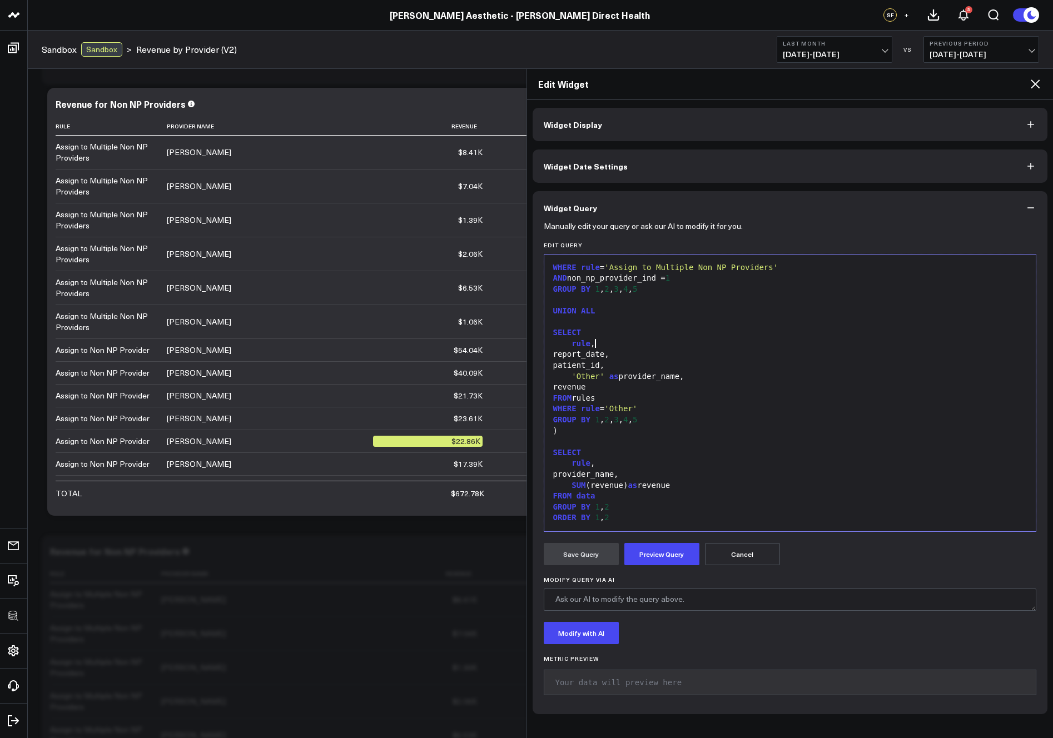
click at [610, 341] on div "rule ," at bounding box center [790, 344] width 481 height 11
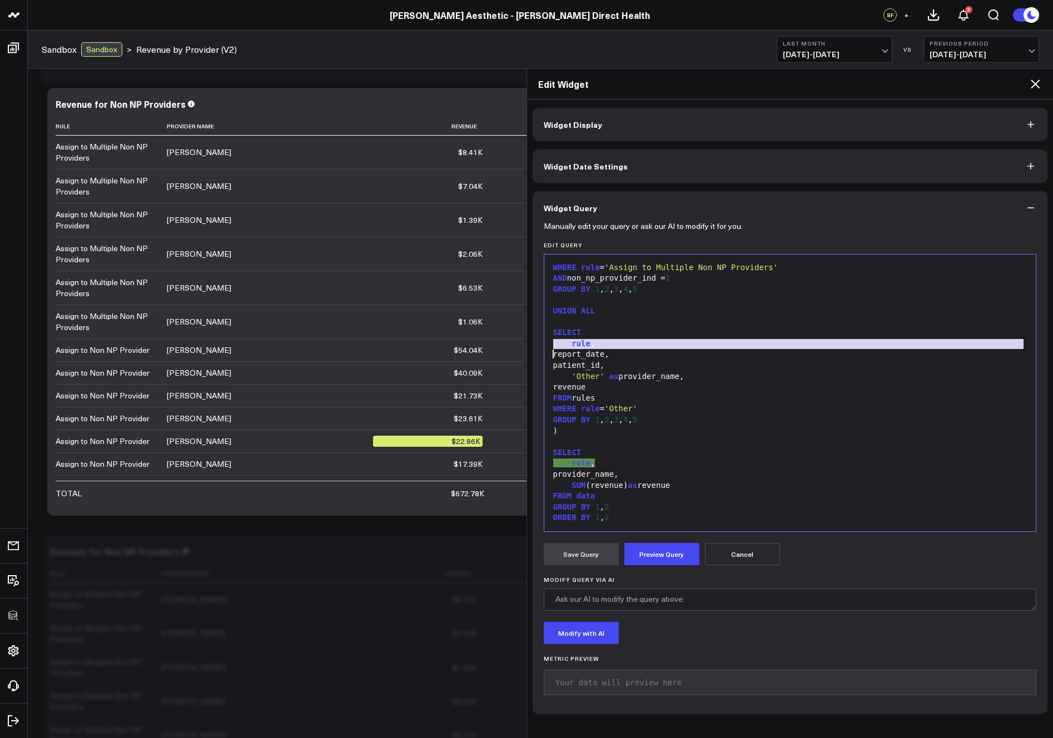
click at [610, 341] on div "rule ," at bounding box center [790, 344] width 481 height 11
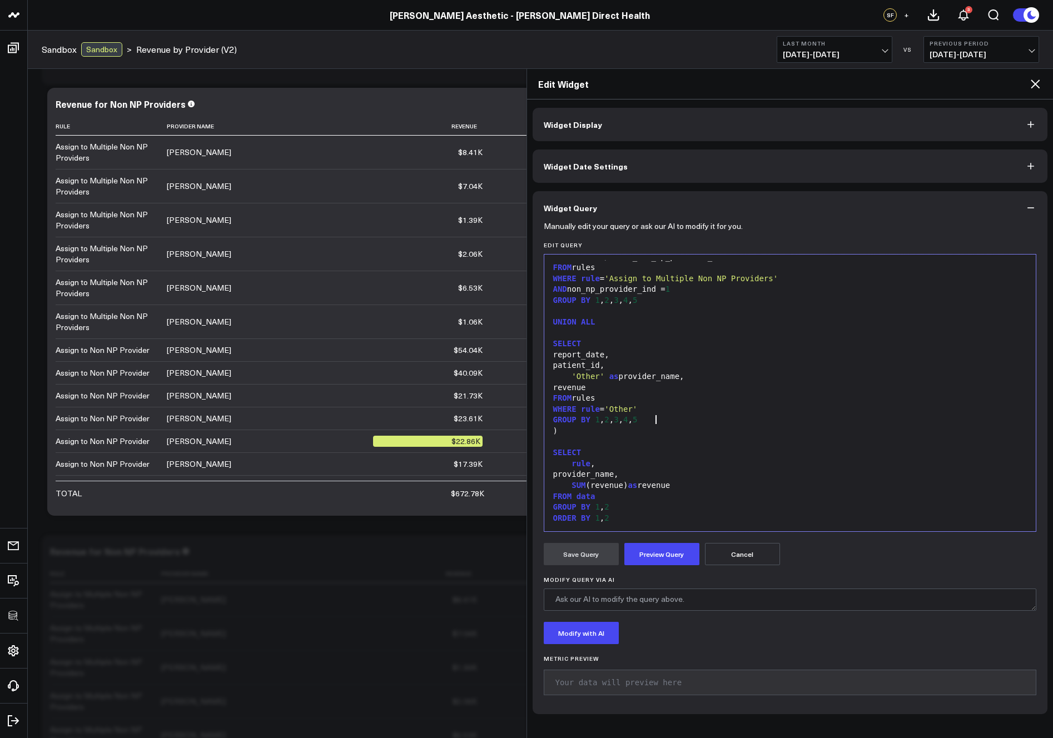
click at [669, 423] on div "GROUP BY 1 , 2 , 3 , 4 , 5" at bounding box center [790, 420] width 481 height 11
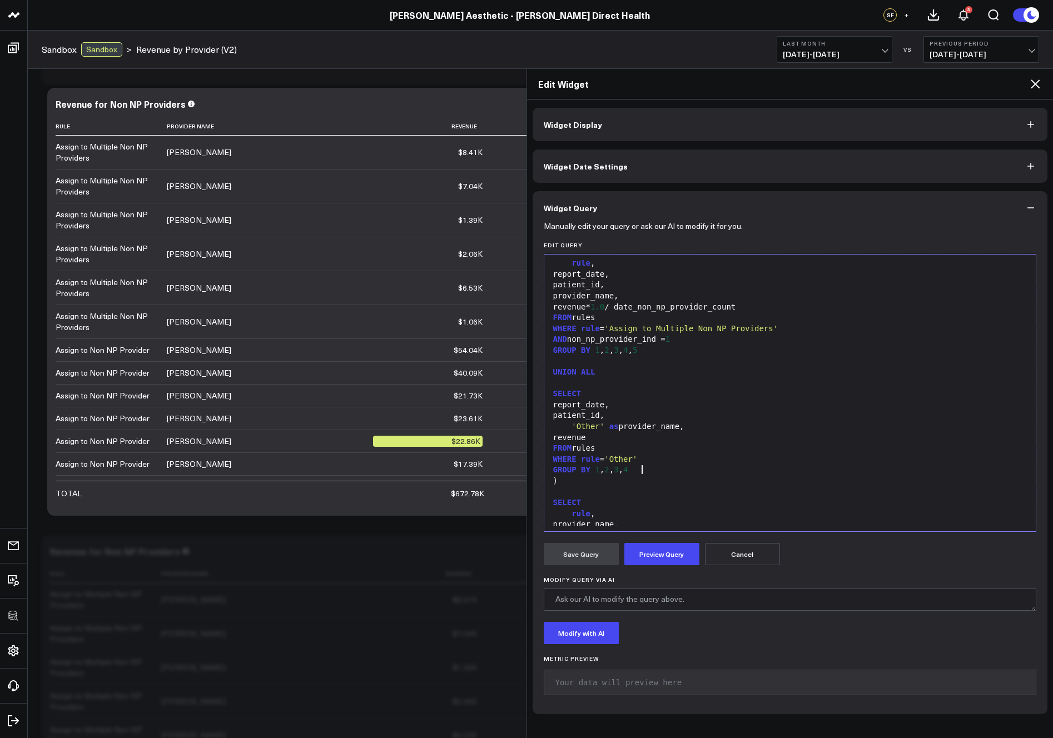
scroll to position [1094, 0]
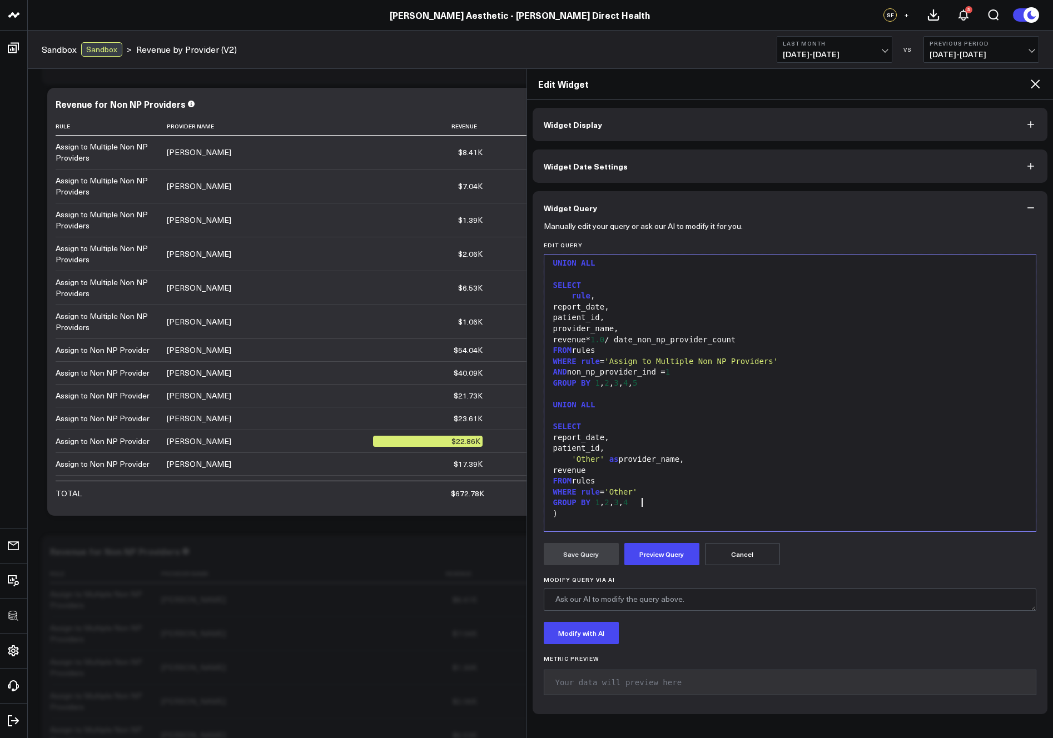
click at [592, 295] on div "rule ," at bounding box center [790, 296] width 481 height 11
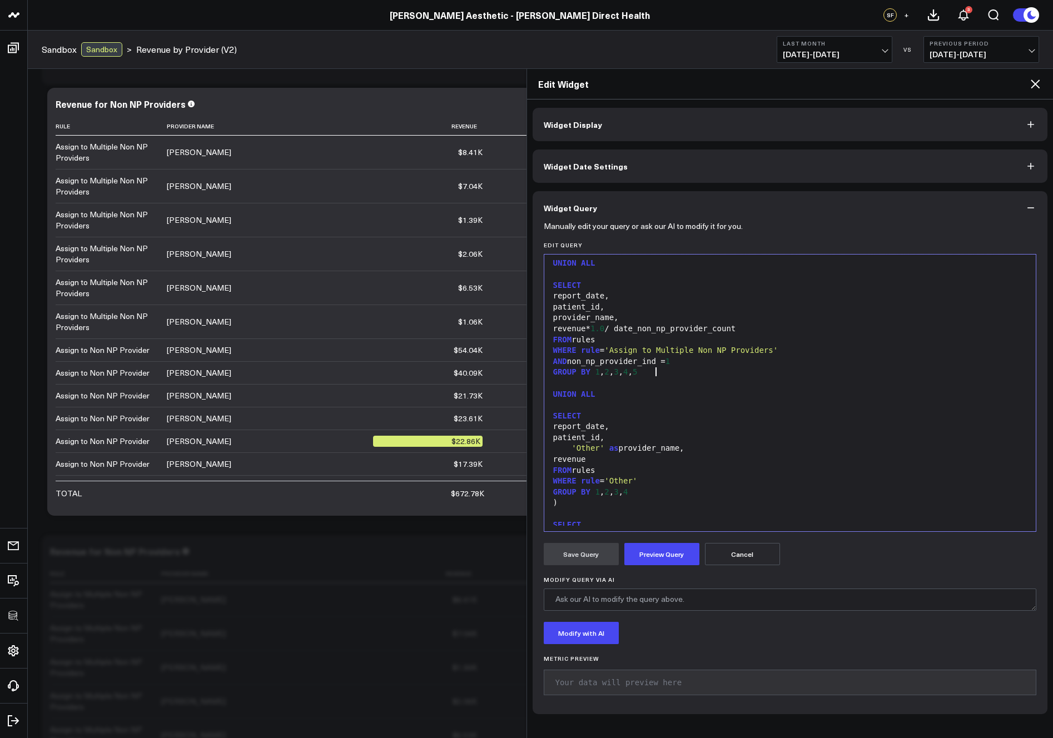
click at [687, 374] on div "GROUP BY 1 , 2 , 3 , 4 , 5" at bounding box center [790, 372] width 481 height 11
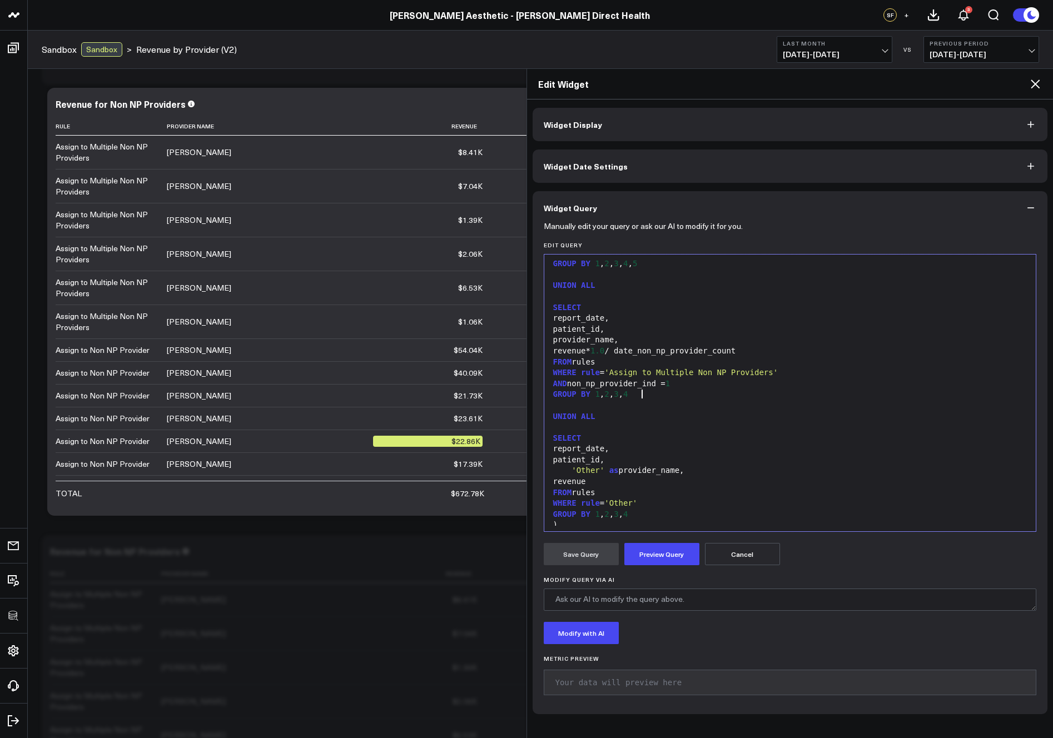
scroll to position [957, 0]
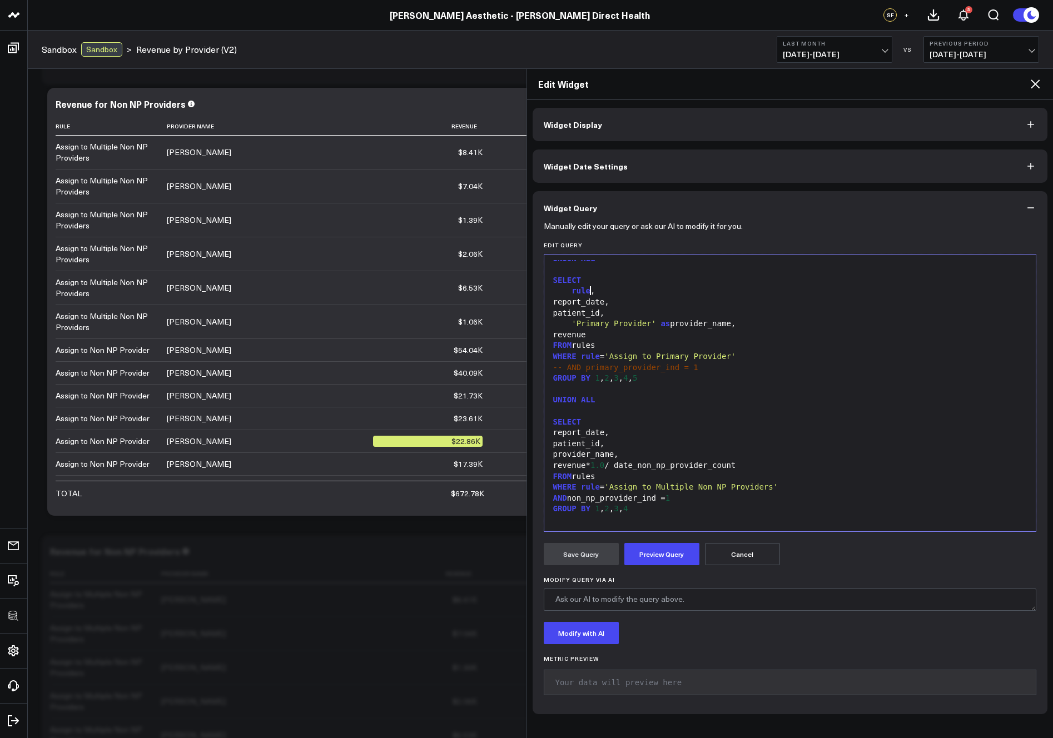
click at [591, 291] on div "rule ," at bounding box center [790, 291] width 481 height 11
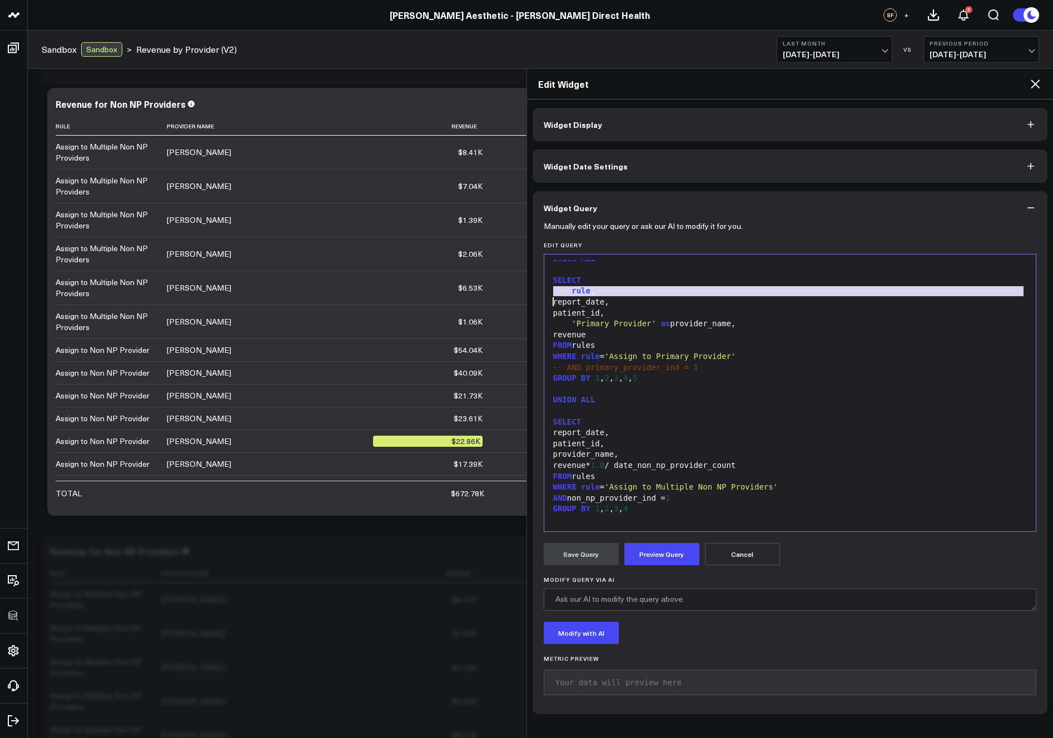
click at [591, 291] on div "rule ," at bounding box center [790, 291] width 481 height 11
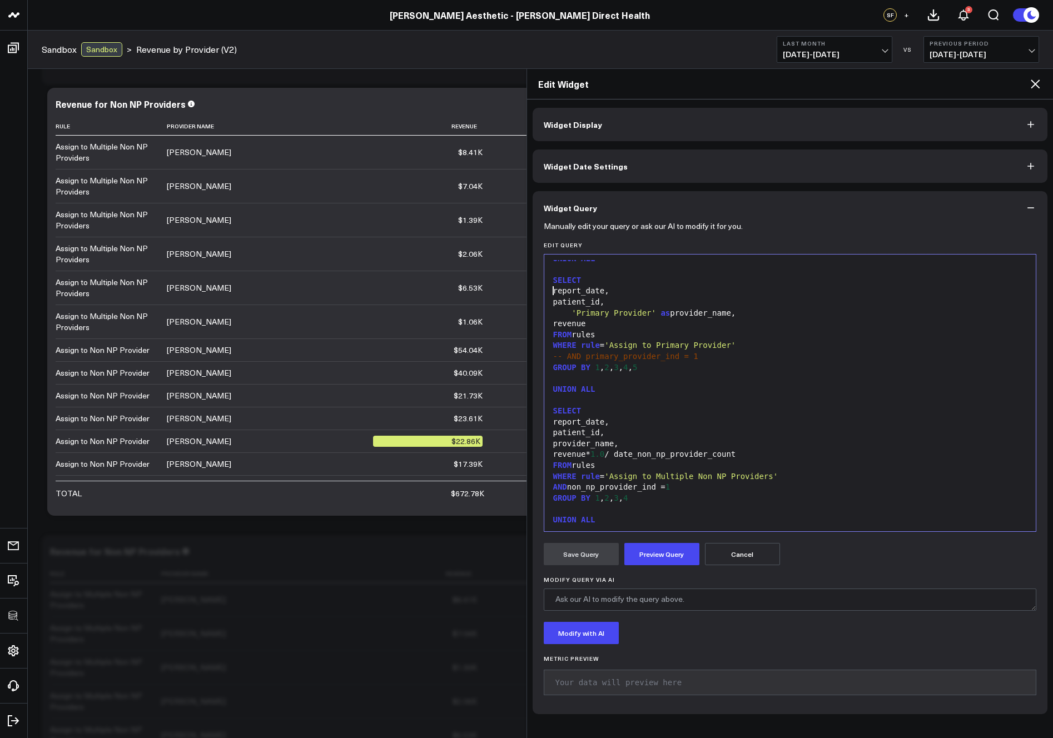
click at [674, 371] on div "GROUP BY 1 , 2 , 3 , 4 , 5" at bounding box center [790, 367] width 481 height 11
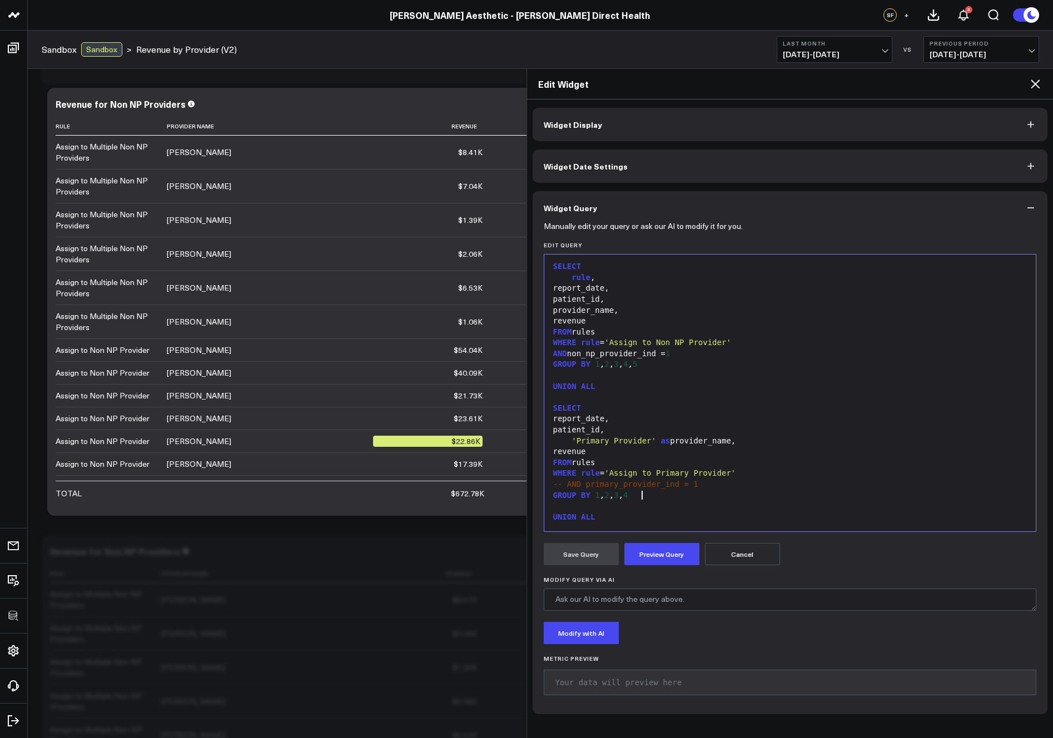
scroll to position [815, 0]
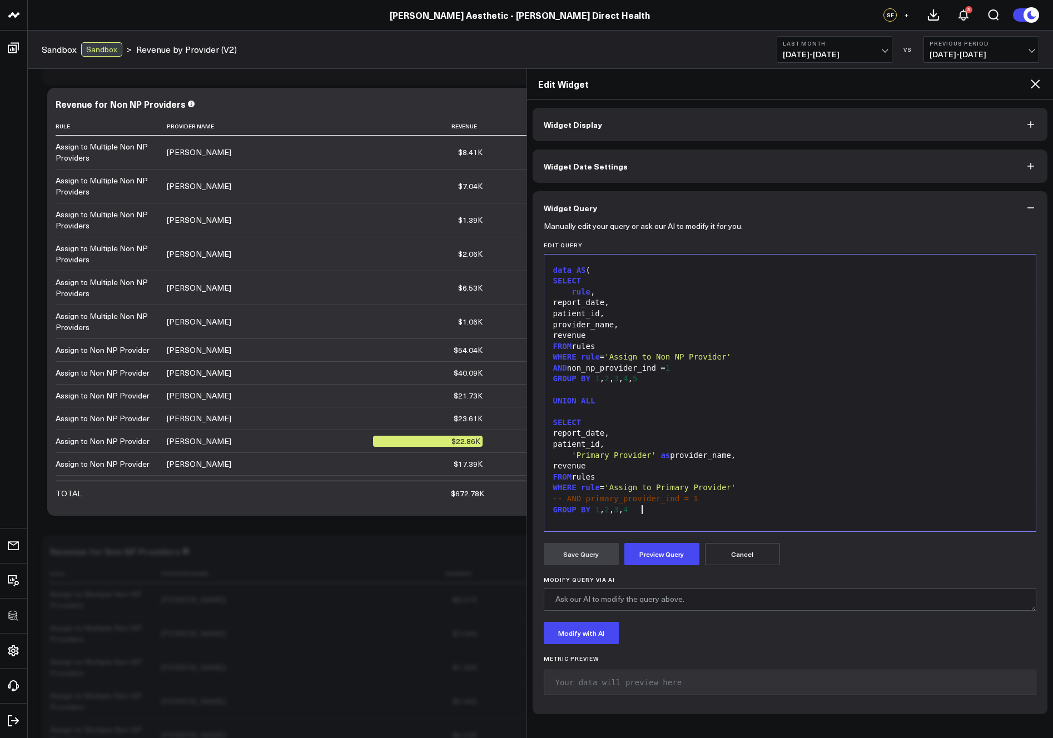
click at [615, 290] on div "rule ," at bounding box center [790, 292] width 481 height 11
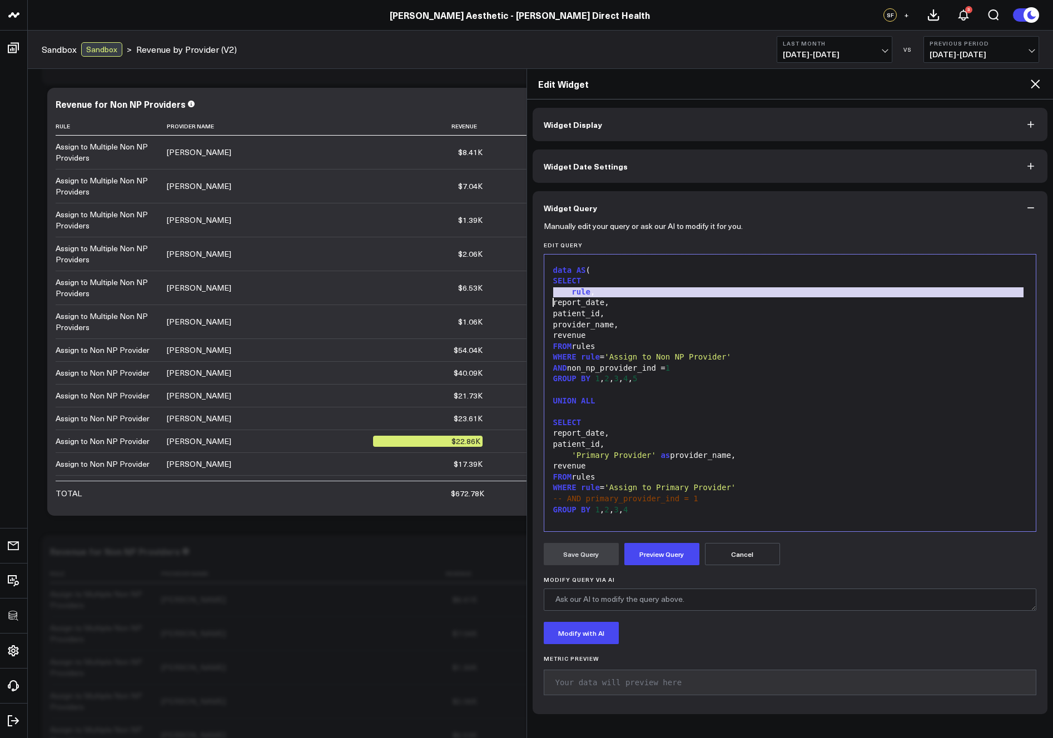
click at [615, 290] on div "rule ," at bounding box center [790, 292] width 481 height 11
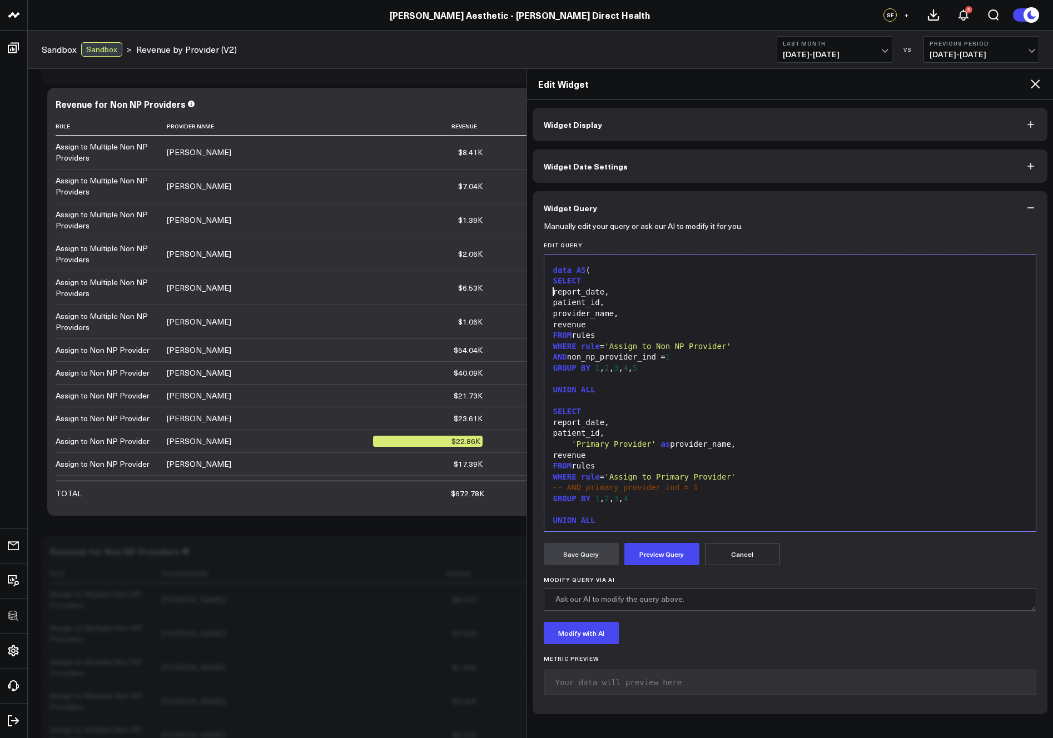
click at [676, 368] on div "GROUP BY 1 , 2 , 3 , 4 , 5" at bounding box center [790, 368] width 481 height 11
click at [667, 550] on button "Preview Query" at bounding box center [661, 554] width 75 height 22
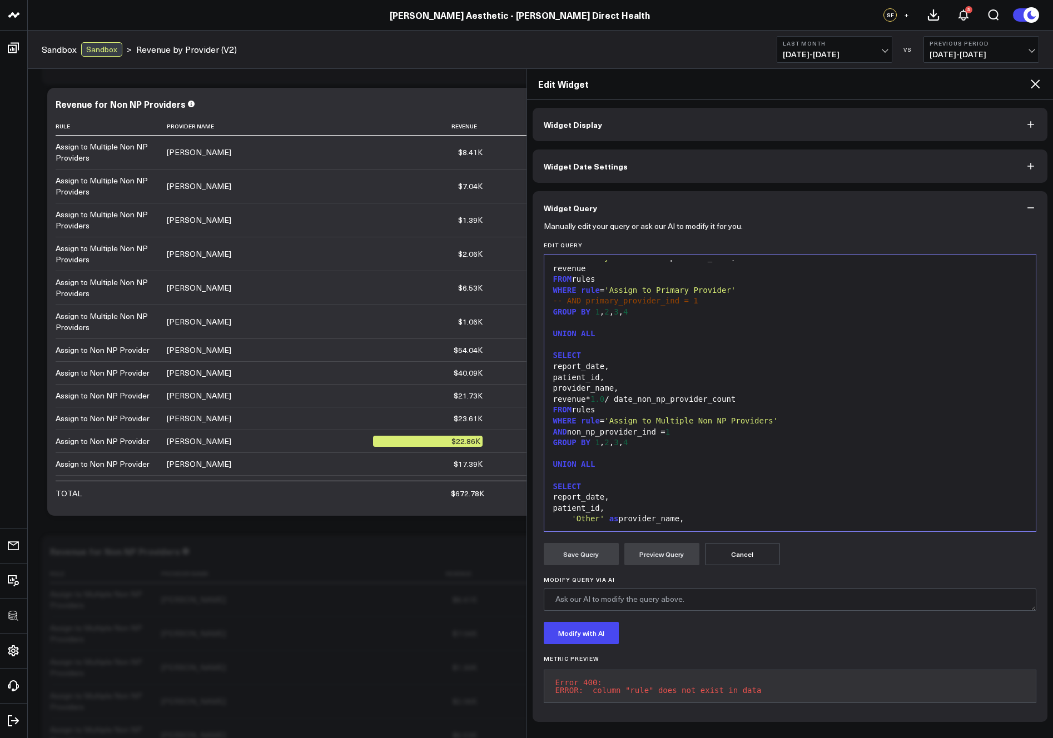
scroll to position [1144, 0]
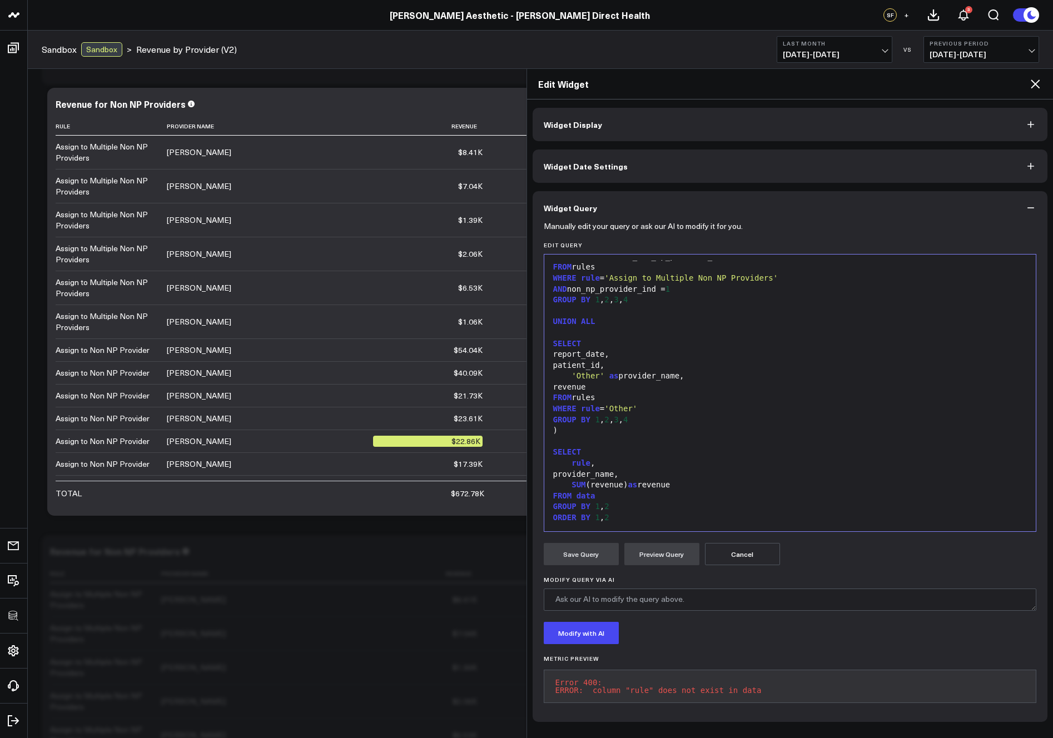
click at [592, 463] on div "rule ," at bounding box center [790, 463] width 481 height 11
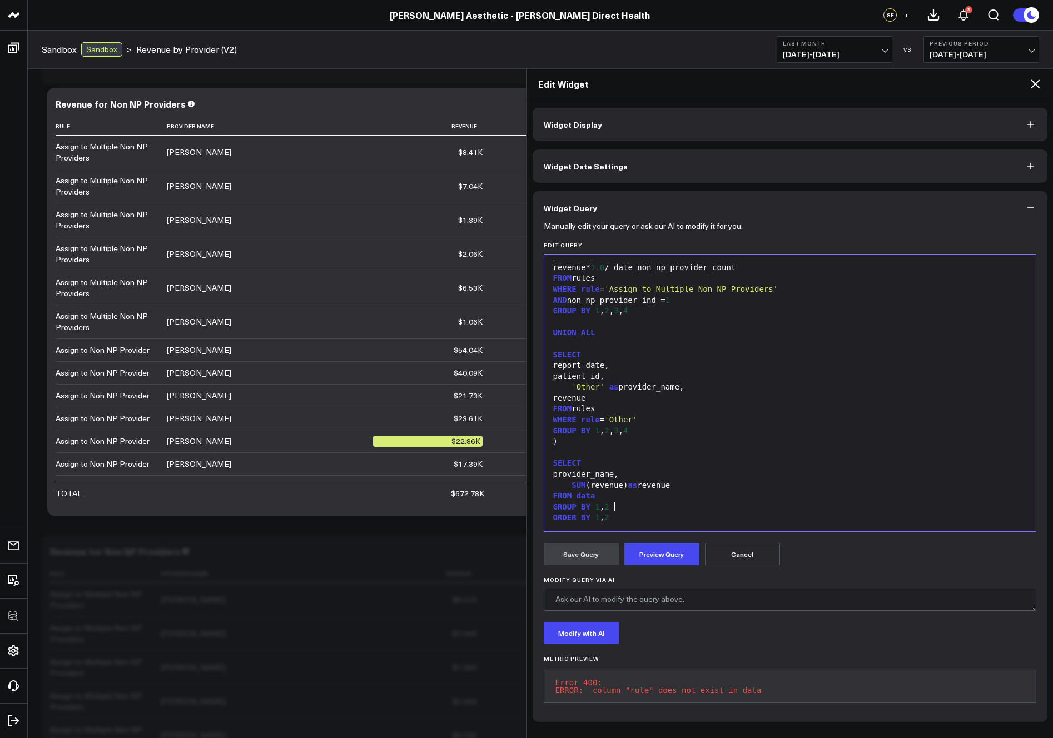
click at [629, 507] on div "GROUP BY 1 , 2" at bounding box center [790, 507] width 481 height 11
drag, startPoint x: 616, startPoint y: 519, endPoint x: 597, endPoint y: 518, distance: 18.9
click at [597, 518] on div "ORDER BY 1 , 2" at bounding box center [790, 518] width 481 height 11
click at [678, 499] on div "FROM data" at bounding box center [790, 496] width 481 height 11
click at [668, 554] on button "Preview Query" at bounding box center [661, 554] width 75 height 22
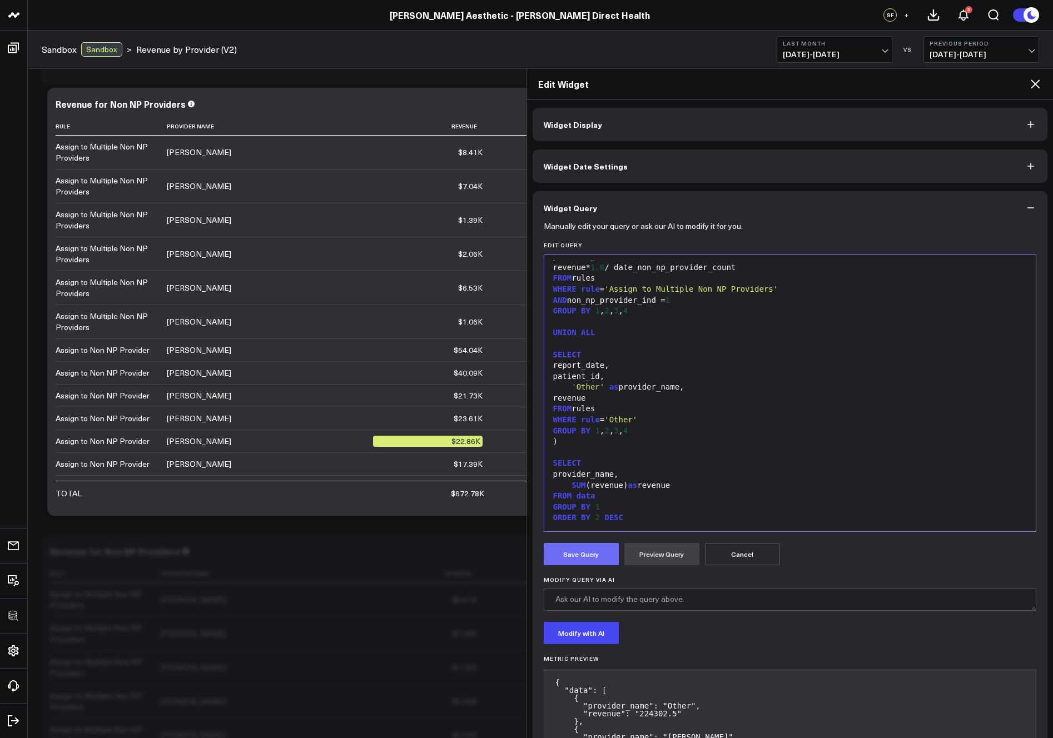
click at [592, 557] on button "Save Query" at bounding box center [581, 554] width 75 height 22
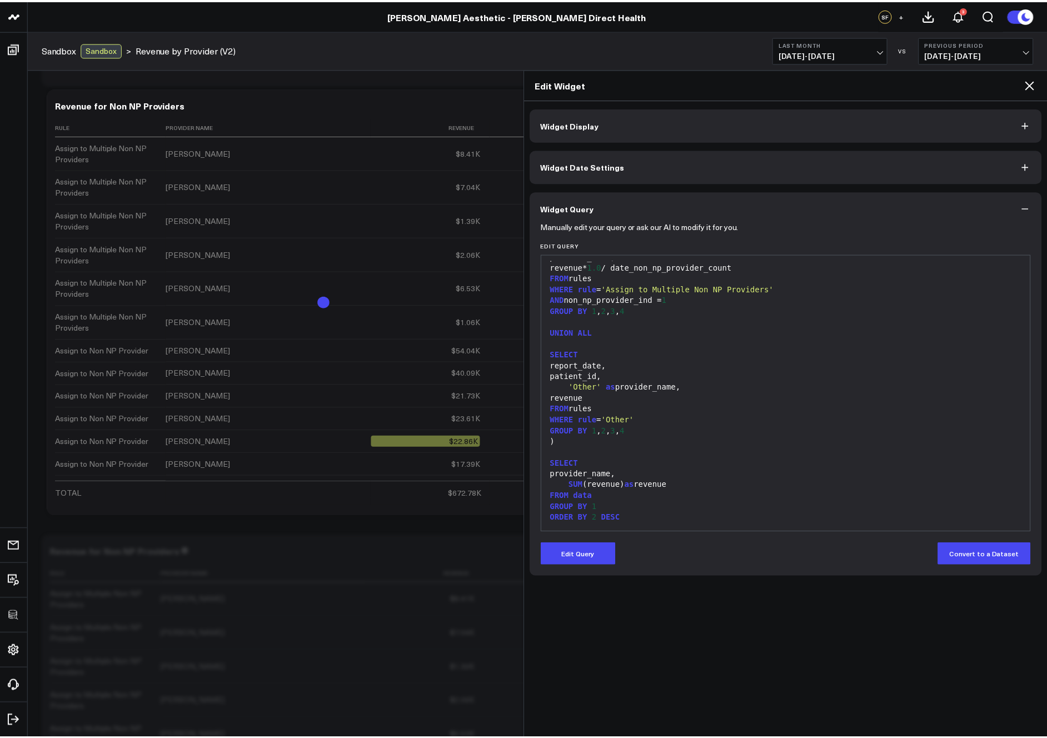
scroll to position [1057, 0]
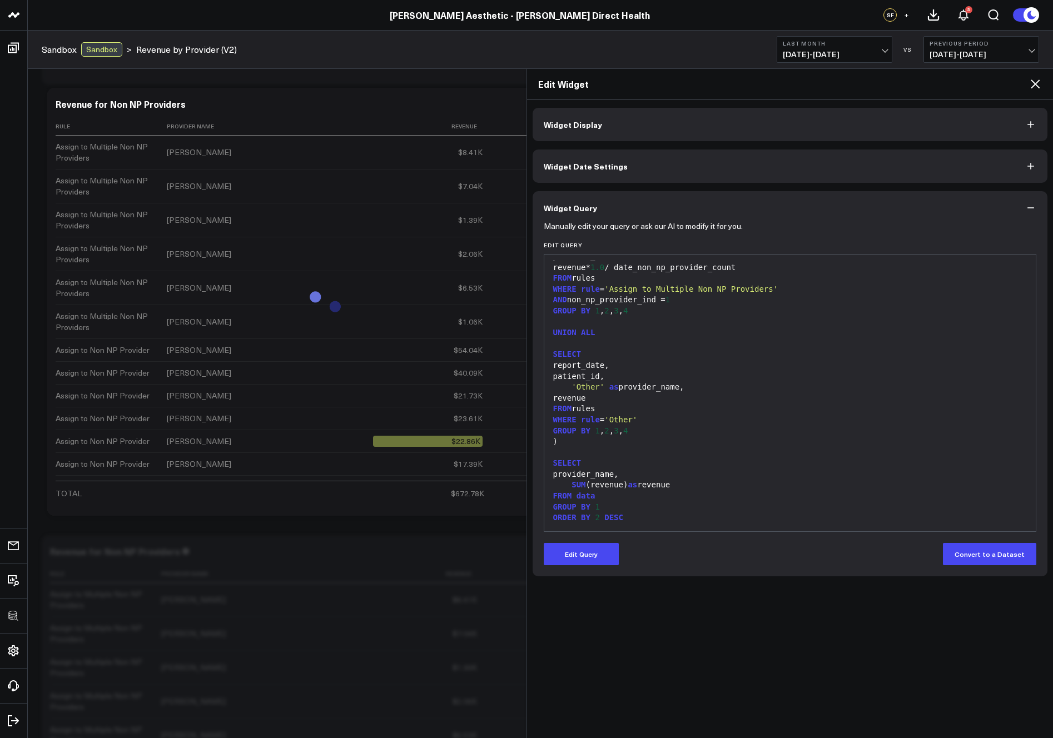
click at [1035, 85] on icon at bounding box center [1035, 83] width 13 height 13
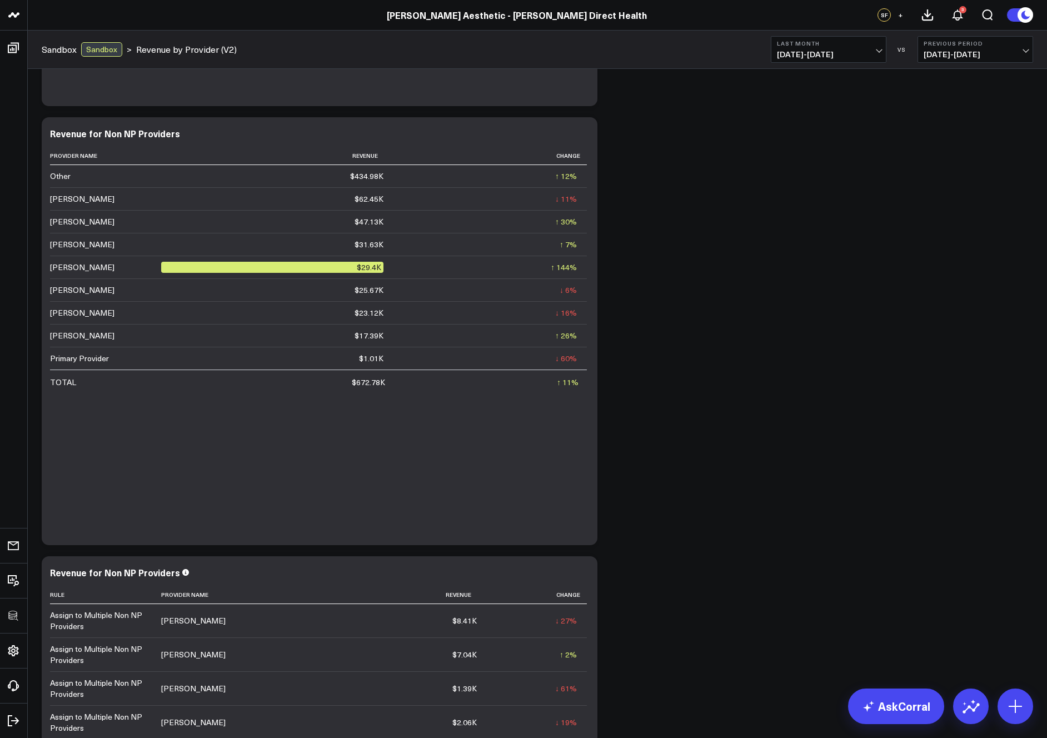
scroll to position [153, 0]
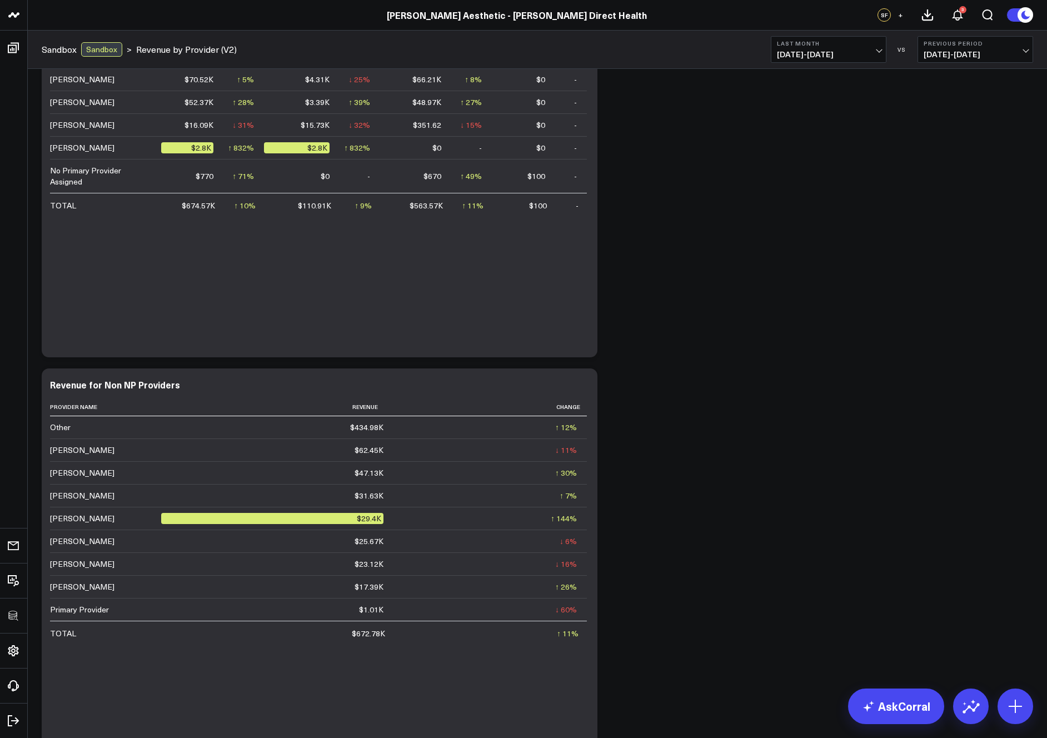
click at [821, 52] on span "[DATE] - [DATE]" at bounding box center [828, 54] width 103 height 9
click at [802, 328] on link "YTD" at bounding box center [829, 333] width 115 height 21
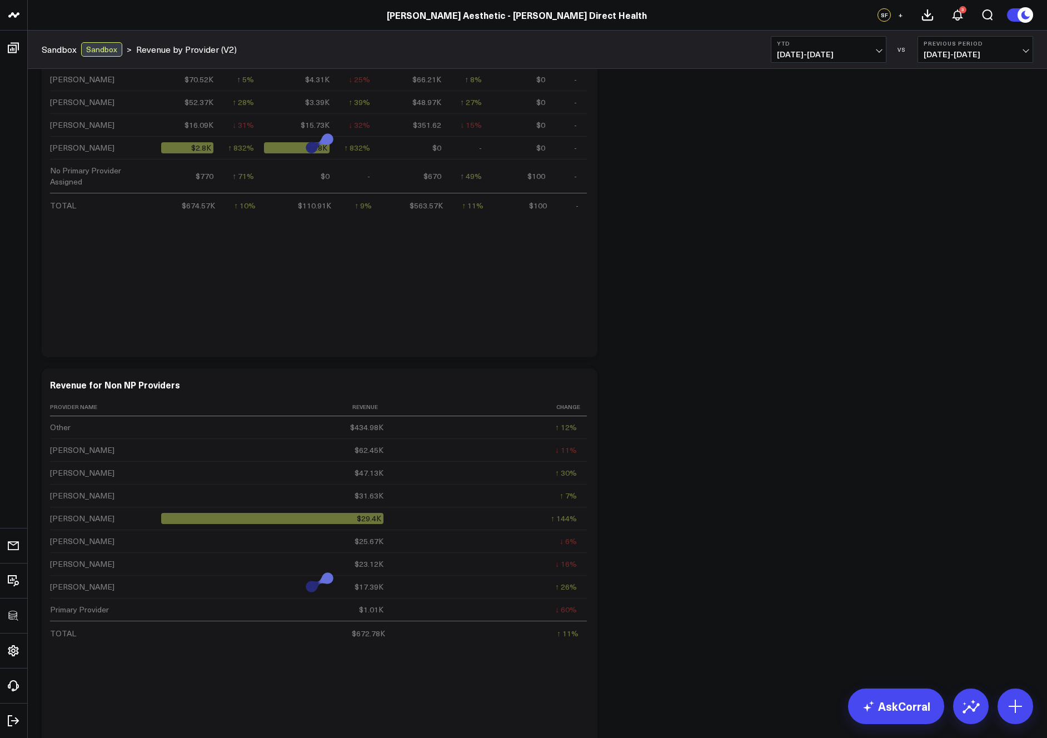
click at [905, 364] on div "Modify via AI Copy link to widget Ask support Remove Create linked copy Executi…" at bounding box center [537, 583] width 1003 height 1318
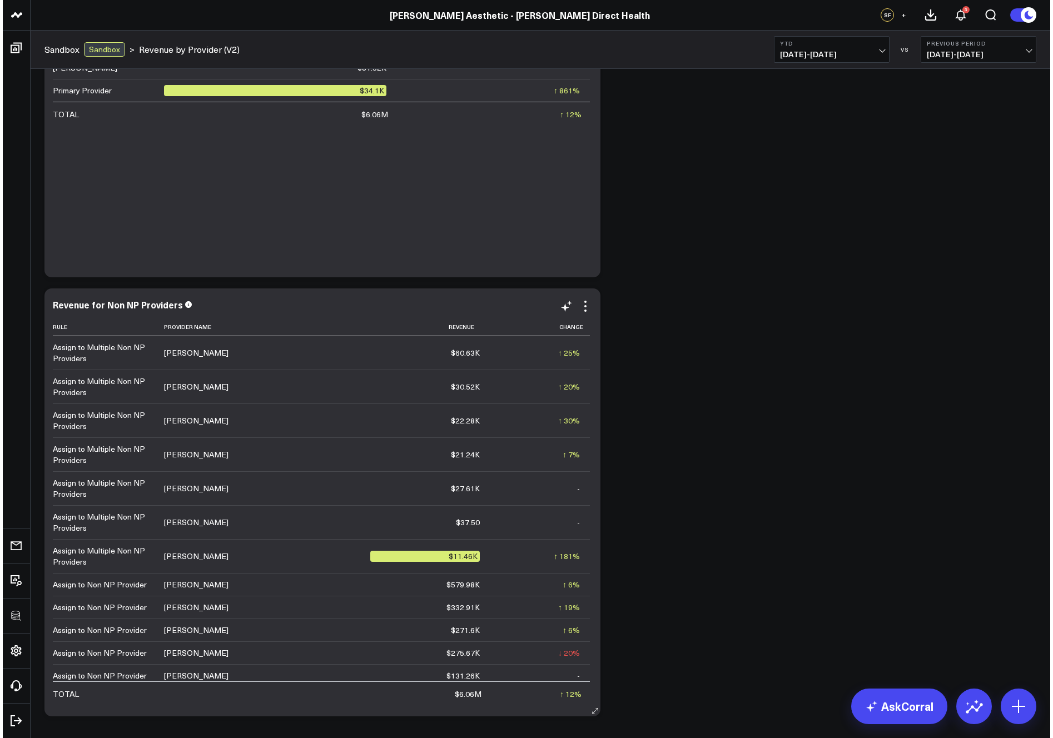
scroll to position [364, 0]
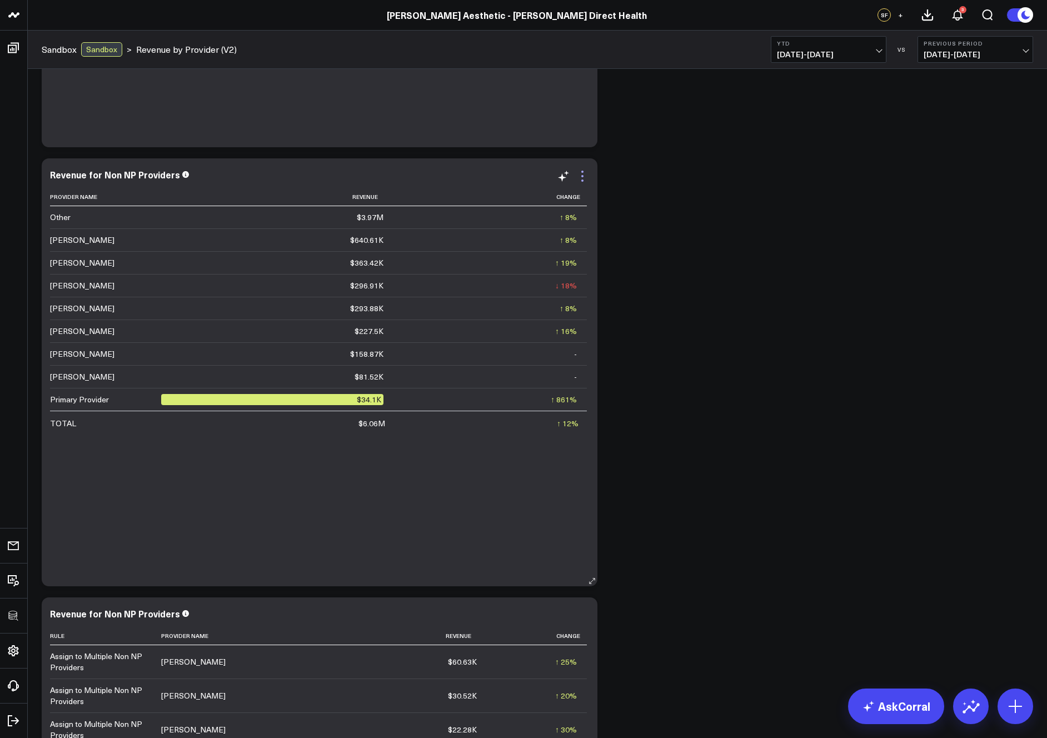
click at [585, 171] on icon at bounding box center [582, 176] width 13 height 13
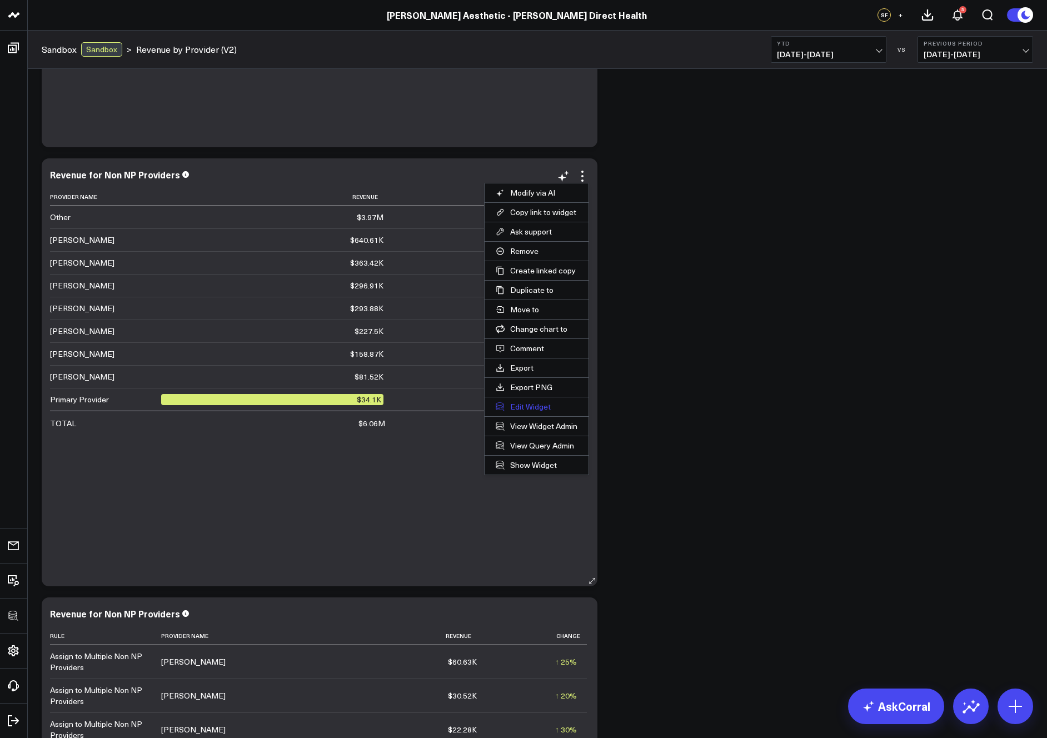
click at [536, 403] on button "Edit Widget" at bounding box center [537, 407] width 104 height 19
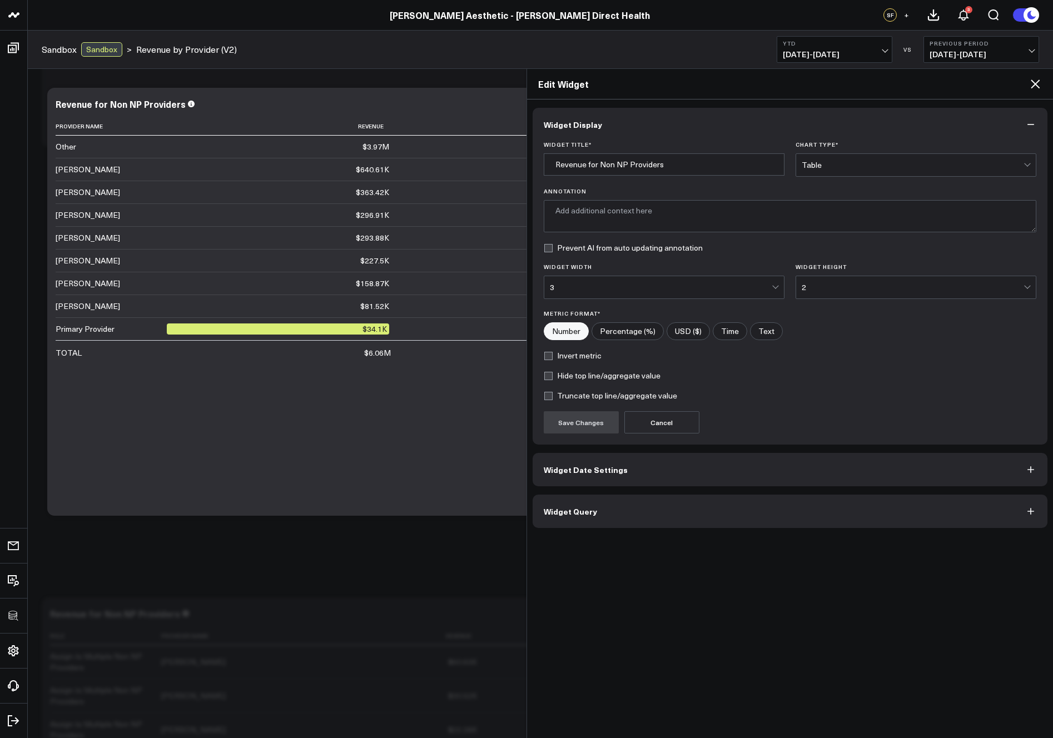
type textarea "Total revenue allocated to each provider category, highlighting contributions f…"
click at [676, 523] on button "Widget Query" at bounding box center [790, 511] width 515 height 33
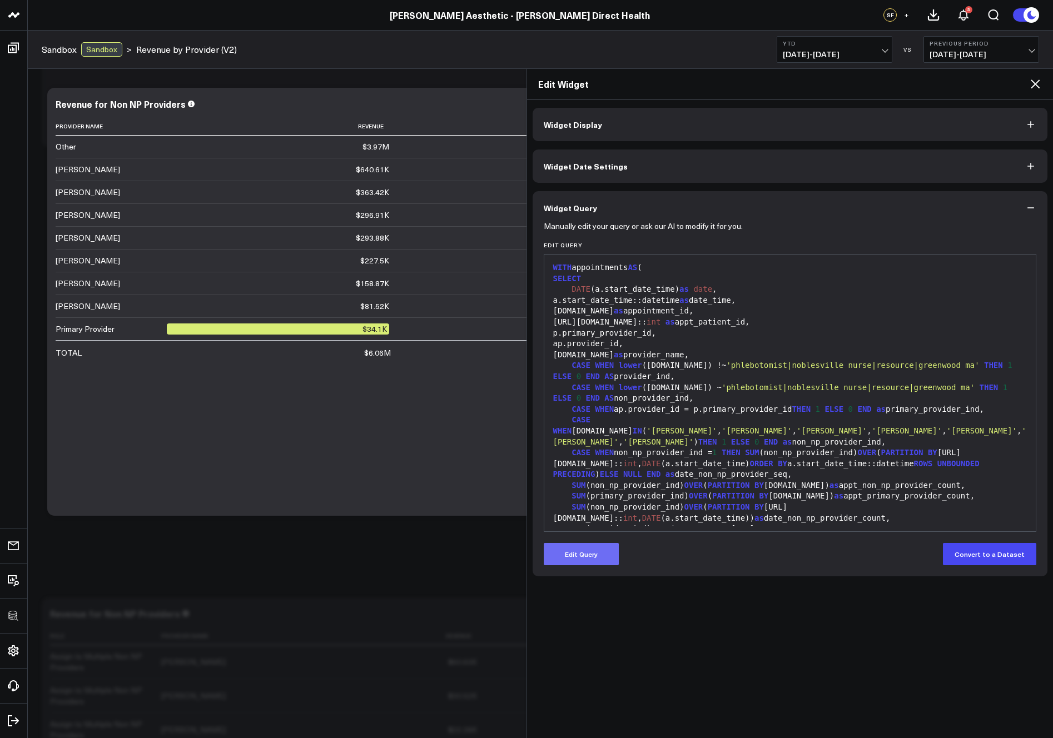
click at [595, 550] on button "Edit Query" at bounding box center [581, 554] width 75 height 22
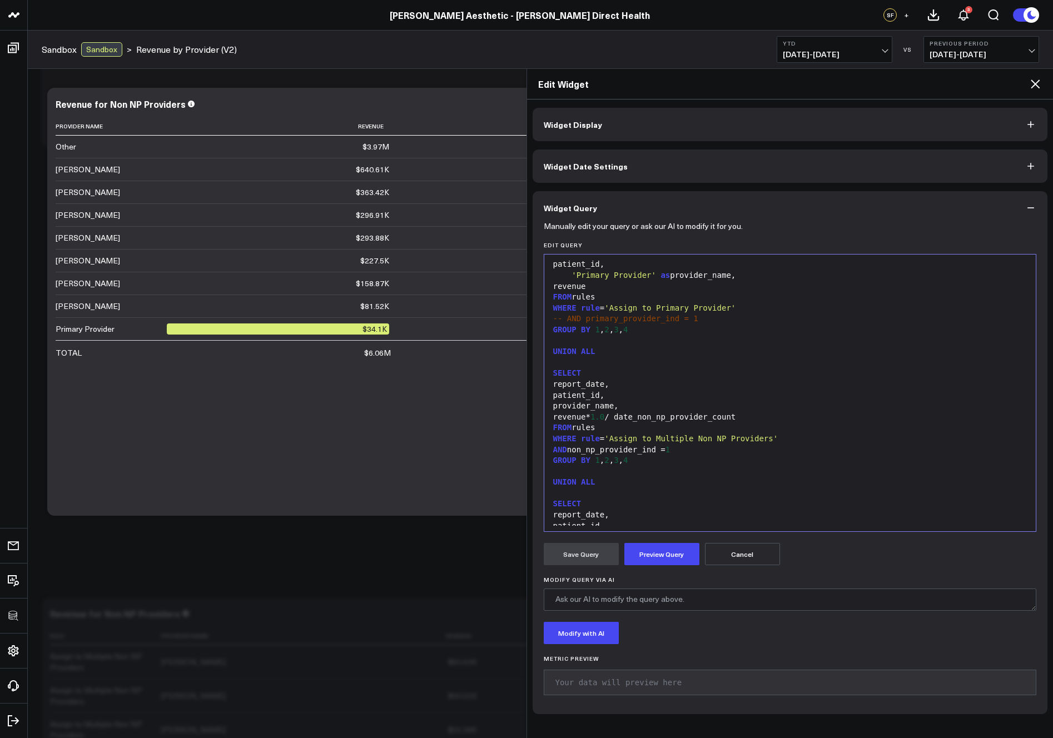
scroll to position [1005, 0]
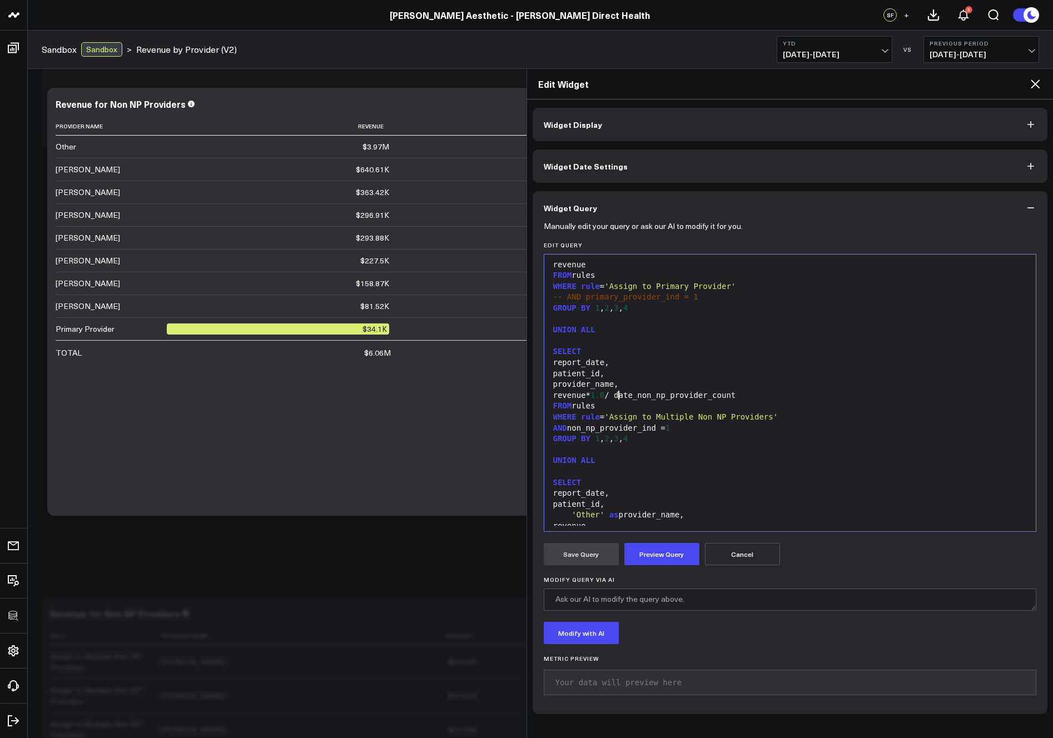
click at [604, 397] on span "1.0" at bounding box center [597, 395] width 14 height 9
click at [664, 545] on button "Preview Query" at bounding box center [661, 554] width 75 height 22
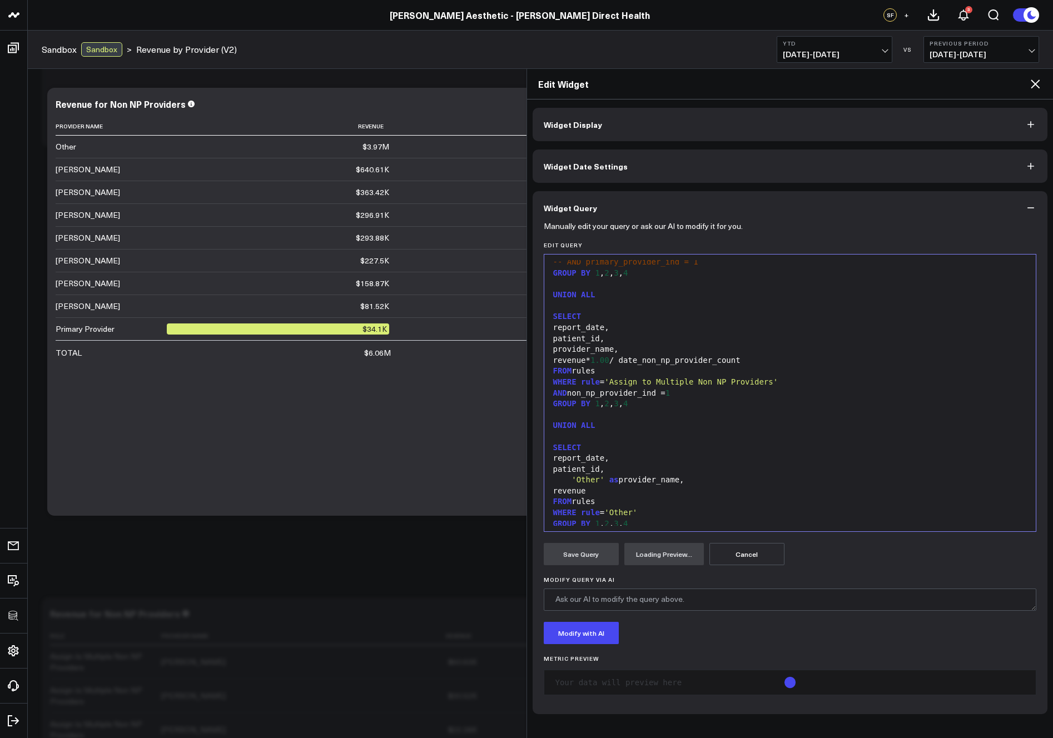
scroll to position [1133, 0]
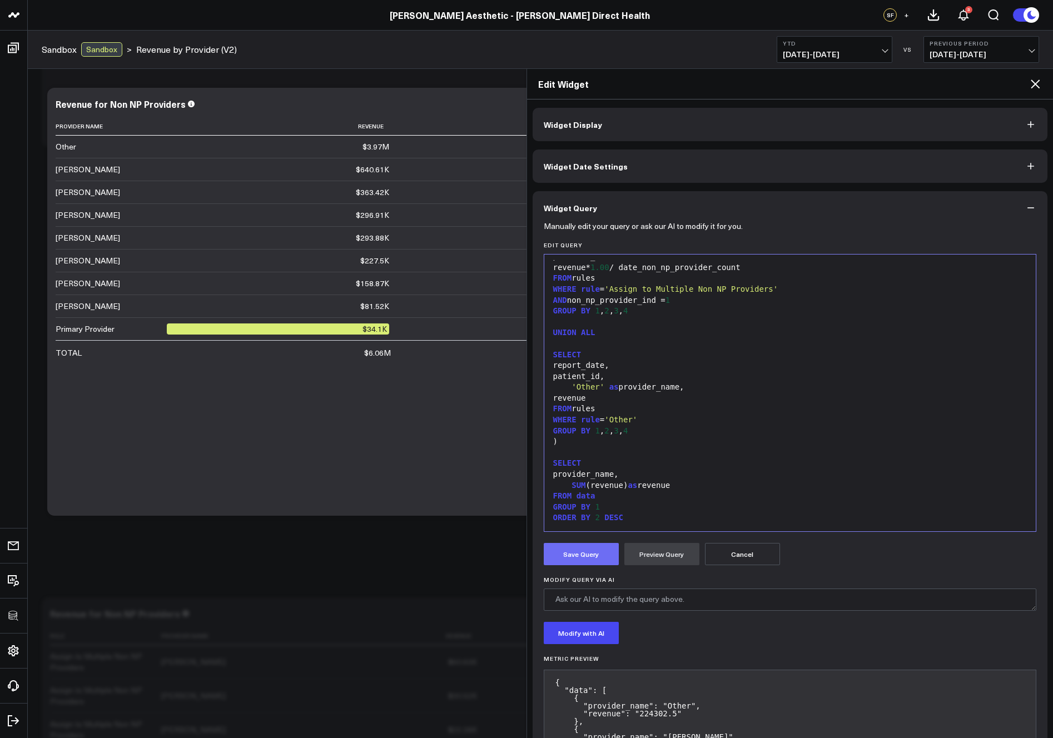
click at [582, 557] on button "Save Query" at bounding box center [581, 554] width 75 height 22
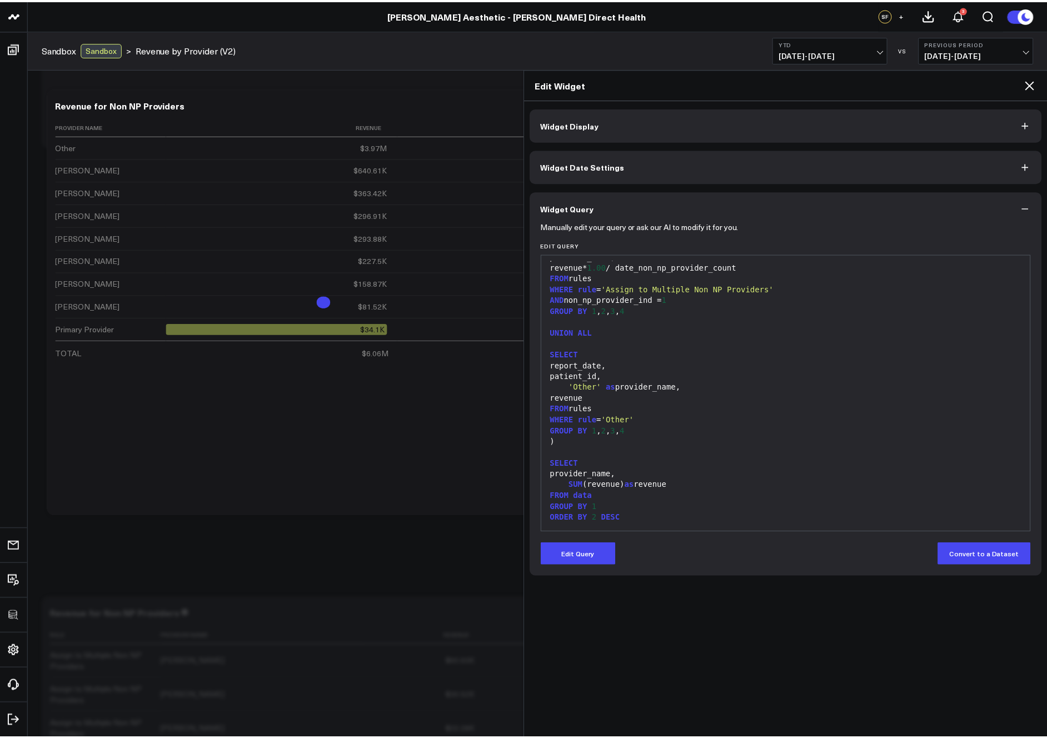
scroll to position [1057, 0]
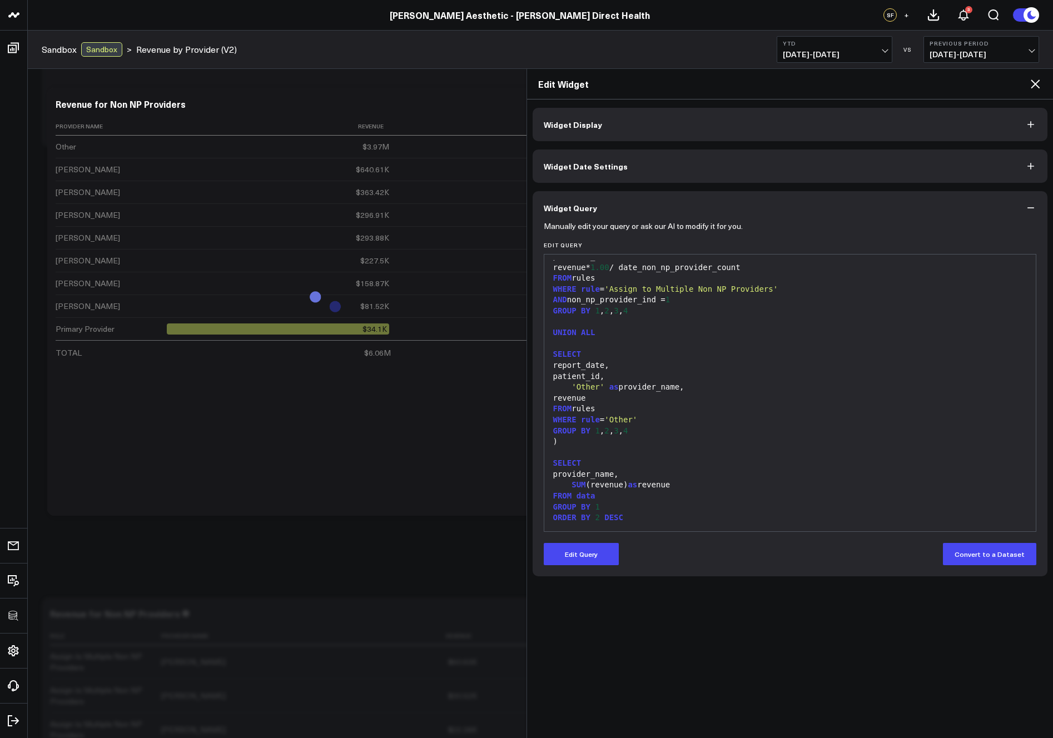
click at [1035, 88] on icon at bounding box center [1035, 83] width 13 height 13
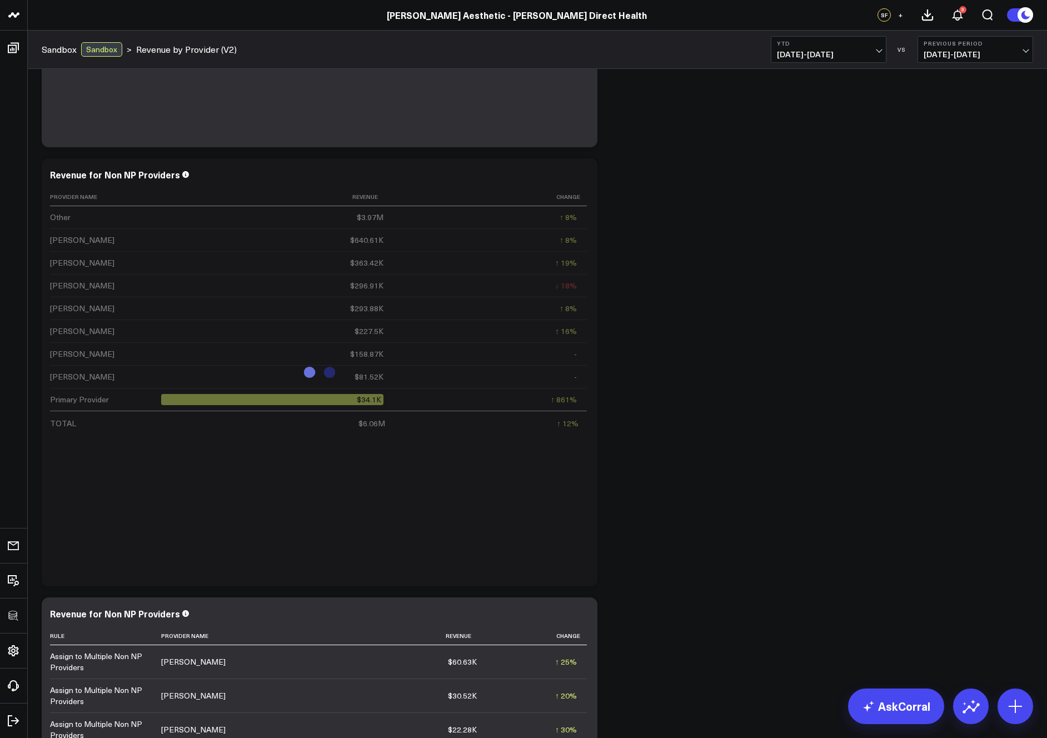
click at [839, 343] on div "Modify via AI Copy link to widget Ask support Remove Create linked copy Executi…" at bounding box center [537, 373] width 1003 height 1318
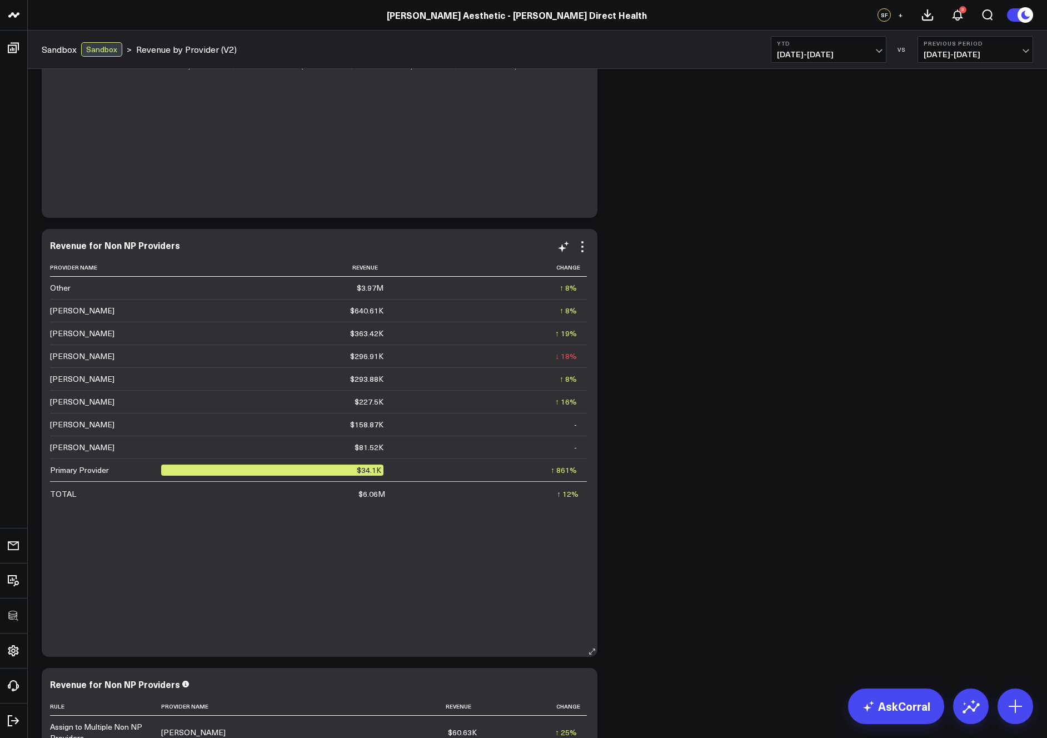
scroll to position [300, 0]
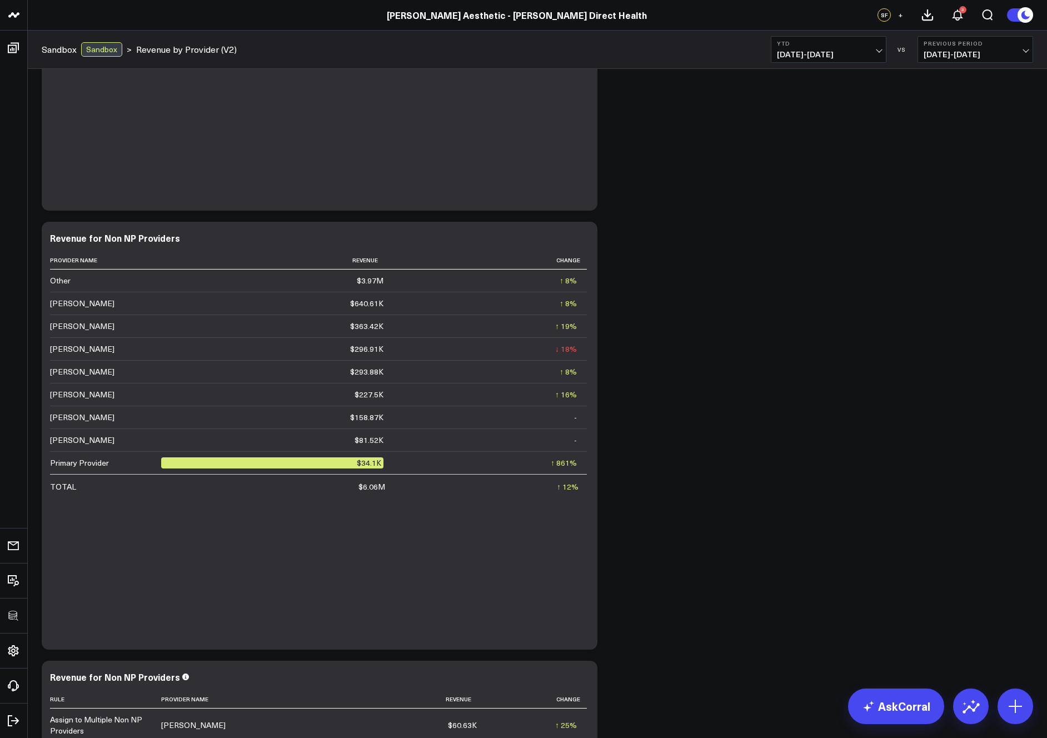
click at [784, 284] on div "Modify via AI Copy link to widget Ask support Remove Create linked copy Executi…" at bounding box center [537, 436] width 1003 height 1318
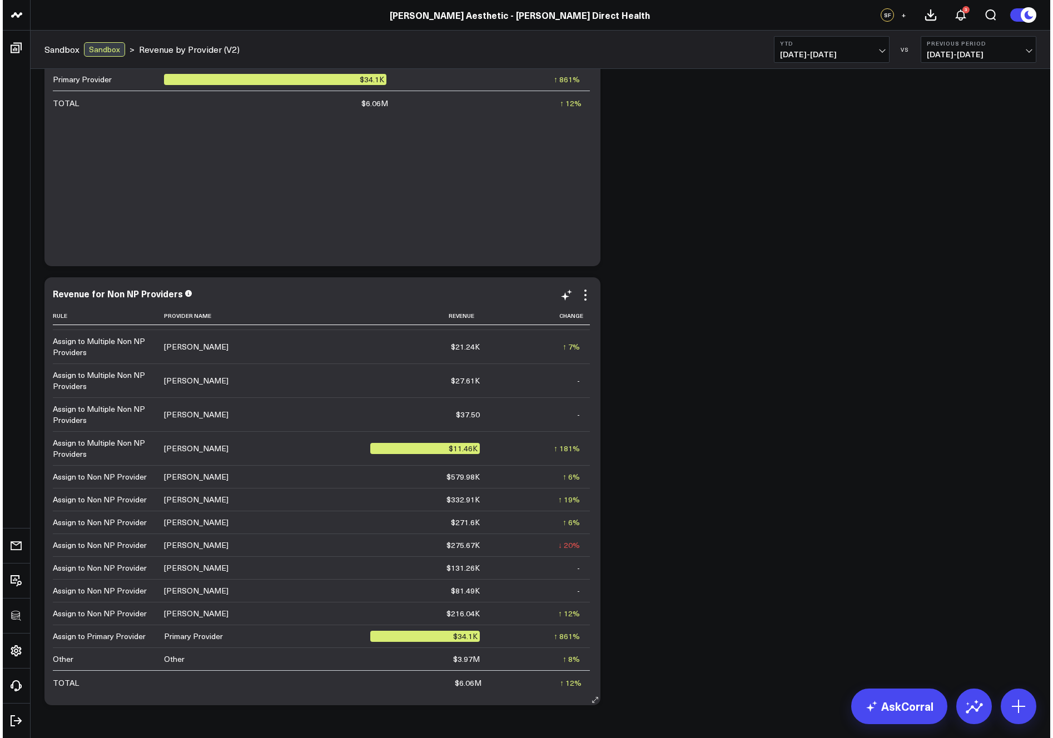
scroll to position [691, 0]
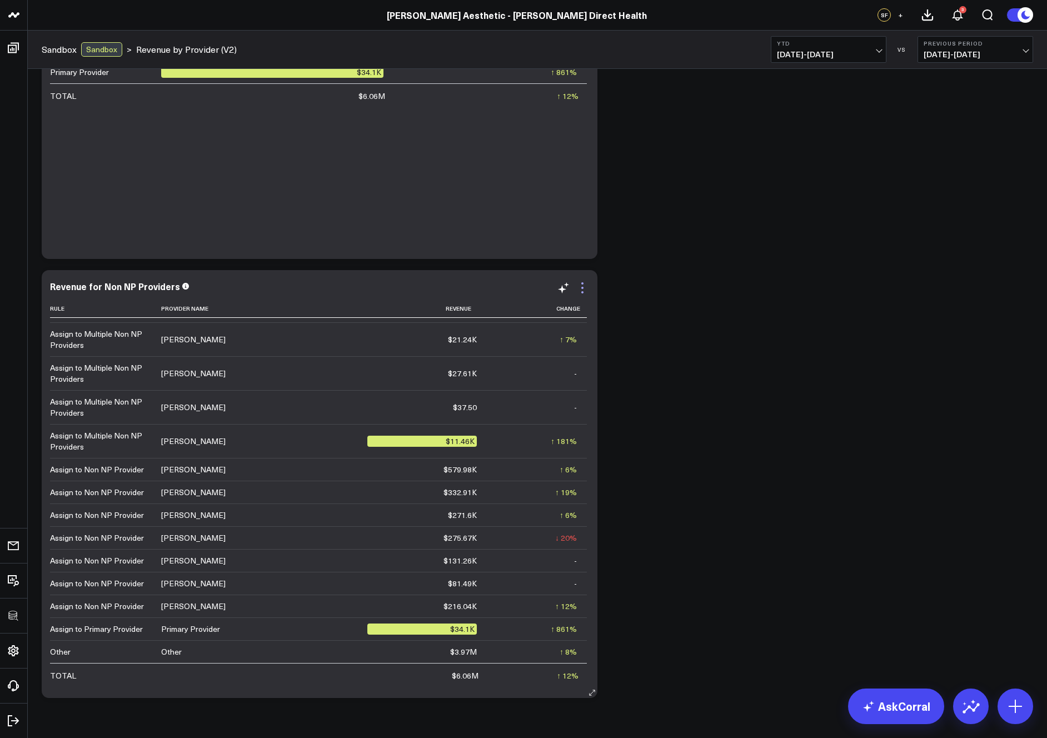
click at [583, 290] on icon at bounding box center [582, 287] width 13 height 13
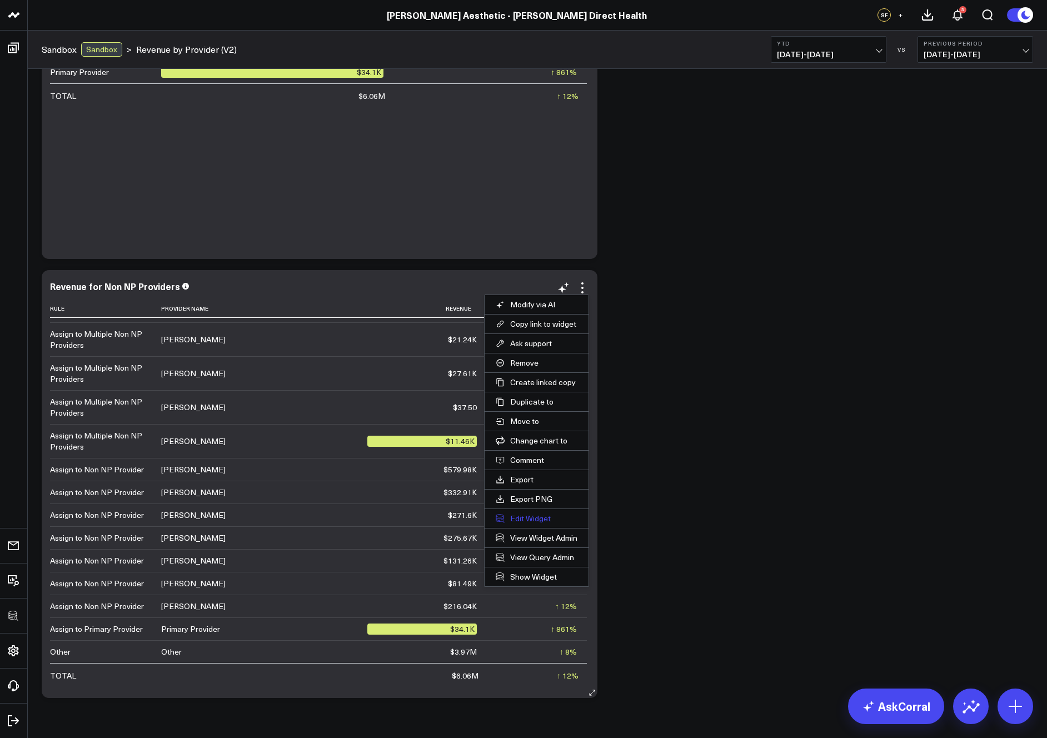
click at [529, 515] on button "Edit Widget" at bounding box center [537, 518] width 104 height 19
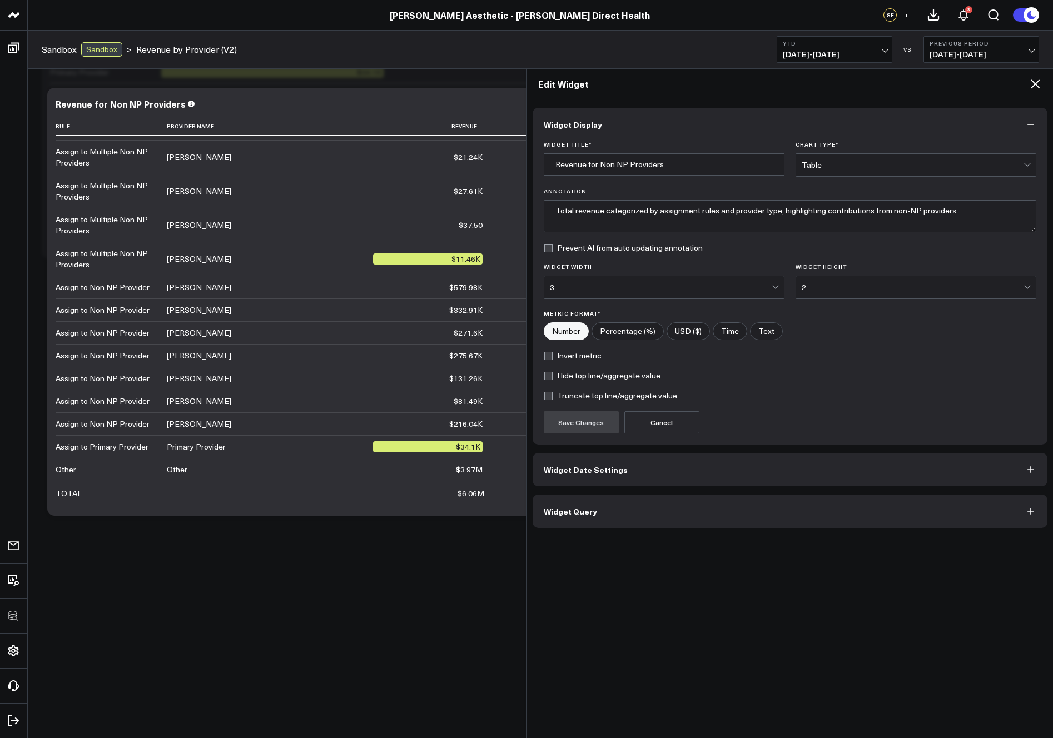
click at [649, 517] on button "Widget Query" at bounding box center [790, 511] width 515 height 33
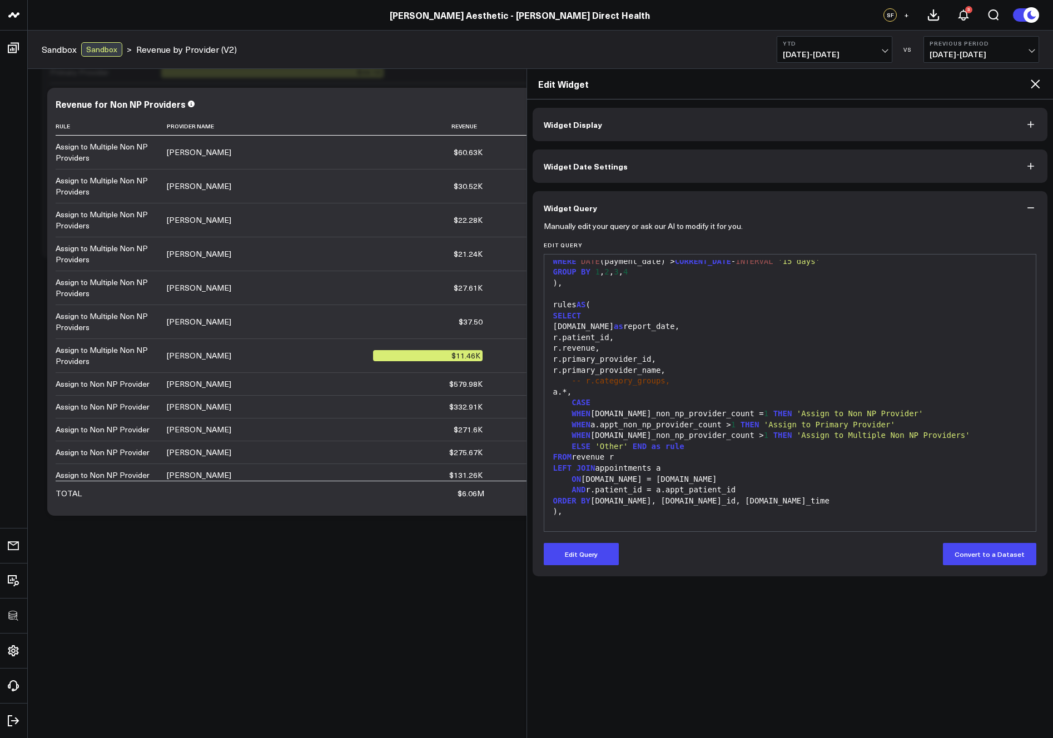
scroll to position [666, 0]
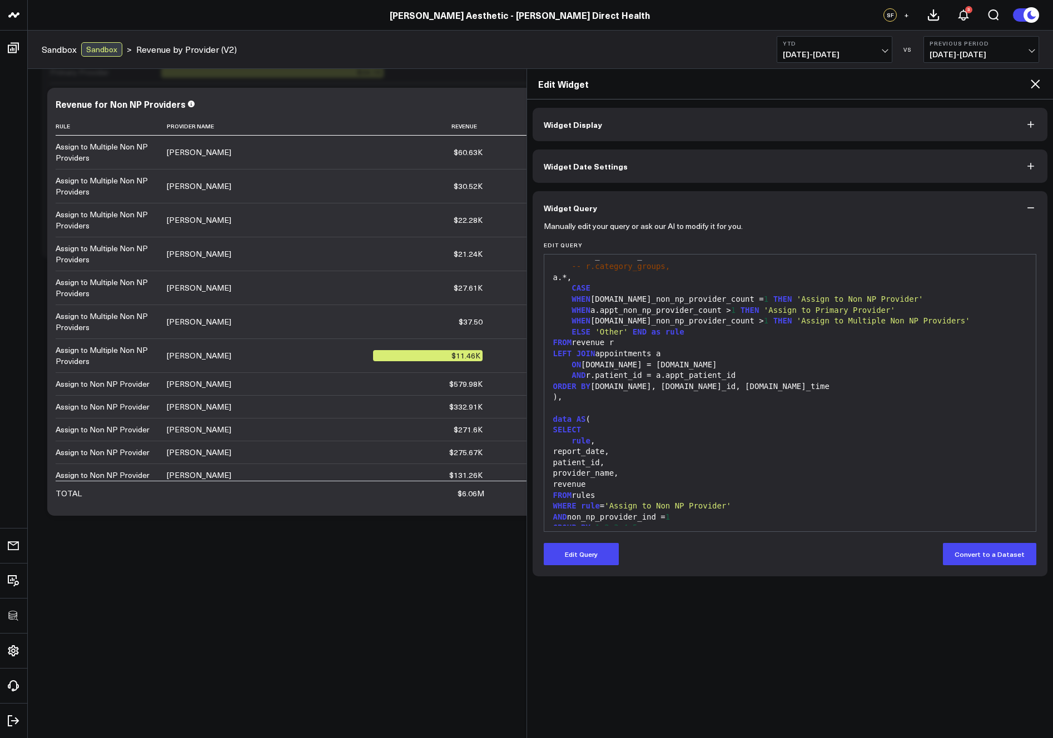
click at [715, 313] on div "WHEN a.appt_non_np_provider_count > 1 THEN 'Assign to Primary Provider'" at bounding box center [790, 310] width 481 height 11
click at [789, 330] on div "ELSE 'Other' END as rule" at bounding box center [790, 332] width 481 height 11
click at [739, 339] on div "FROM revenue r" at bounding box center [790, 342] width 481 height 11
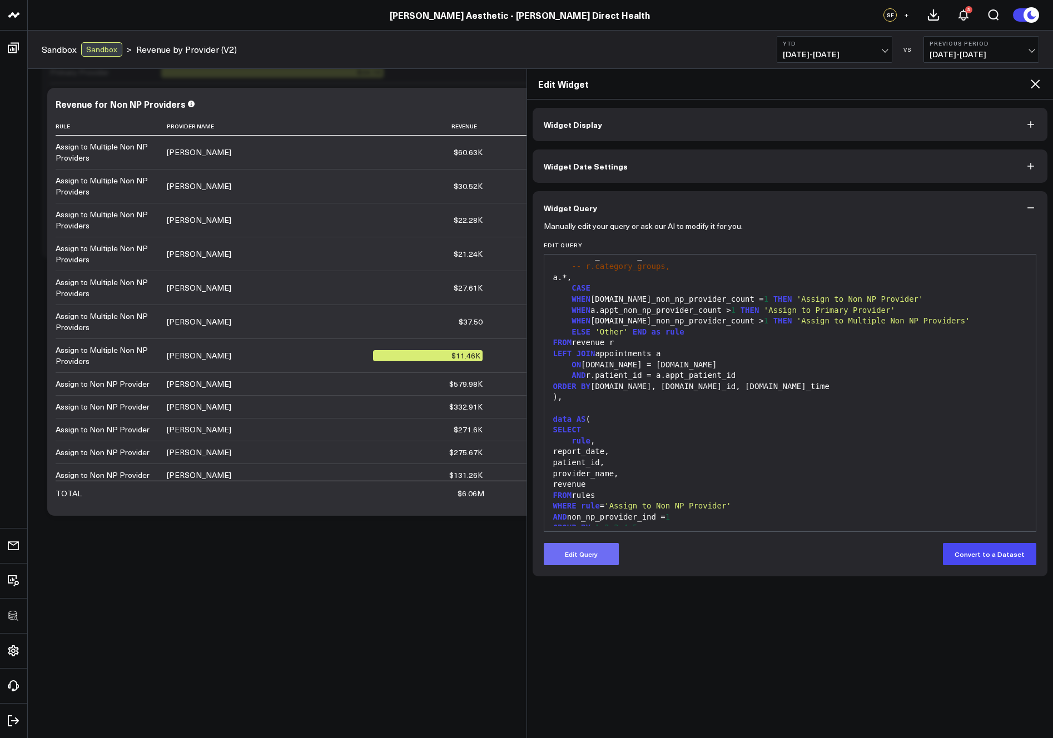
click at [609, 552] on button "Edit Query" at bounding box center [581, 554] width 75 height 22
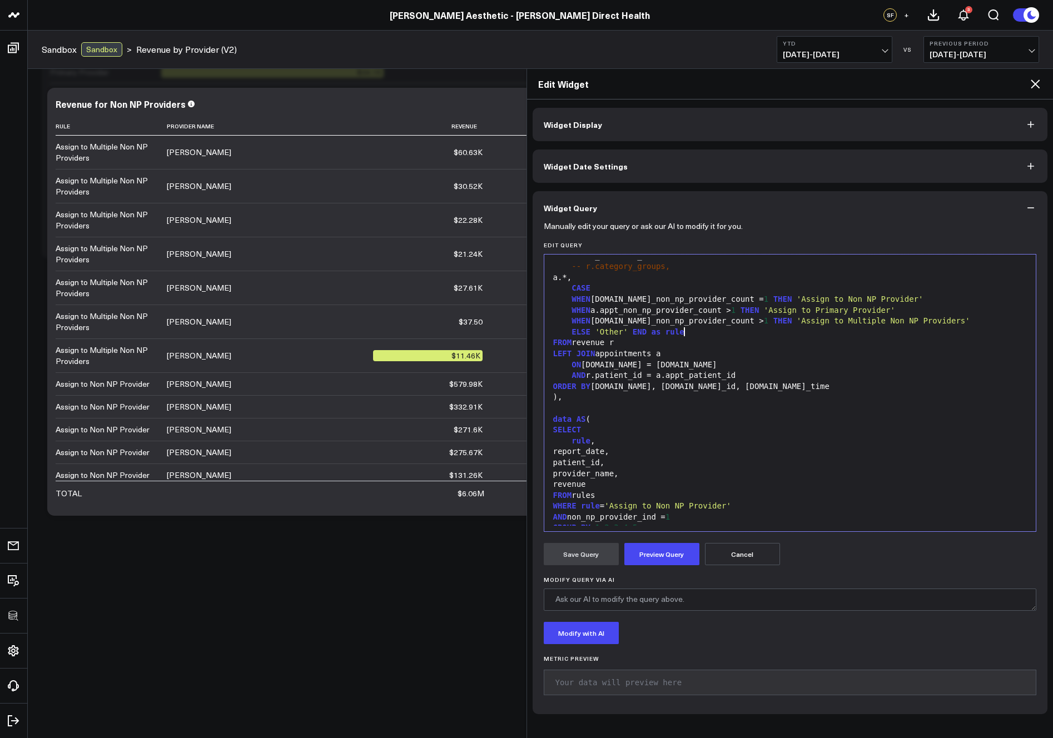
click at [707, 332] on div "ELSE 'Other' END as rule" at bounding box center [790, 332] width 481 height 11
click at [703, 322] on div "WHEN [DOMAIN_NAME]_non_np_provider_count > 1 THEN 'Assign to Multiple Non NP Pr…" at bounding box center [790, 321] width 481 height 11
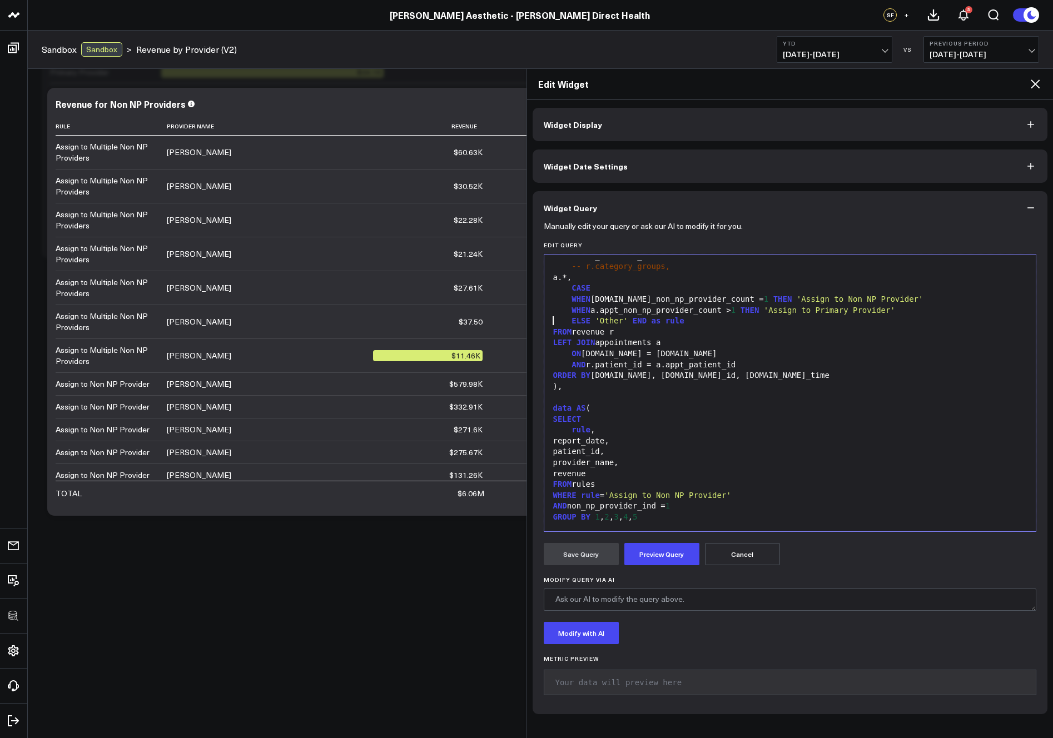
click at [925, 301] on div "WHEN [DOMAIN_NAME]_non_np_provider_count = 1 THEN 'Assign to Non NP Provider'" at bounding box center [790, 299] width 481 height 11
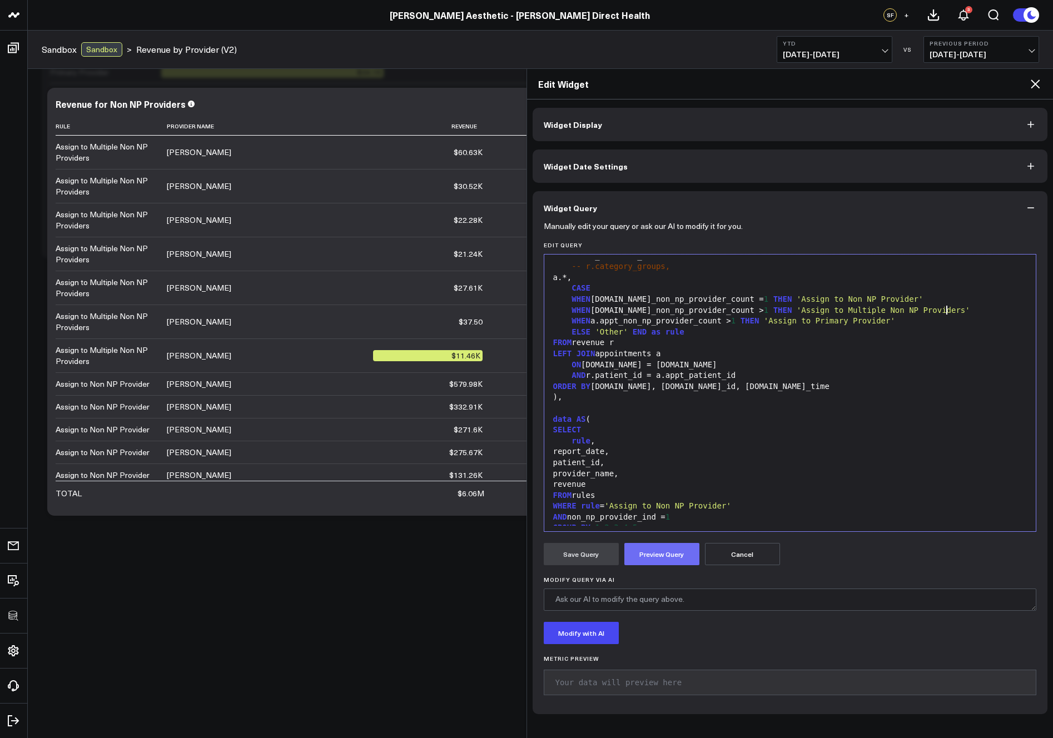
click at [655, 557] on button "Preview Query" at bounding box center [661, 554] width 75 height 22
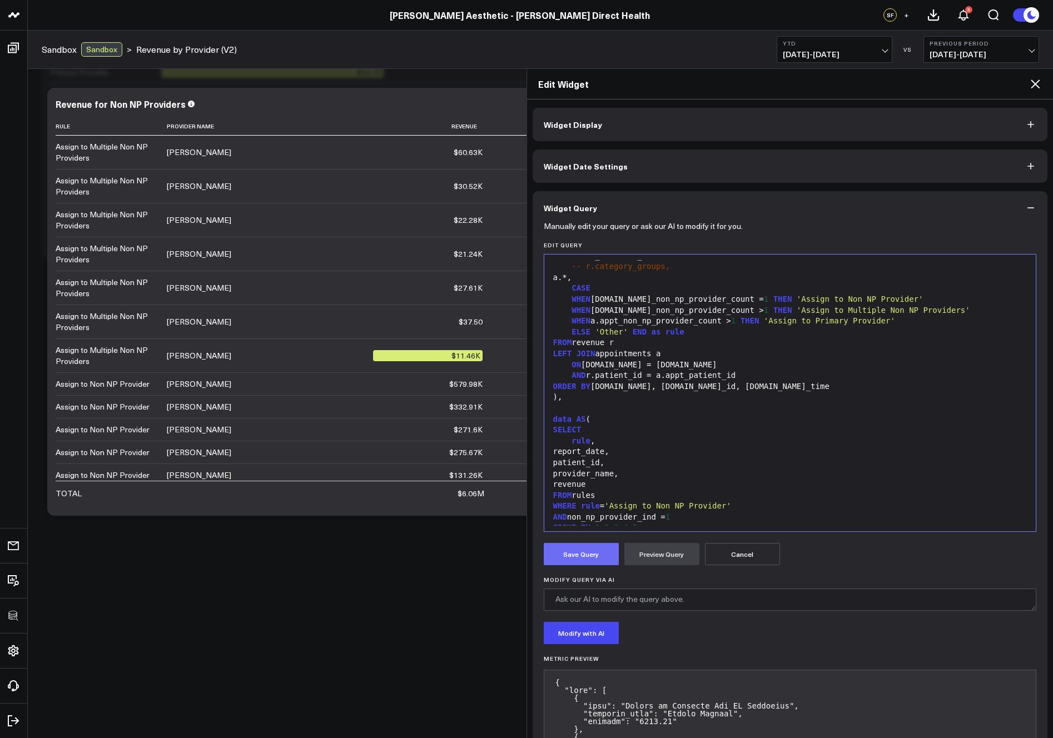
click at [580, 556] on button "Save Query" at bounding box center [581, 554] width 75 height 22
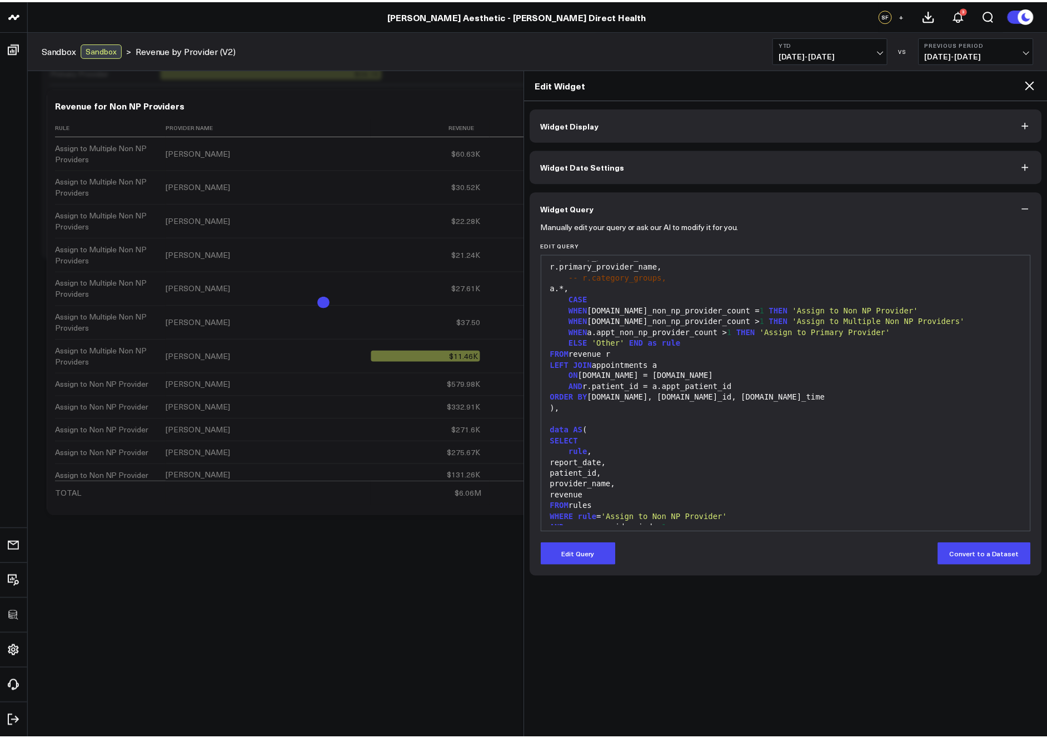
scroll to position [742, 0]
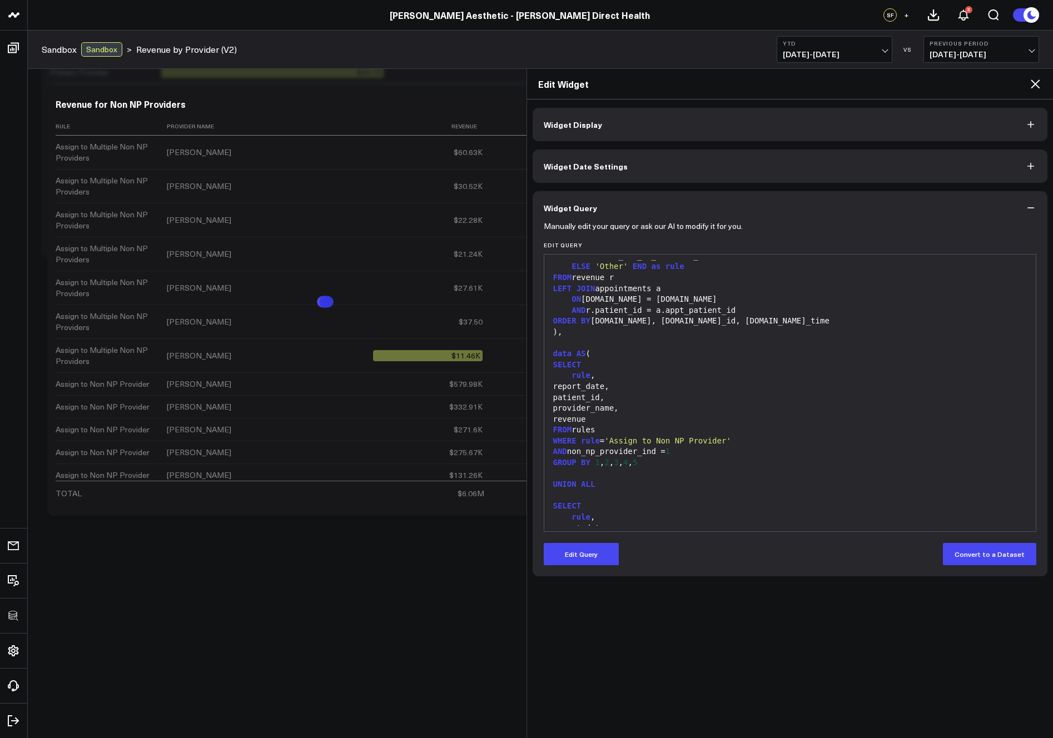
click at [671, 479] on div "UNION ALL" at bounding box center [790, 484] width 481 height 11
click at [1035, 88] on icon at bounding box center [1035, 83] width 13 height 13
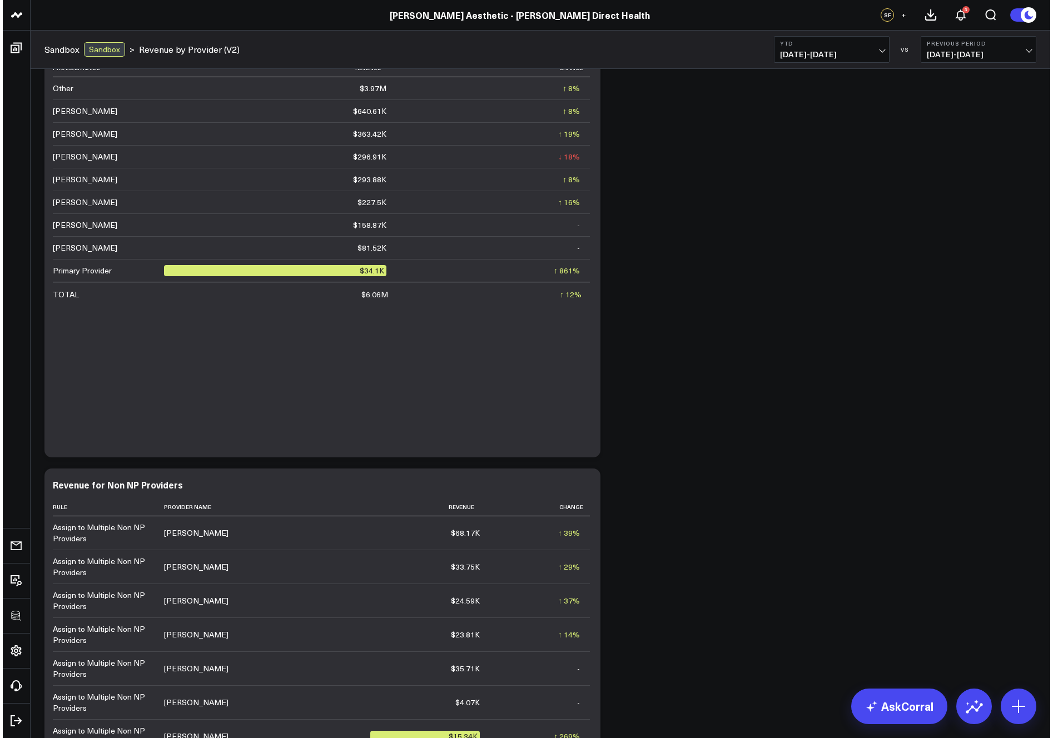
scroll to position [664, 0]
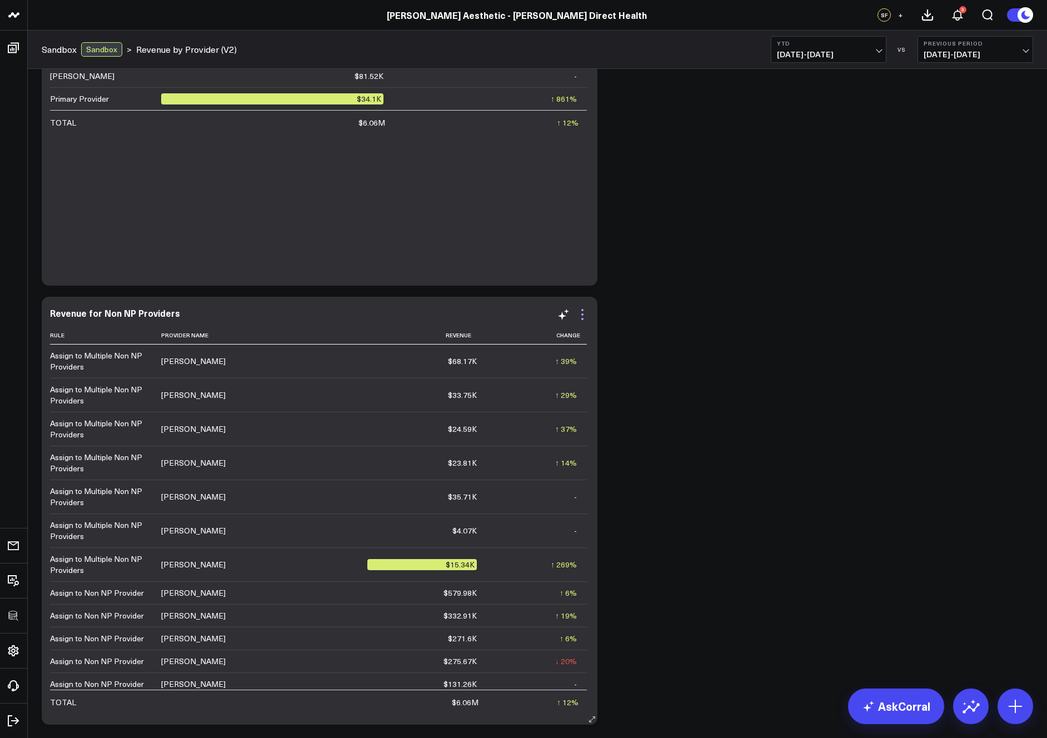
click at [579, 311] on icon at bounding box center [582, 314] width 13 height 13
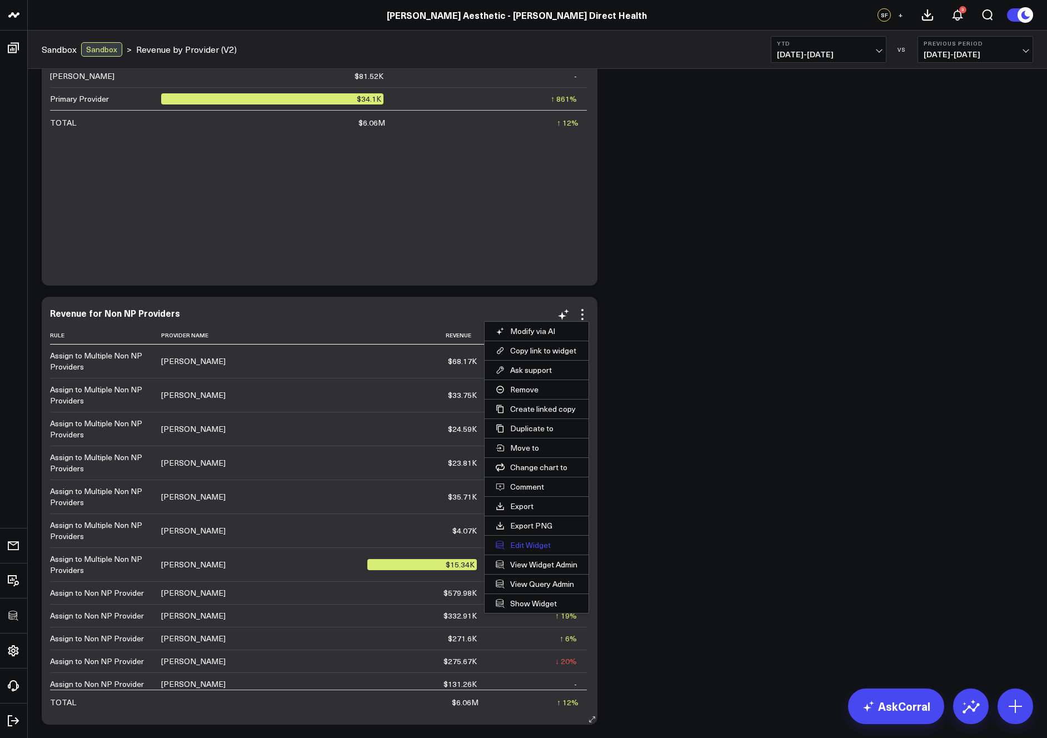
click at [533, 539] on button "Edit Widget" at bounding box center [537, 545] width 104 height 19
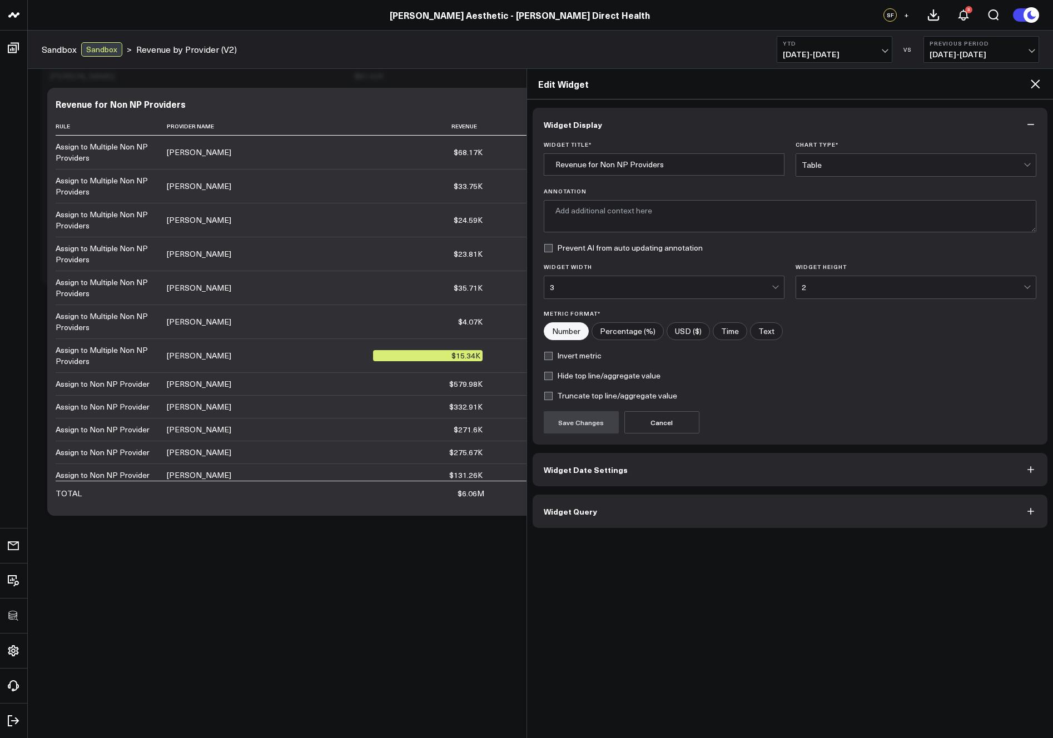
type textarea "Total revenue categorized by assignment rules and provider type, highlighting c…"
click at [639, 510] on button "Widget Query" at bounding box center [790, 511] width 515 height 33
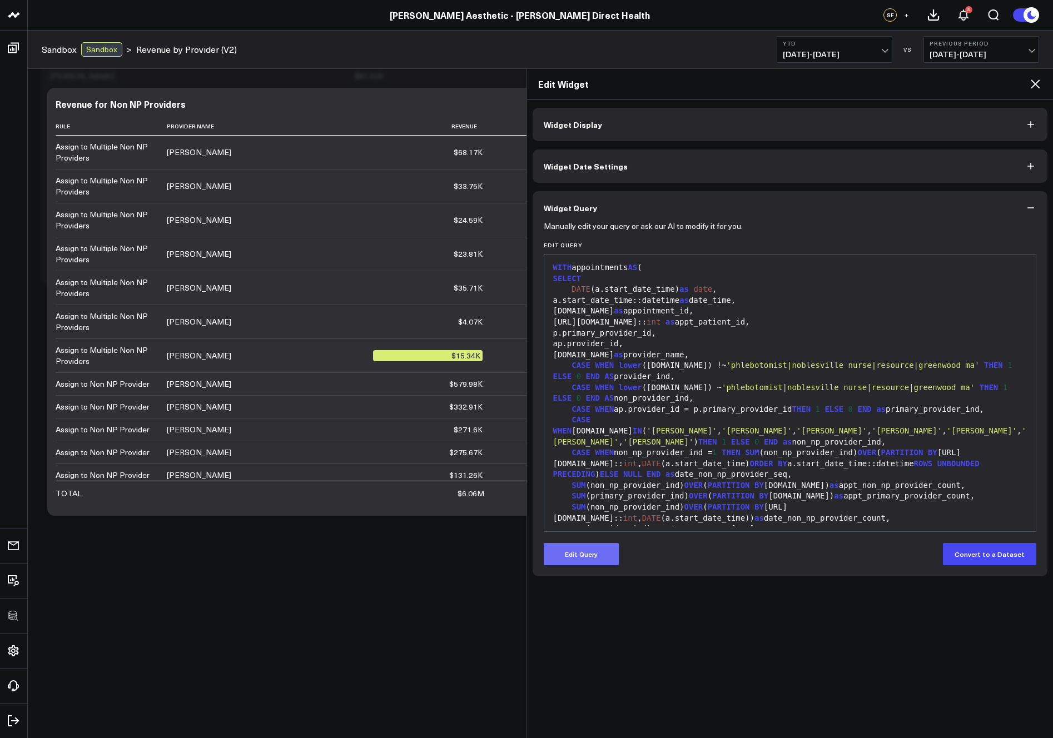
click at [602, 558] on button "Edit Query" at bounding box center [581, 554] width 75 height 22
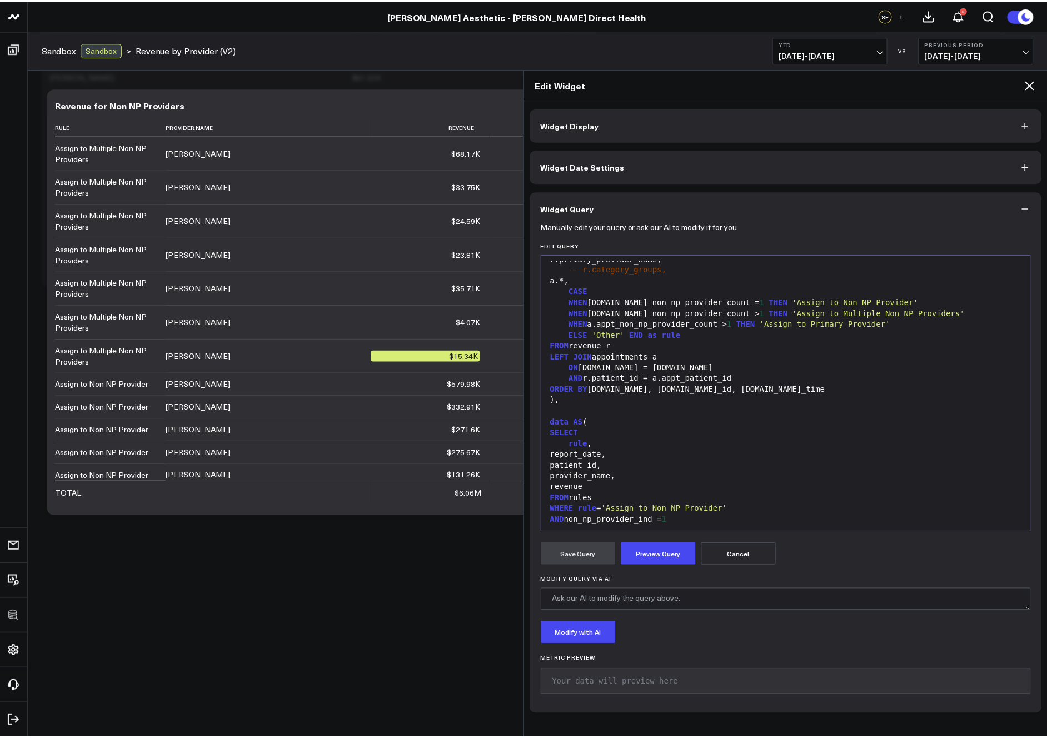
scroll to position [655, 0]
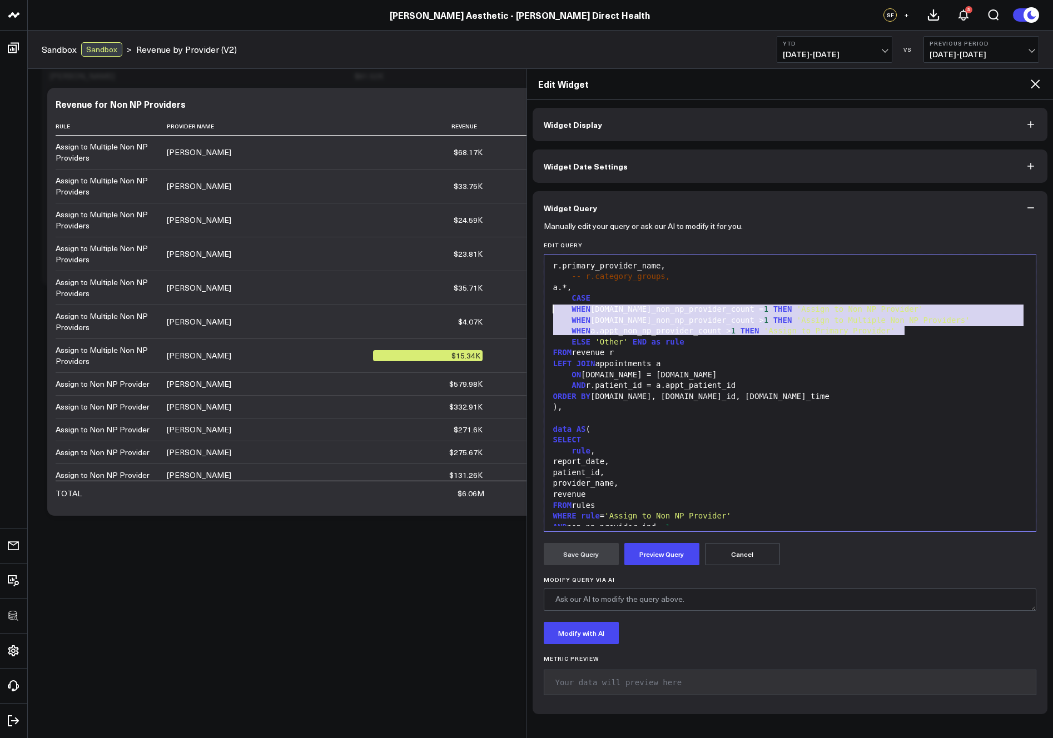
drag, startPoint x: 911, startPoint y: 334, endPoint x: 548, endPoint y: 306, distance: 363.5
click at [548, 306] on div "999 45 46 47 48 49 50 51 52 53 54 55 56 57 58 59 60 61 62 63 64 65 66 67 68 69 …" at bounding box center [790, 393] width 493 height 278
copy div "WHEN [DOMAIN_NAME]_non_np_provider_count = 1 THEN 'Assign to Non NP Provider' W…"
click at [1031, 90] on icon at bounding box center [1035, 83] width 13 height 13
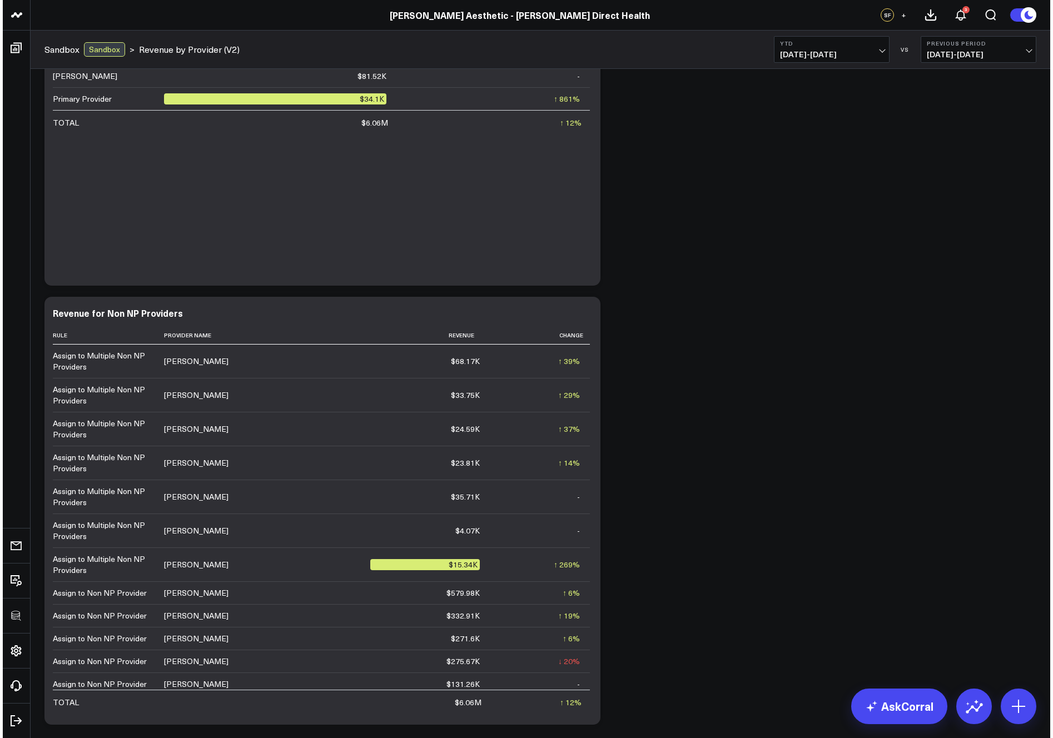
scroll to position [416, 0]
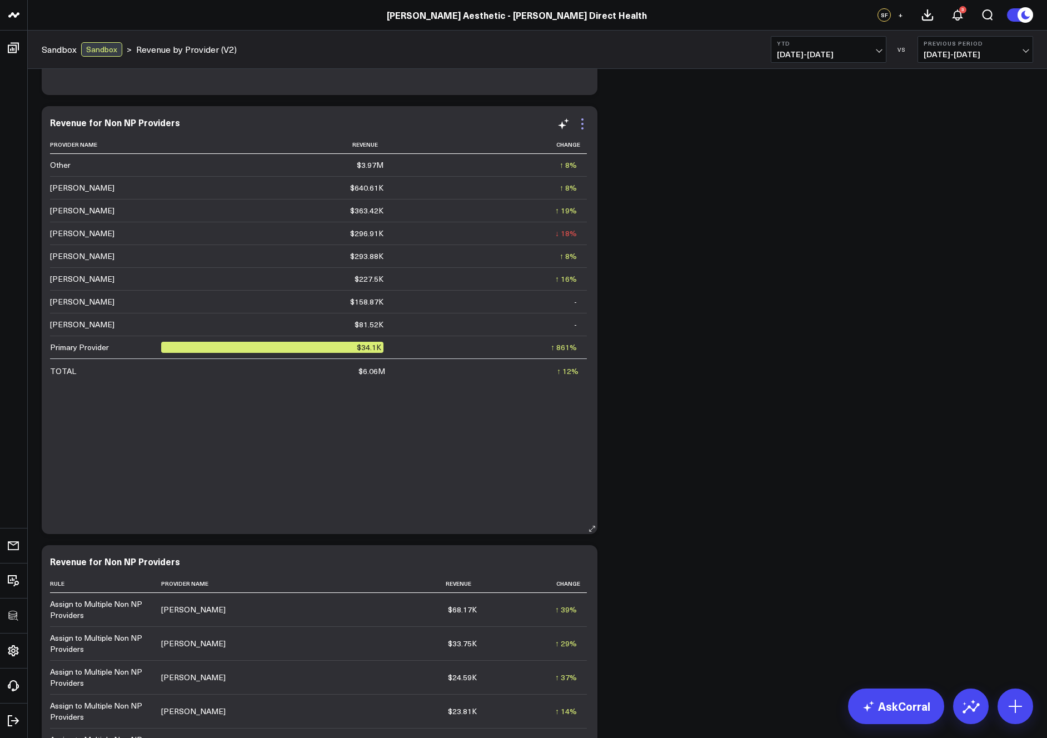
click at [588, 125] on icon at bounding box center [582, 123] width 13 height 13
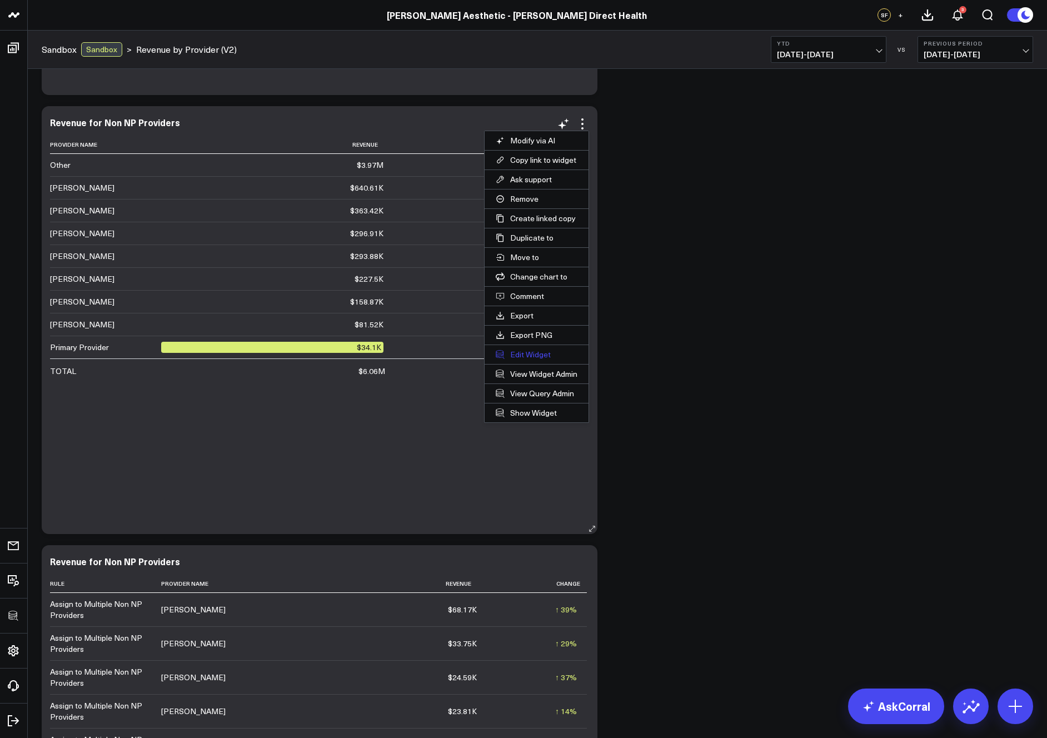
click at [523, 349] on button "Edit Widget" at bounding box center [537, 354] width 104 height 19
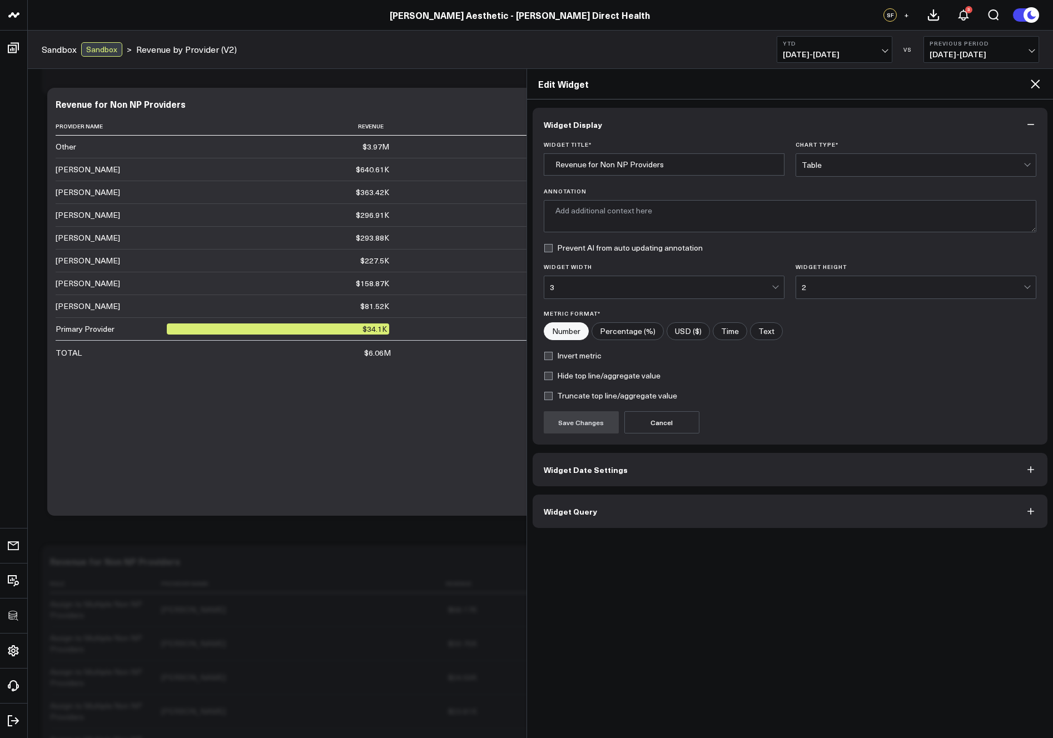
type textarea "Total revenue allocated to each provider category, highlighting contributions f…"
click at [660, 503] on button "Widget Query" at bounding box center [790, 511] width 515 height 33
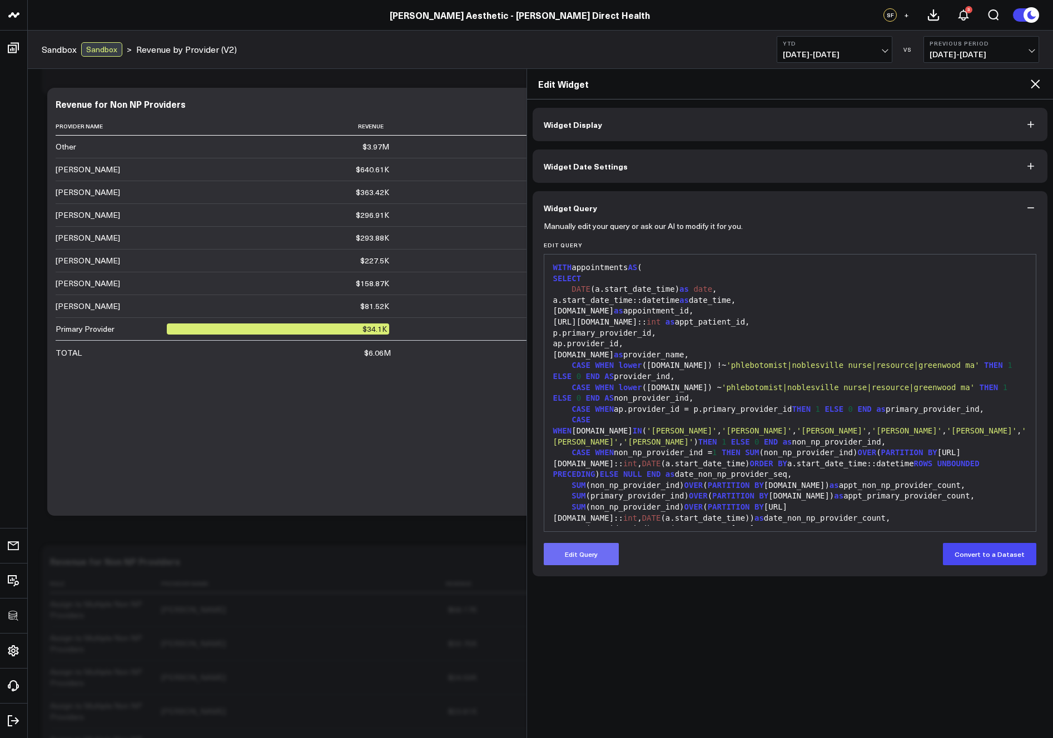
click at [606, 550] on button "Edit Query" at bounding box center [581, 554] width 75 height 22
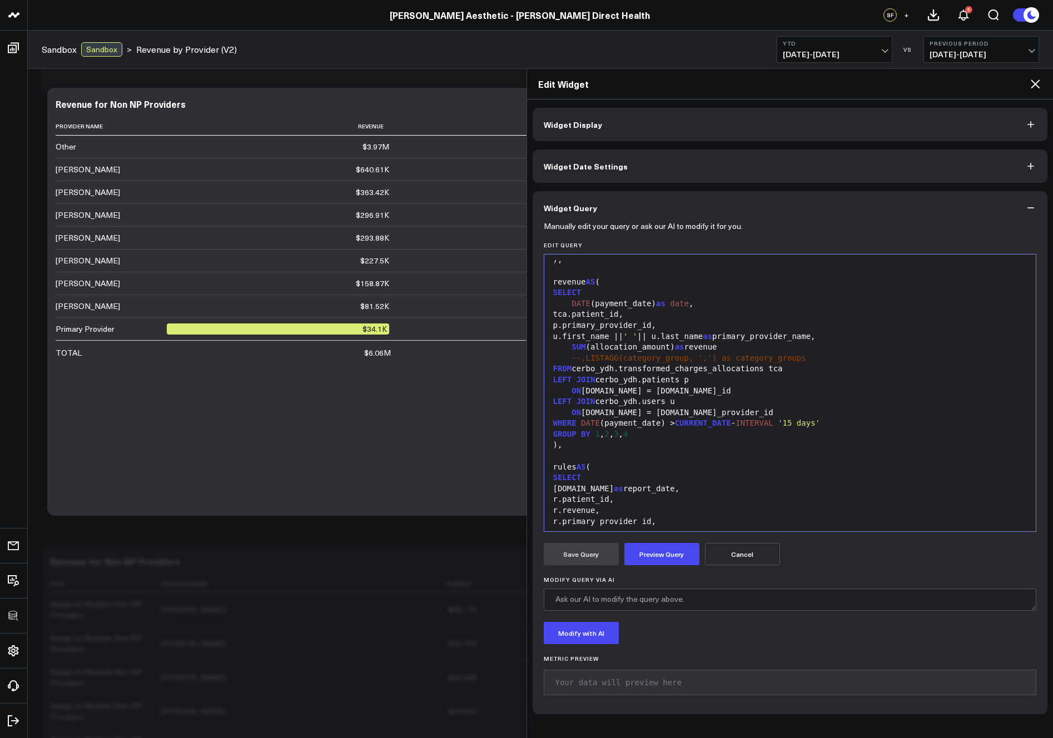
scroll to position [514, 0]
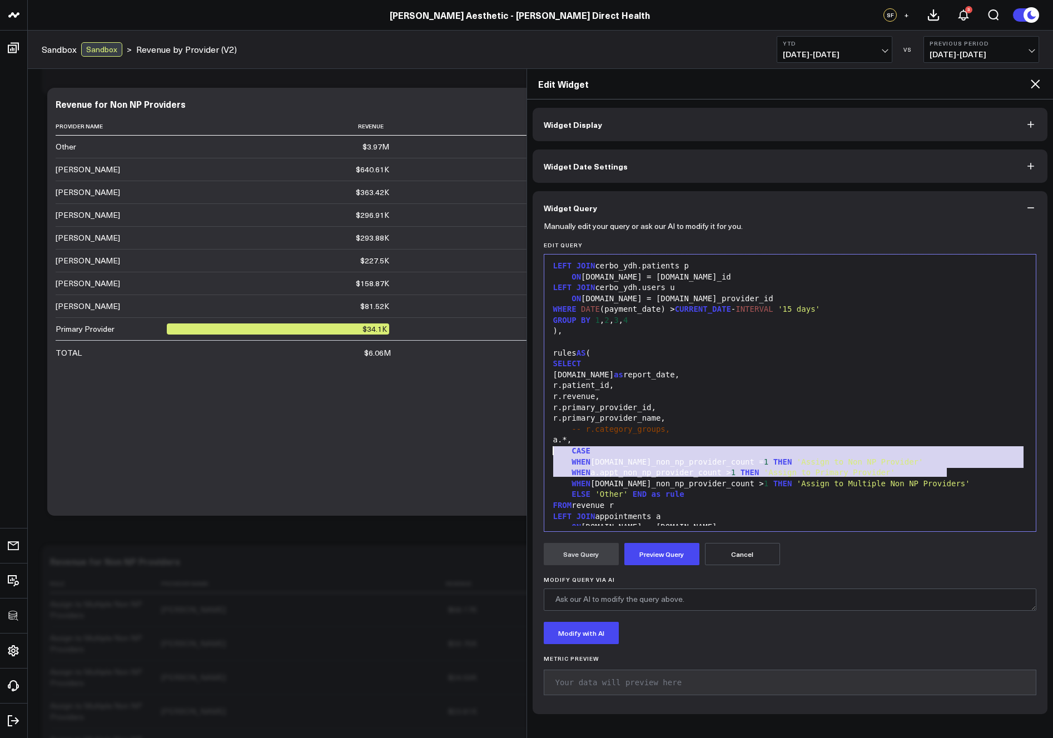
drag, startPoint x: 955, startPoint y: 473, endPoint x: 532, endPoint y: 454, distance: 423.5
click at [533, 454] on div "Manually edit your query or ask our AI to modify it for you. Edit Query 999 6 7…" at bounding box center [790, 470] width 515 height 490
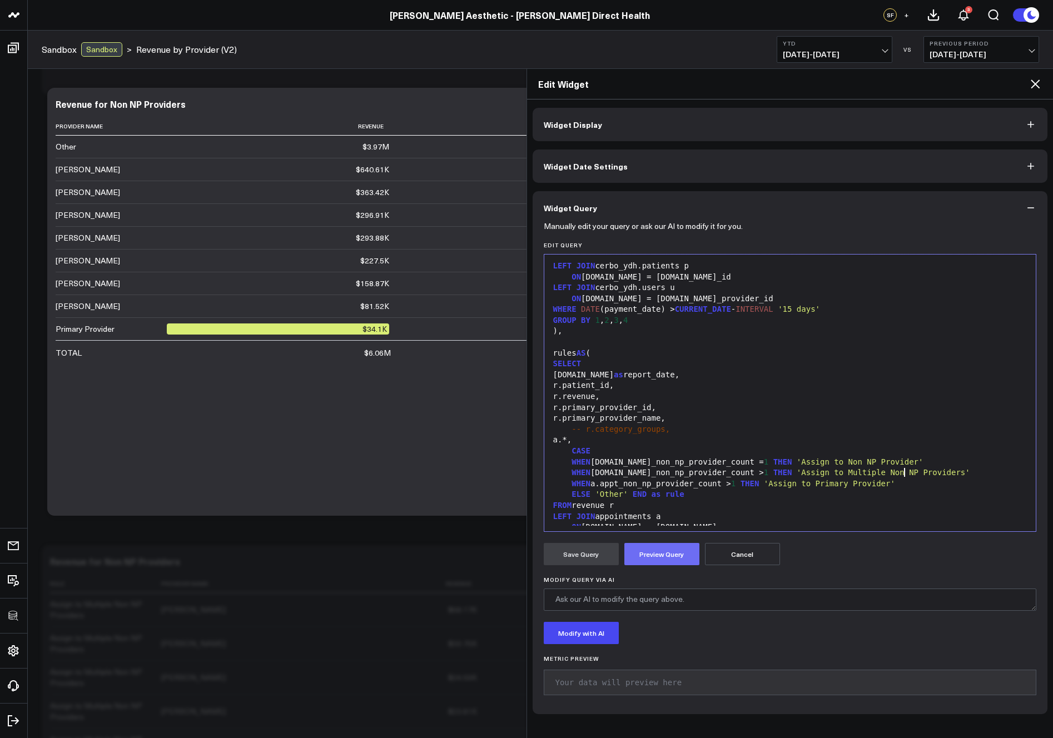
click at [669, 549] on button "Preview Query" at bounding box center [661, 554] width 75 height 22
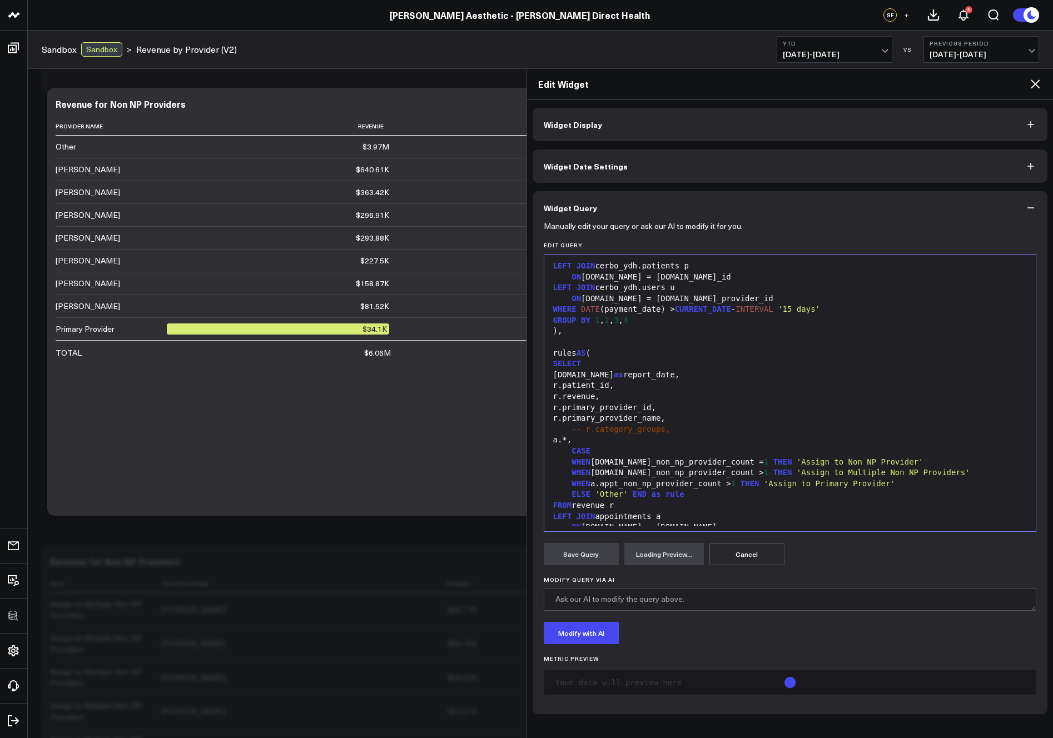
click at [688, 457] on div "WHEN [DOMAIN_NAME]_non_np_provider_count = 1 THEN 'Assign to Non NP Provider'" at bounding box center [790, 462] width 481 height 11
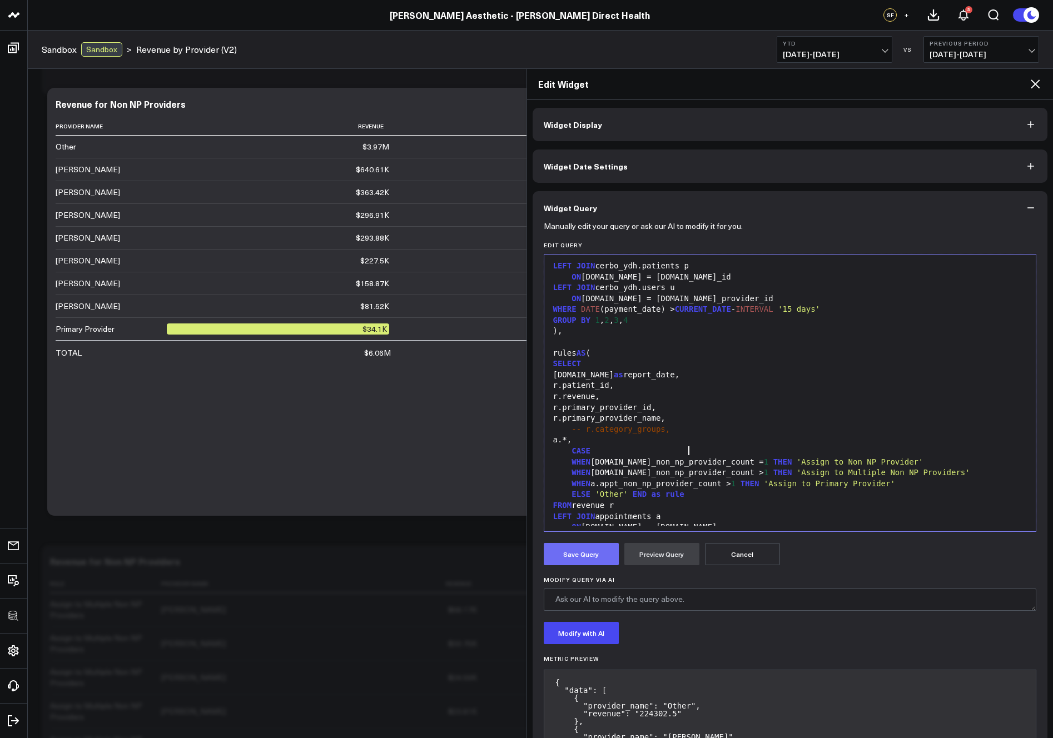
click at [603, 555] on button "Save Query" at bounding box center [581, 554] width 75 height 22
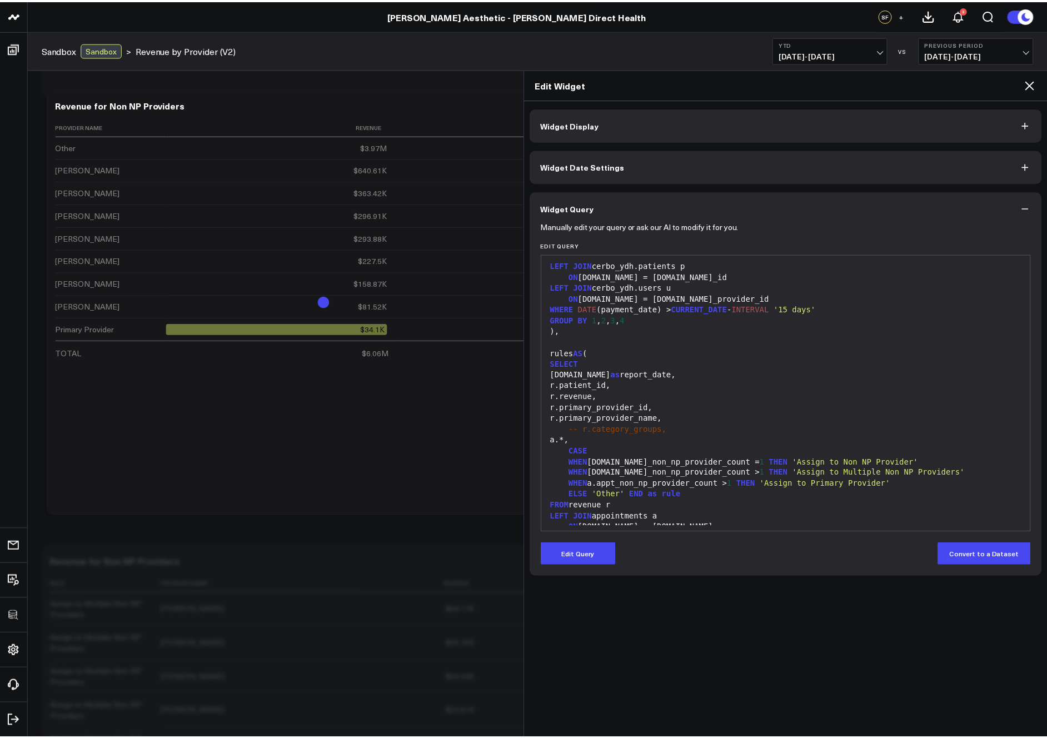
scroll to position [590, 0]
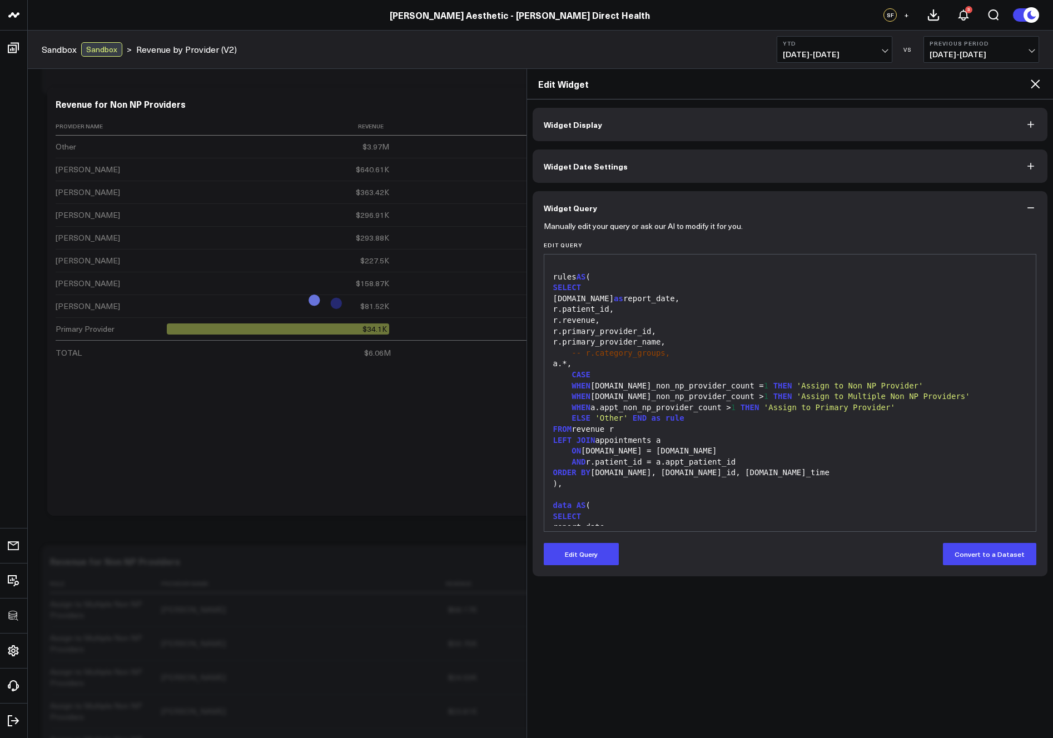
click at [1032, 82] on icon at bounding box center [1035, 83] width 13 height 13
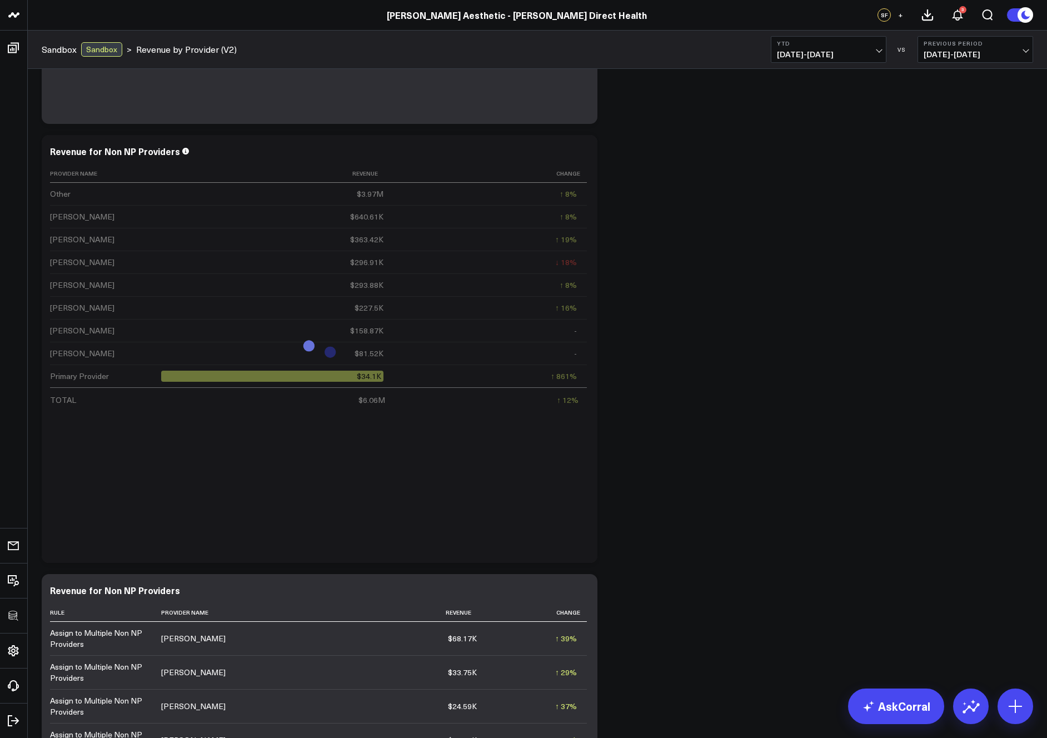
scroll to position [309, 0]
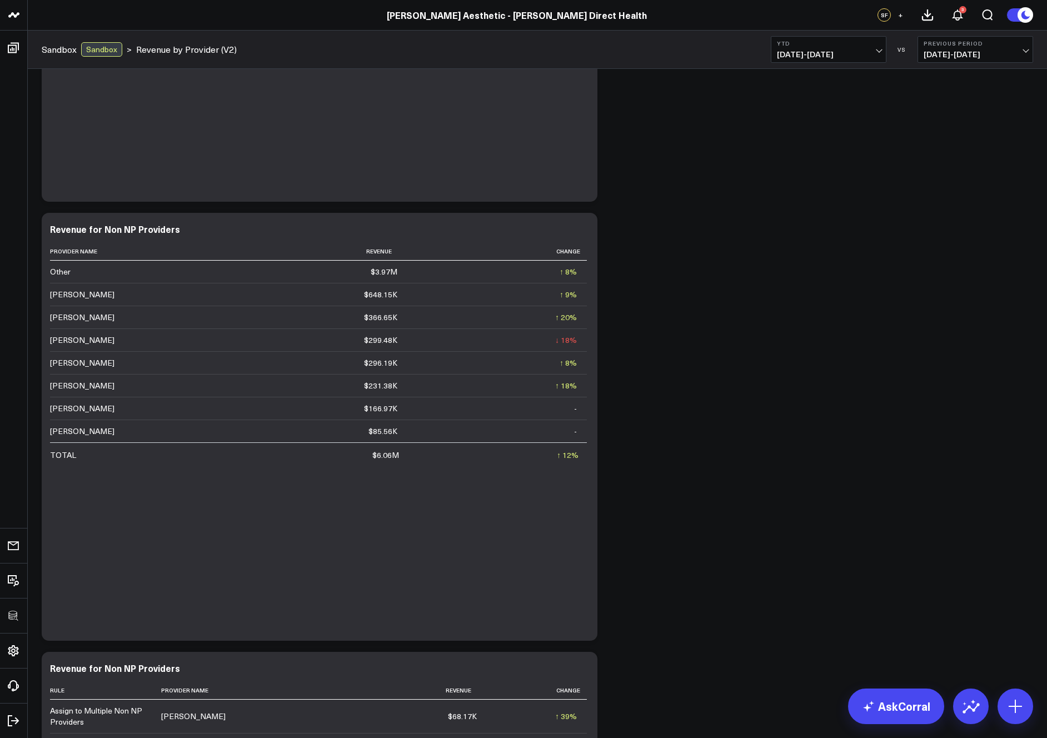
click at [694, 334] on div "Modify via AI Copy link to widget Ask support Remove Create linked copy Executi…" at bounding box center [537, 427] width 1003 height 1318
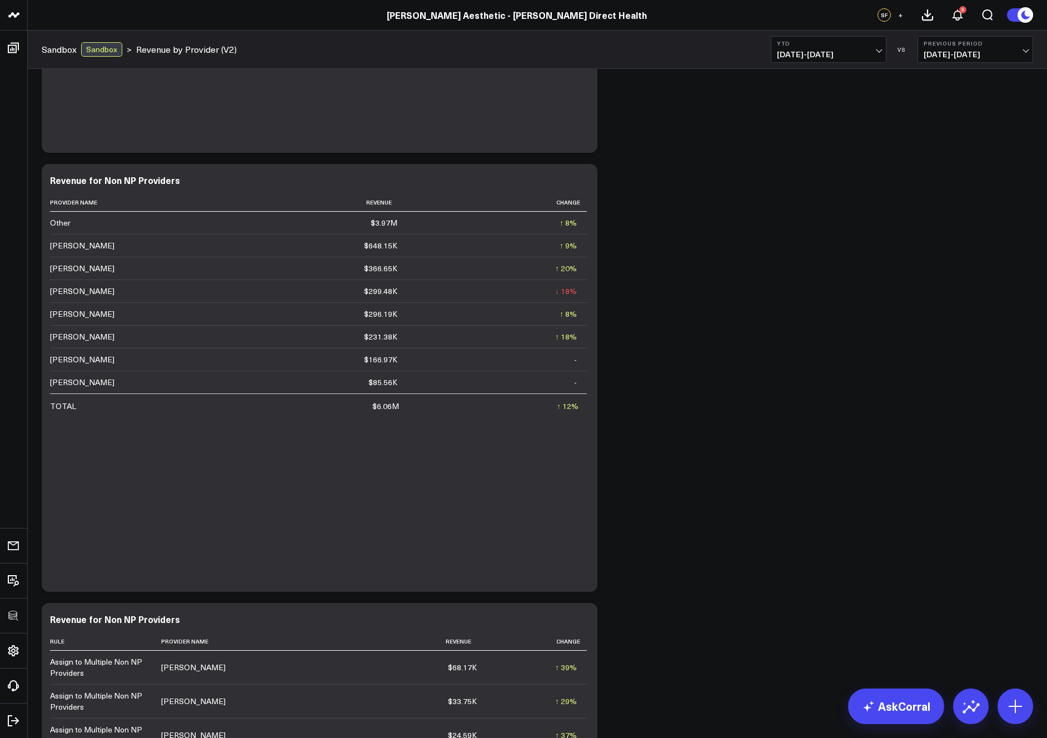
scroll to position [268, 0]
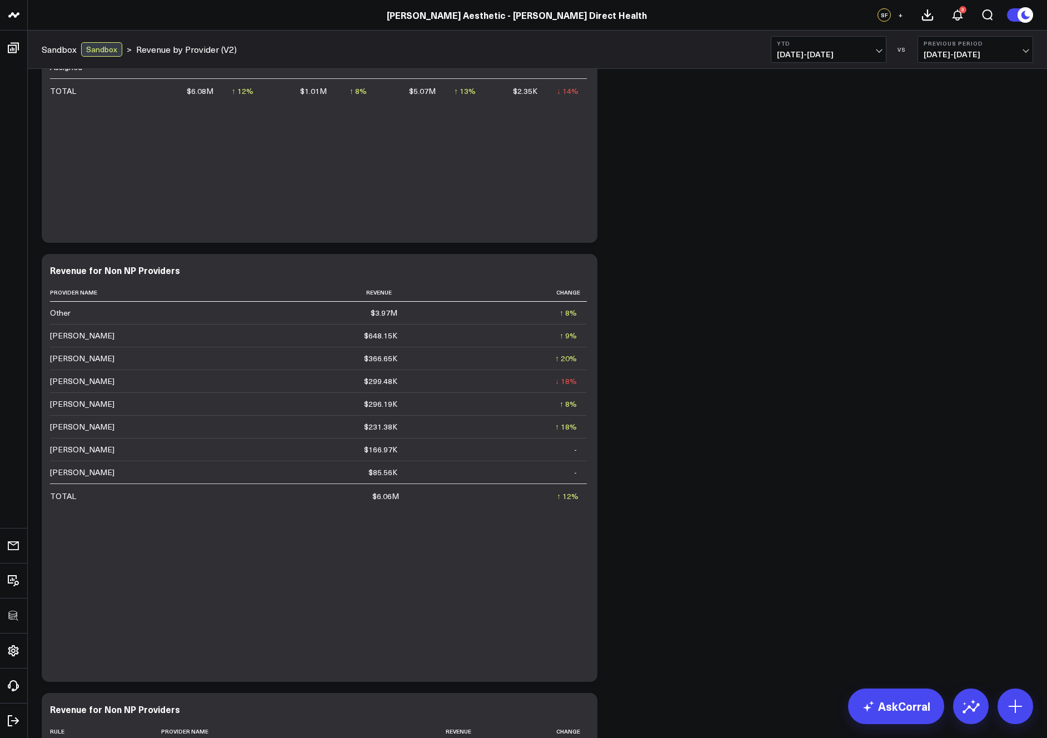
click at [700, 339] on div "Modify via AI Copy link to widget Ask support Remove Create linked copy Executi…" at bounding box center [537, 468] width 1003 height 1318
